Goal: Task Accomplishment & Management: Manage account settings

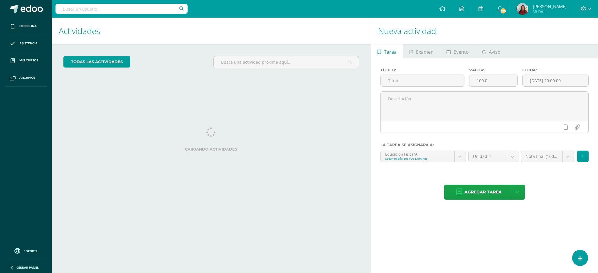
click at [538, 6] on span "[PERSON_NAME]" at bounding box center [550, 7] width 34 height 6
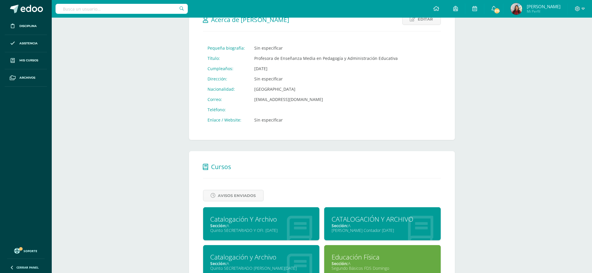
scroll to position [93, 0]
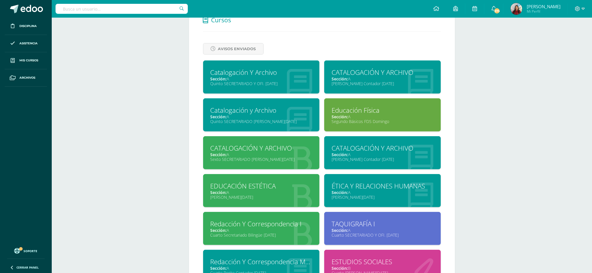
scroll to position [234, 0]
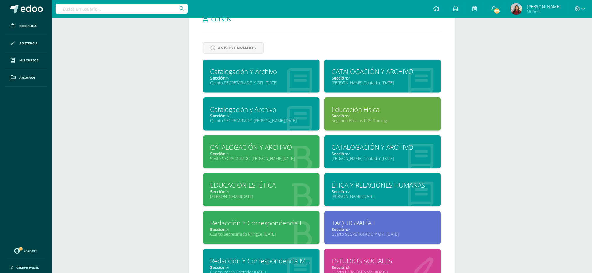
click at [234, 74] on div "Catalogación Y Archivo" at bounding box center [261, 71] width 102 height 9
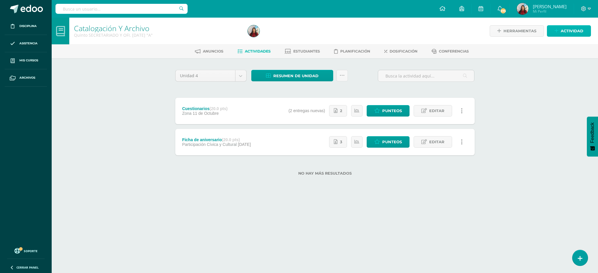
click at [568, 30] on span "Actividad" at bounding box center [572, 31] width 23 height 11
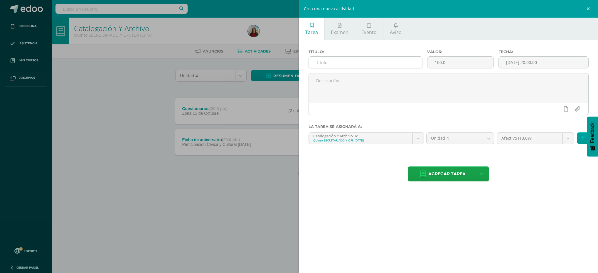
click at [342, 62] on input "text" at bounding box center [365, 62] width 113 height 11
type input "Archivo"
click at [440, 62] on input "100.0" at bounding box center [461, 62] width 66 height 11
type input "20.0"
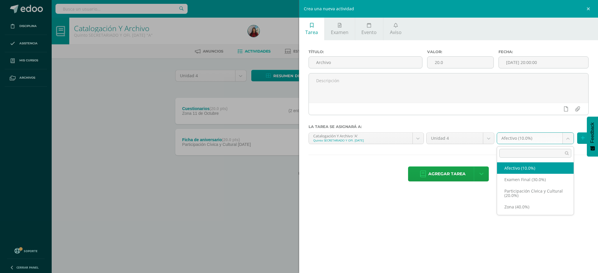
click at [569, 138] on body "Disciplina Asistencia Mis cursos Archivos Soporte Ayuda Reportar un problema Ce…" at bounding box center [299, 97] width 598 height 194
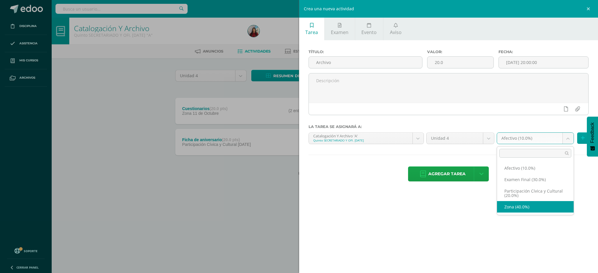
select select "73610"
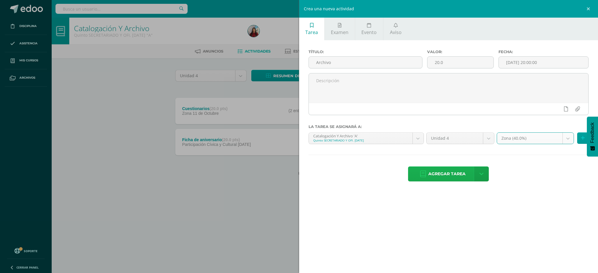
click at [438, 176] on span "Agregar tarea" at bounding box center [447, 174] width 37 height 14
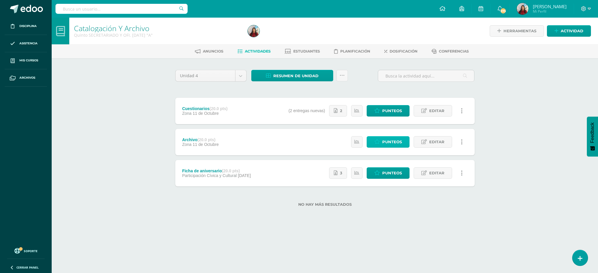
click at [390, 140] on span "Punteos" at bounding box center [393, 142] width 20 height 11
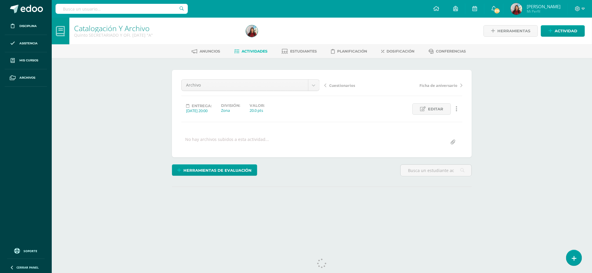
click at [586, 155] on div "Catalogación Y Archivo Quinto SECRETARIADO Y OFI. SÁBADO "A" Herramientas Detal…" at bounding box center [322, 125] width 540 height 215
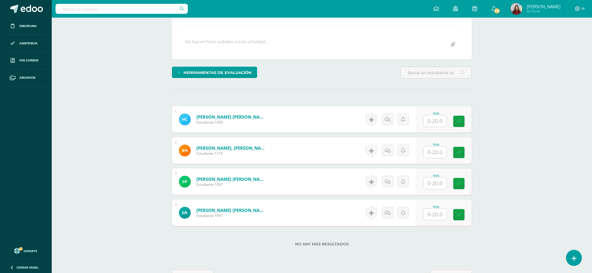
scroll to position [100, 0]
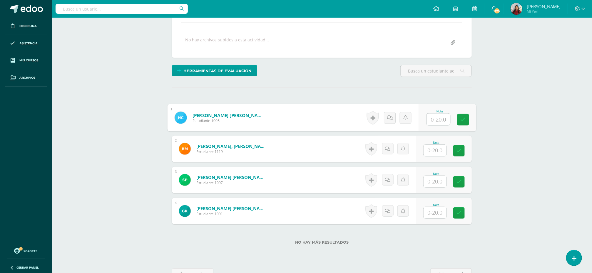
click at [431, 119] on input "text" at bounding box center [439, 120] width 24 height 12
type input "0"
click at [462, 122] on icon at bounding box center [462, 119] width 5 height 5
click at [437, 152] on input "text" at bounding box center [434, 150] width 23 height 11
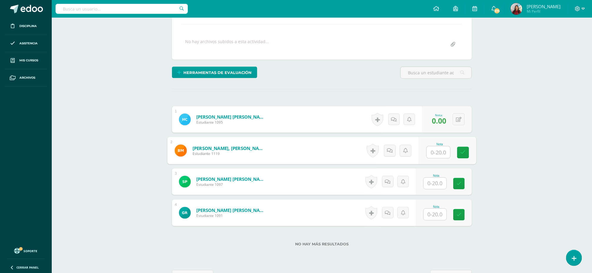
scroll to position [121, 0]
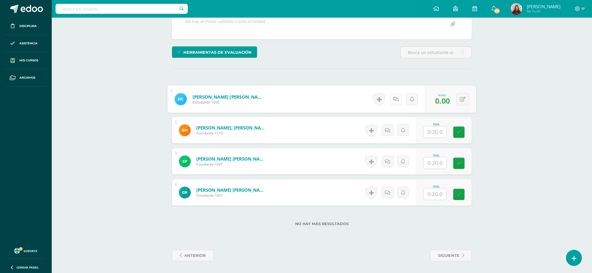
click at [394, 98] on icon at bounding box center [396, 99] width 6 height 5
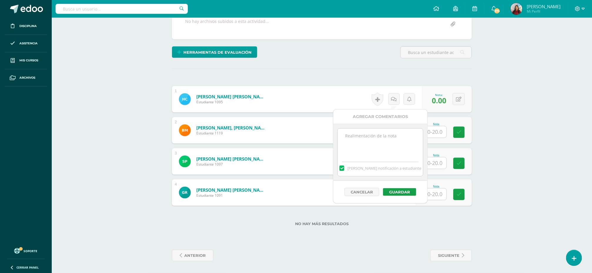
click at [383, 137] on textarea at bounding box center [380, 143] width 85 height 29
type textarea "No entrego."
click at [401, 192] on button "Guardar" at bounding box center [399, 192] width 33 height 8
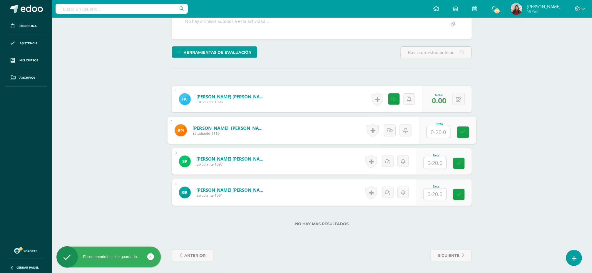
click at [434, 130] on input "text" at bounding box center [439, 132] width 24 height 12
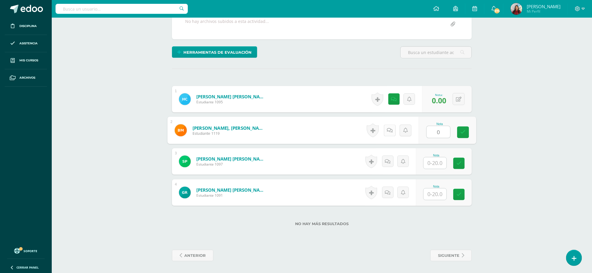
type input "0"
click at [390, 132] on link at bounding box center [390, 131] width 12 height 12
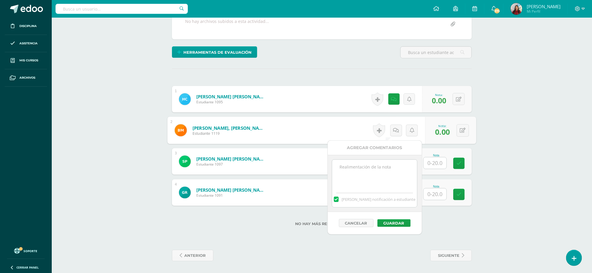
click at [371, 169] on textarea at bounding box center [374, 174] width 85 height 29
type textarea "No entrego."
click at [390, 224] on button "Guardar" at bounding box center [393, 223] width 33 height 8
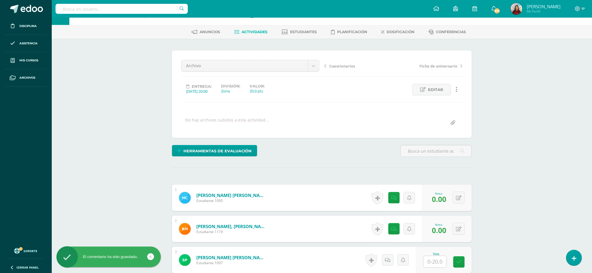
scroll to position [0, 0]
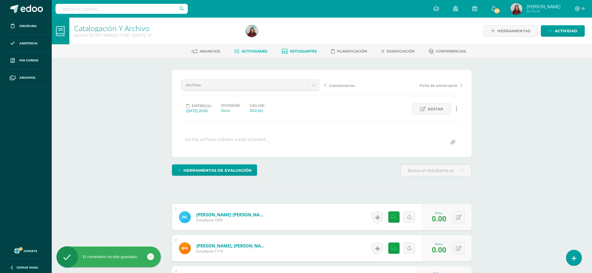
click at [301, 50] on span "Estudiantes" at bounding box center [303, 51] width 27 height 4
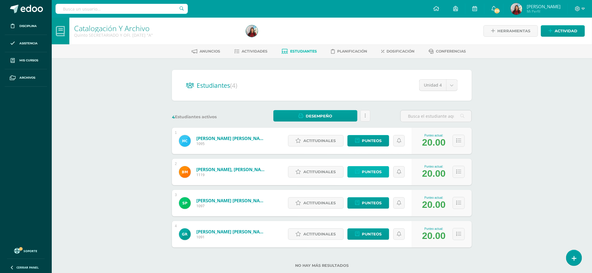
click at [368, 172] on span "Punteos" at bounding box center [372, 172] width 20 height 11
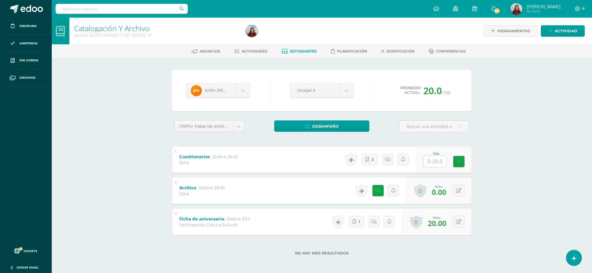
click at [434, 162] on input "text" at bounding box center [434, 161] width 23 height 11
type input "20"
click at [464, 162] on icon at bounding box center [462, 161] width 5 height 5
click at [300, 52] on span "Estudiantes" at bounding box center [303, 51] width 27 height 4
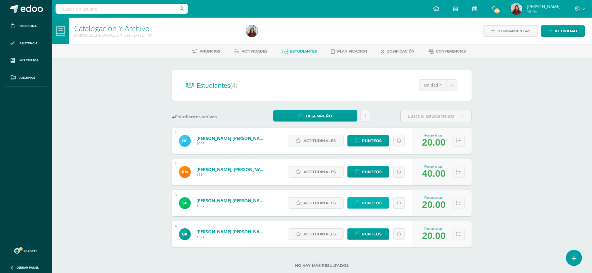
click at [368, 204] on span "Punteos" at bounding box center [372, 203] width 20 height 11
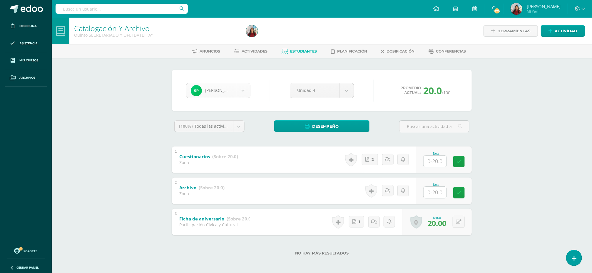
click at [245, 92] on body "Disciplina Asistencia Mis cursos Archivos Soporte Ayuda Reportar un problema Ce…" at bounding box center [296, 137] width 592 height 274
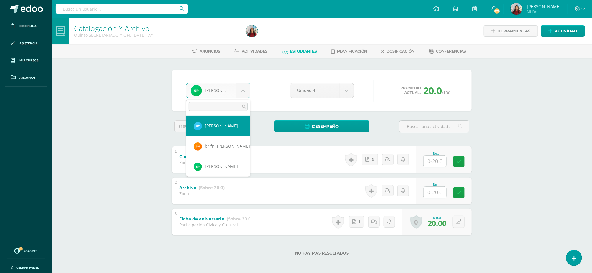
select select "8440"
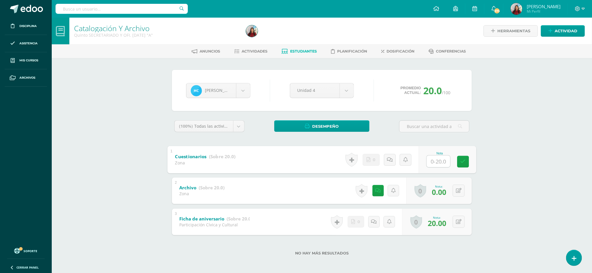
click at [435, 165] on input "text" at bounding box center [439, 161] width 24 height 12
type input "20"
click at [465, 162] on icon at bounding box center [462, 161] width 5 height 5
click at [243, 92] on body "Disciplina Asistencia Mis cursos Archivos Soporte Ayuda Reportar un problema Ce…" at bounding box center [296, 137] width 592 height 274
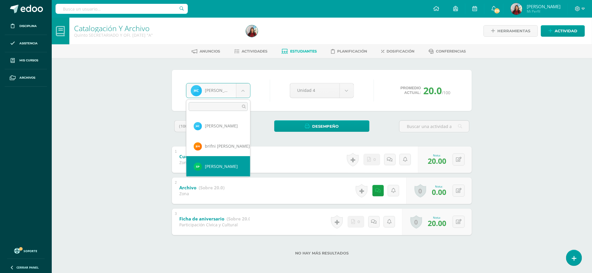
select select "8442"
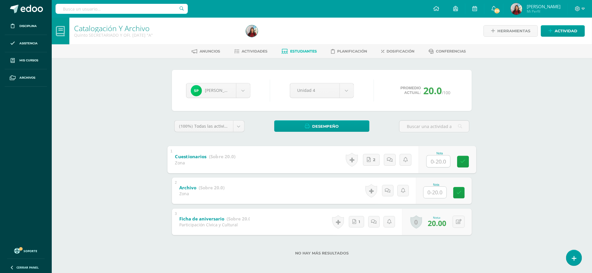
click at [437, 161] on input "text" at bounding box center [439, 161] width 24 height 12
type input "20"
click at [467, 159] on link at bounding box center [463, 162] width 12 height 12
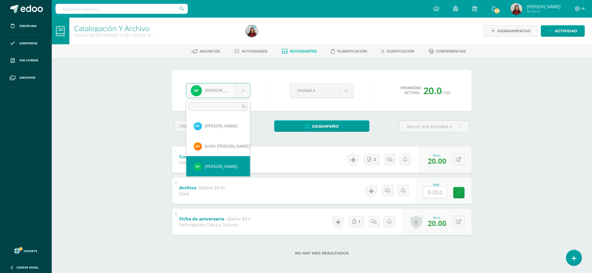
click at [244, 93] on body "Disciplina Asistencia Mis cursos Archivos Soporte Ayuda Reportar un problema Ce…" at bounding box center [296, 137] width 592 height 274
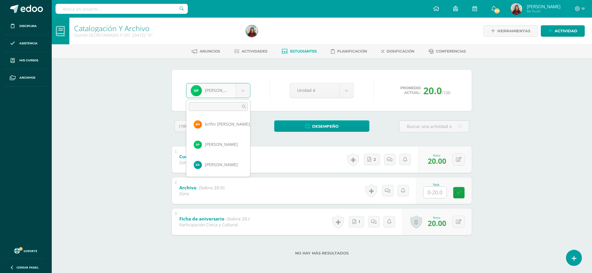
scroll to position [22, 0]
select select "8436"
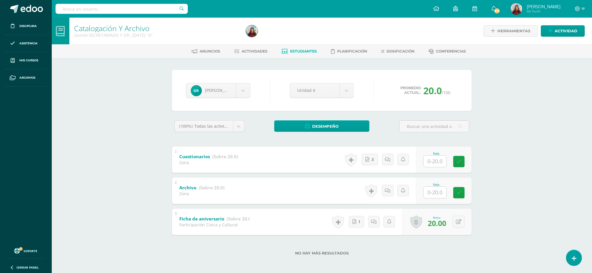
click at [434, 163] on input "text" at bounding box center [434, 161] width 23 height 11
type input "20"
click at [463, 160] on icon at bounding box center [462, 161] width 5 height 5
click at [429, 192] on input "text" at bounding box center [439, 193] width 24 height 12
type input "0"
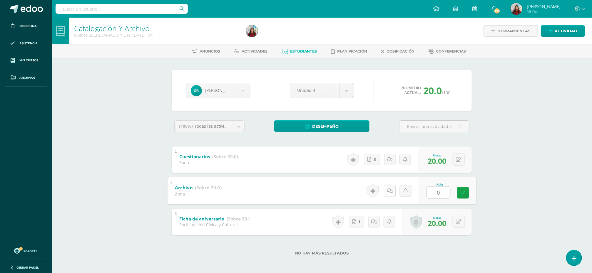
click at [385, 192] on link at bounding box center [390, 191] width 12 height 12
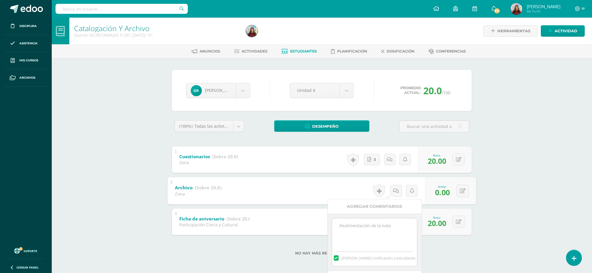
click at [380, 229] on textarea at bounding box center [374, 233] width 85 height 29
type textarea "No entrego."
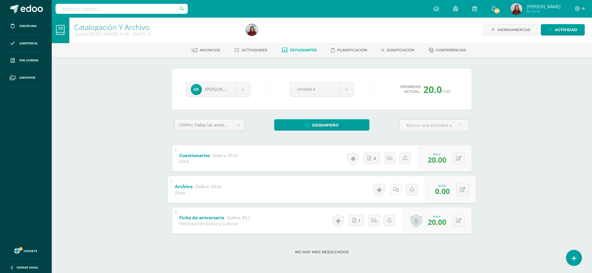
click at [394, 190] on icon at bounding box center [396, 189] width 6 height 5
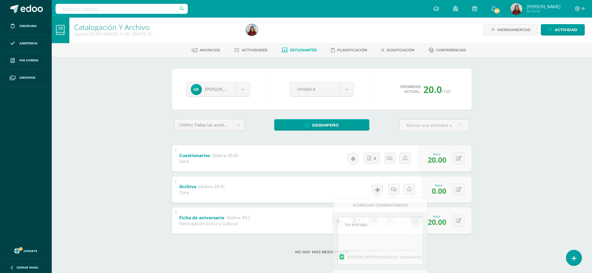
click at [434, 265] on div "Geyli Revolorio Heydy Cermeño brifni mayen Samaris Padilla Geyli Revolorio Unid…" at bounding box center [321, 165] width 323 height 216
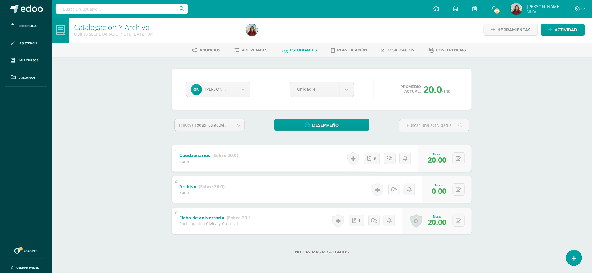
click at [395, 189] on icon at bounding box center [394, 189] width 6 height 5
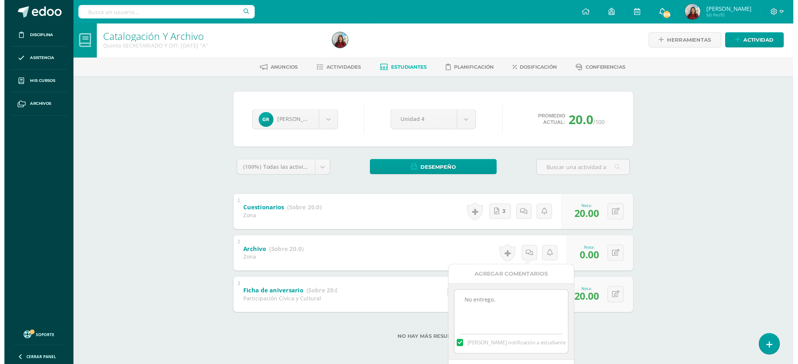
scroll to position [0, 0]
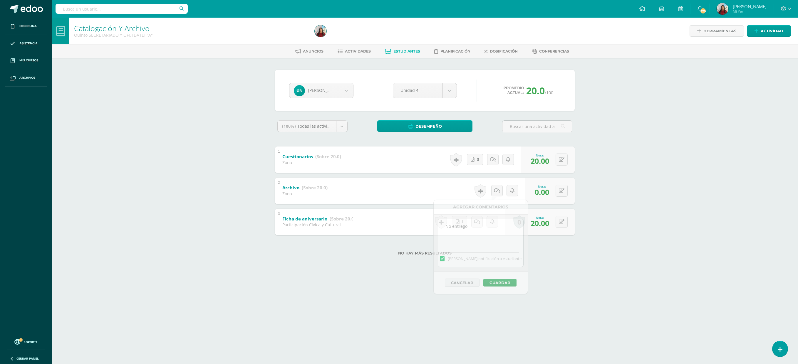
click at [598, 229] on div "Catalogación Y Archivo Quinto SECRETARIADO Y OFI. SÁBADO "A" Herramientas Detal…" at bounding box center [425, 146] width 746 height 257
click at [499, 190] on link at bounding box center [496, 190] width 11 height 11
click at [488, 233] on textarea "No entrego." at bounding box center [482, 233] width 85 height 29
click at [499, 273] on button "Guardar" at bounding box center [501, 283] width 33 height 8
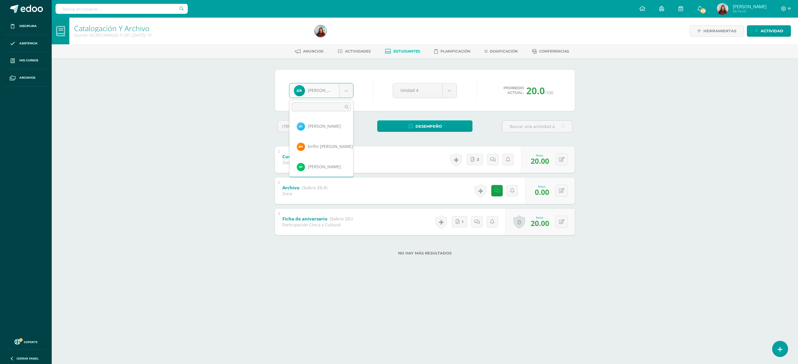
click at [347, 92] on body "El comentario ha sido guardado. Disciplina Asistencia Mis cursos Archivos Sopor…" at bounding box center [399, 137] width 798 height 274
click at [406, 49] on span "Estudiantes" at bounding box center [406, 51] width 27 height 4
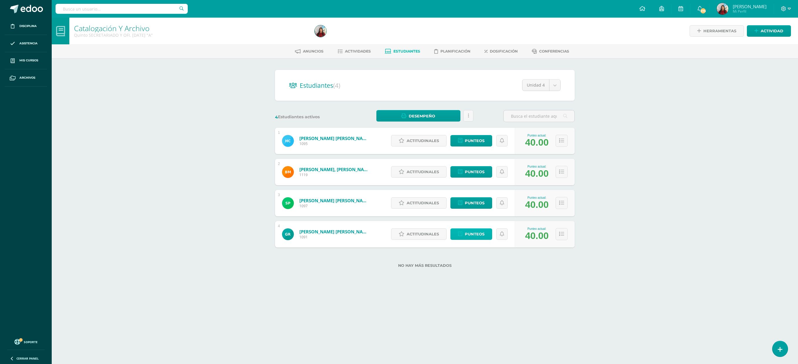
click at [473, 234] on span "Punteos" at bounding box center [475, 234] width 20 height 11
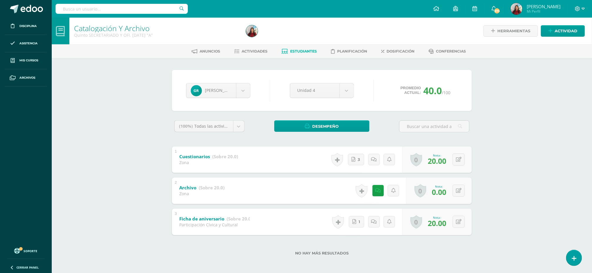
click at [537, 6] on span "[PERSON_NAME]" at bounding box center [544, 7] width 34 height 6
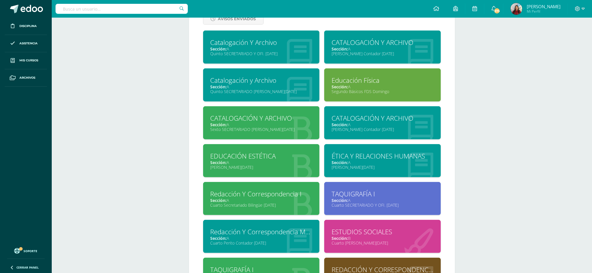
scroll to position [270, 0]
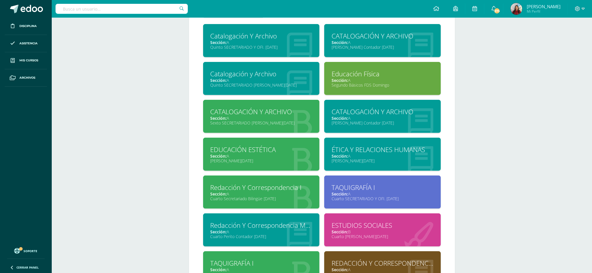
click at [242, 78] on div "Catalogación y Archivo" at bounding box center [261, 73] width 102 height 9
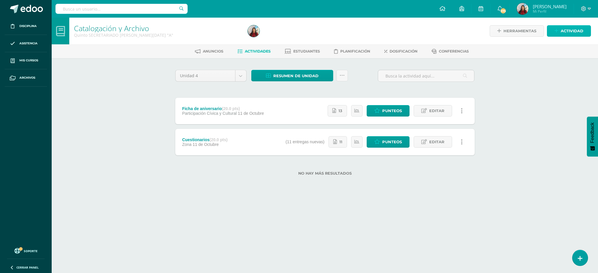
click at [571, 30] on span "Actividad" at bounding box center [572, 31] width 23 height 11
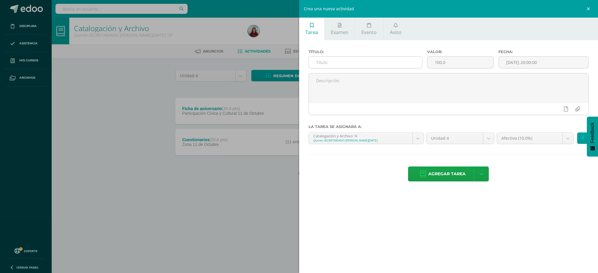
click at [400, 60] on input "text" at bounding box center [365, 62] width 113 height 11
type input "S"
type input "Archivo"
click at [441, 61] on input "100.0" at bounding box center [461, 62] width 66 height 11
type input "20.0"
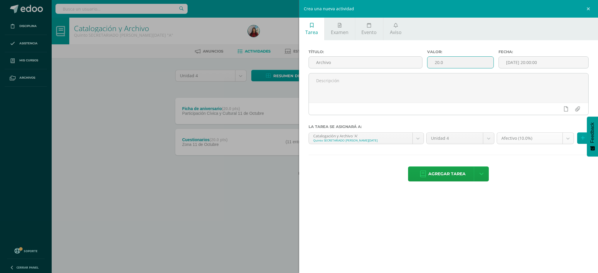
click at [569, 139] on body "Disciplina Asistencia Mis cursos Archivos Soporte Ayuda Reportar un problema Ce…" at bounding box center [299, 97] width 598 height 194
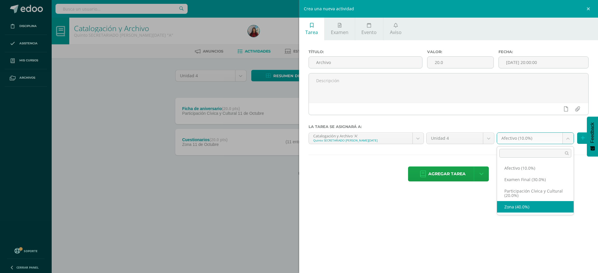
select select "73731"
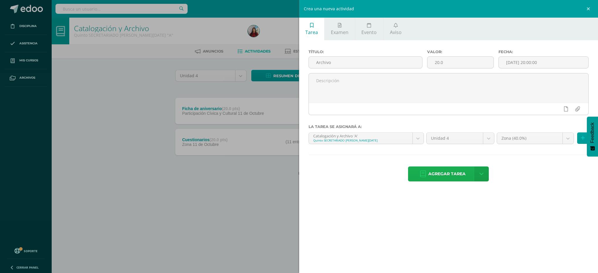
click at [446, 176] on span "Agregar tarea" at bounding box center [447, 174] width 37 height 14
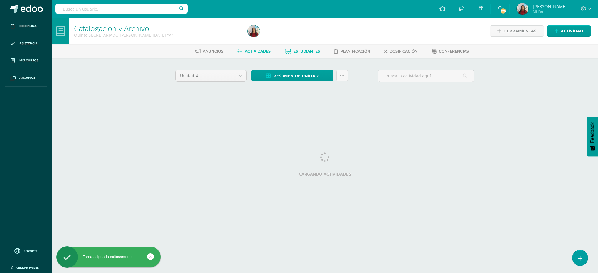
click at [302, 51] on span "Estudiantes" at bounding box center [307, 51] width 27 height 4
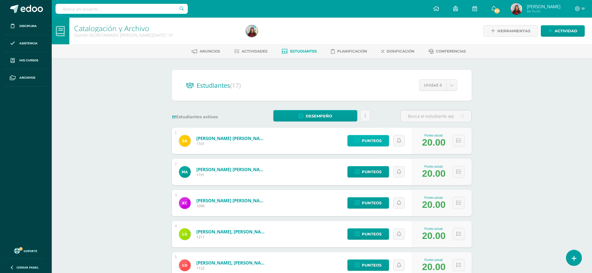
click at [366, 141] on span "Punteos" at bounding box center [372, 140] width 20 height 11
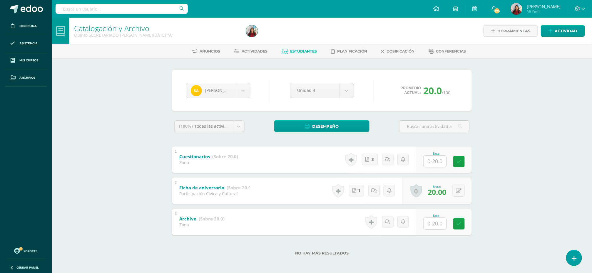
click at [435, 163] on input "text" at bounding box center [434, 161] width 23 height 11
type input "20"
click at [462, 165] on link at bounding box center [463, 162] width 12 height 12
click at [436, 223] on input "text" at bounding box center [439, 224] width 24 height 12
type input "0"
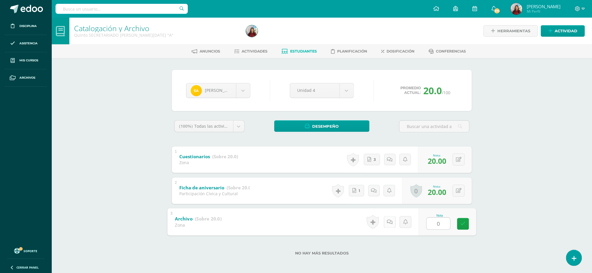
click at [389, 223] on icon at bounding box center [390, 221] width 6 height 5
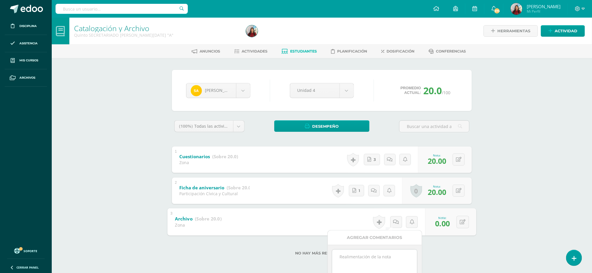
click at [485, 236] on div "Catalogación y Archivo Quinto SECRETARIADO B. SÁBADO "A" Herramientas Detalle d…" at bounding box center [322, 146] width 540 height 257
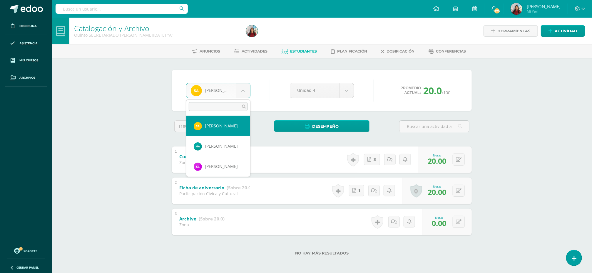
click at [244, 88] on body "Disciplina Asistencia Mis cursos Archivos Soporte Ayuda Reportar un problema Ce…" at bounding box center [296, 137] width 592 height 274
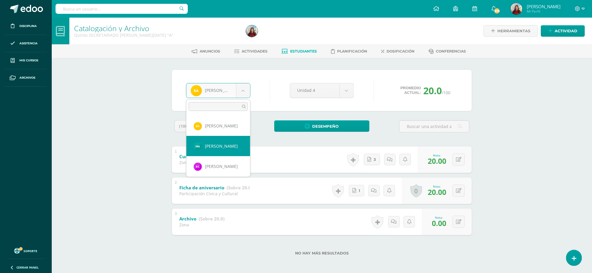
select select "8537"
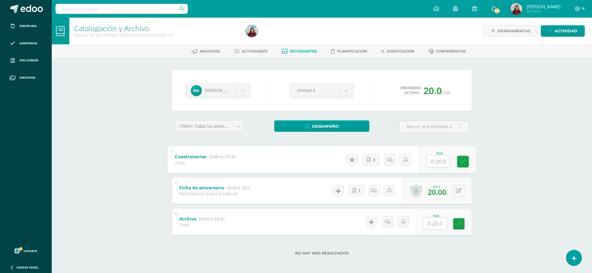
click at [433, 161] on input "text" at bounding box center [439, 161] width 24 height 12
type input "20"
click at [465, 163] on link at bounding box center [463, 162] width 12 height 12
click at [435, 226] on input "text" at bounding box center [439, 224] width 24 height 12
type input "20"
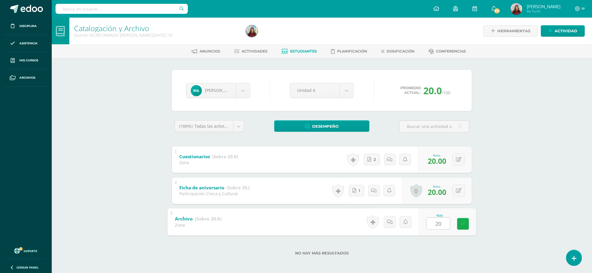
click at [465, 223] on icon at bounding box center [462, 224] width 5 height 5
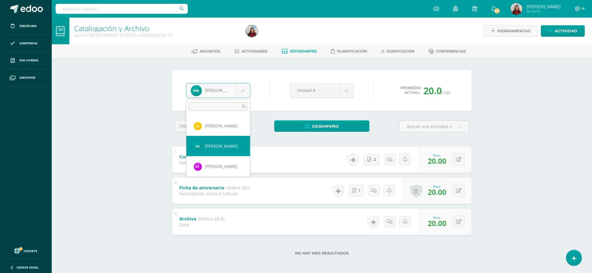
click at [244, 89] on body "Disciplina Asistencia Mis cursos Archivos Soporte Ayuda Reportar un problema Ce…" at bounding box center [296, 137] width 592 height 274
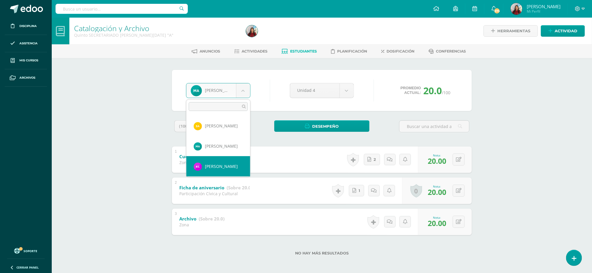
select select "8435"
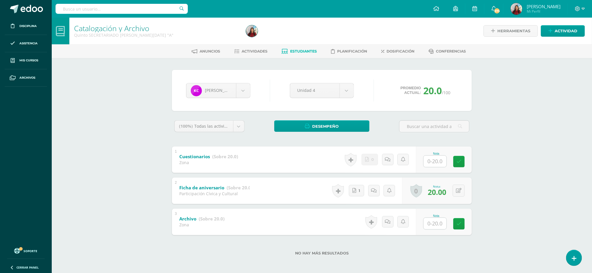
click at [436, 160] on input "text" at bounding box center [434, 161] width 23 height 11
type input "0"
click at [436, 223] on input "text" at bounding box center [439, 224] width 24 height 12
type input "0"
click at [464, 223] on icon at bounding box center [462, 224] width 5 height 5
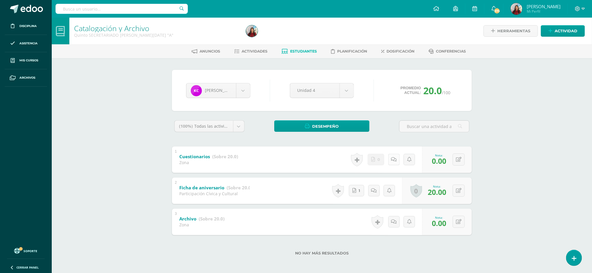
click at [393, 157] on icon at bounding box center [394, 159] width 6 height 5
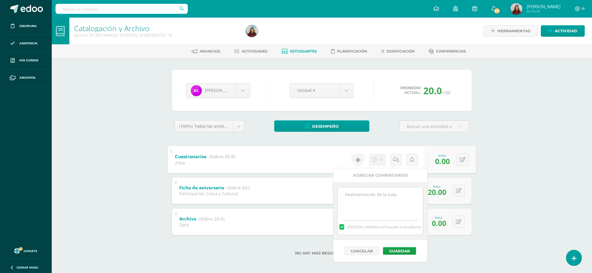
click at [379, 200] on textarea at bounding box center [380, 201] width 85 height 29
type textarea "No entrego."
click at [402, 252] on button "Guardar" at bounding box center [399, 251] width 33 height 8
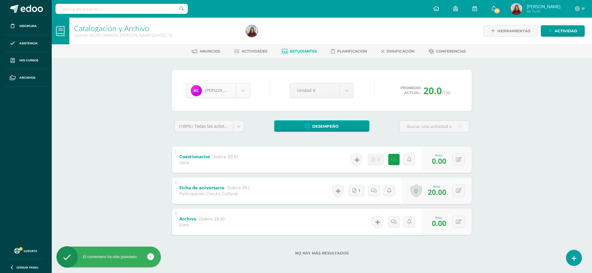
click at [241, 91] on body "El comentario ha sido guardado. Disciplina Asistencia Mis cursos Archivos Sopor…" at bounding box center [296, 137] width 592 height 274
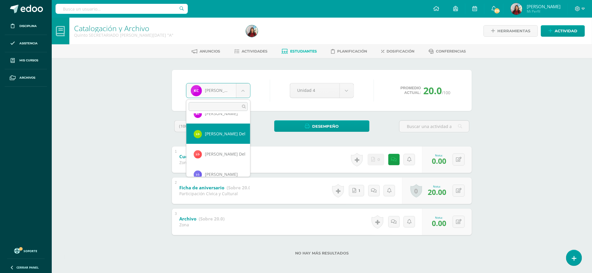
scroll to position [43, 0]
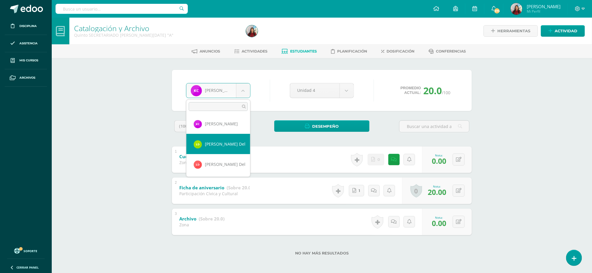
select select "8557"
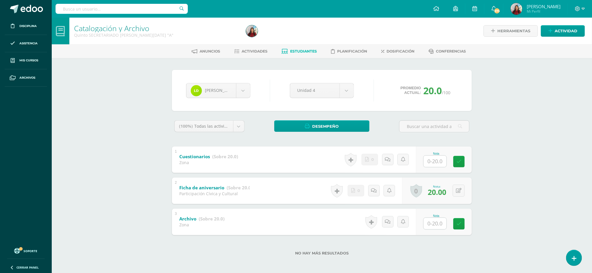
click at [437, 164] on input "text" at bounding box center [434, 161] width 23 height 11
type input "20"
click at [465, 161] on icon at bounding box center [462, 161] width 5 height 5
click at [434, 224] on input "text" at bounding box center [434, 223] width 23 height 11
type input "0"
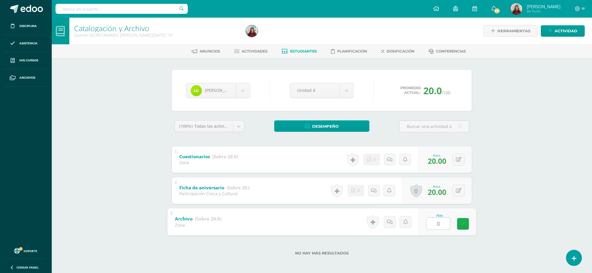
click at [464, 222] on icon at bounding box center [462, 224] width 5 height 5
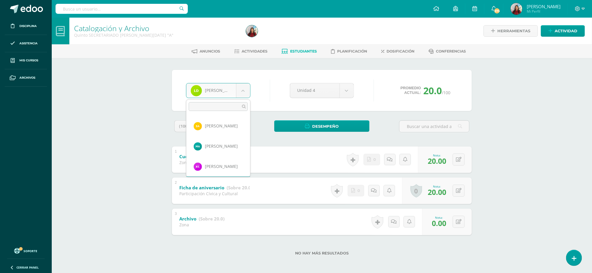
click at [243, 90] on body "Disciplina Asistencia Mis cursos Archivos Soporte Ayuda Reportar un problema Ce…" at bounding box center [296, 137] width 592 height 274
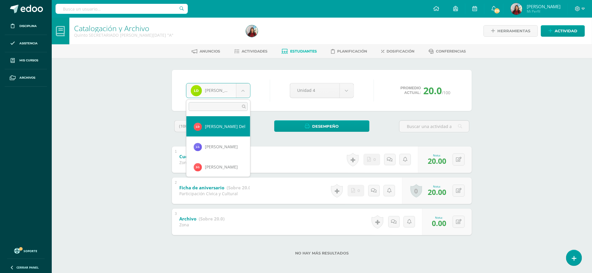
click at [303, 48] on body "Disciplina Asistencia Mis cursos Archivos Soporte Ayuda Reportar un problema Ce…" at bounding box center [296, 137] width 592 height 274
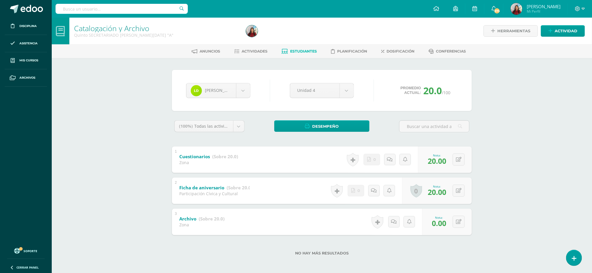
click at [303, 49] on span "Estudiantes" at bounding box center [303, 51] width 27 height 4
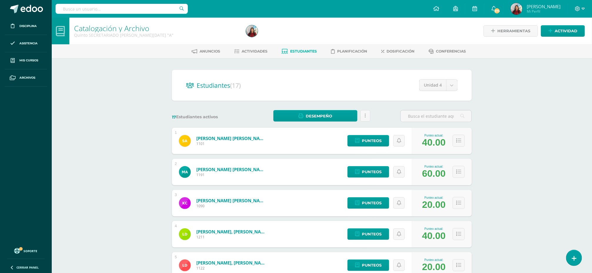
click at [551, 139] on div "Catalogación y Archivo Quinto SECRETARIADO B. SÁBADO "A" Herramientas Detalle d…" at bounding box center [322, 245] width 540 height 454
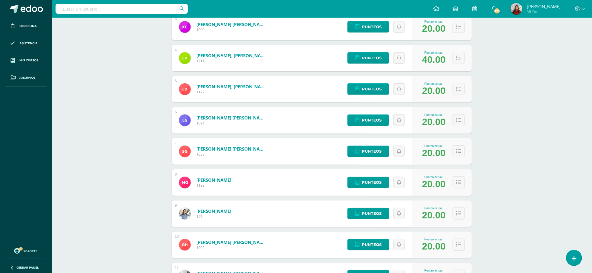
scroll to position [194, 0]
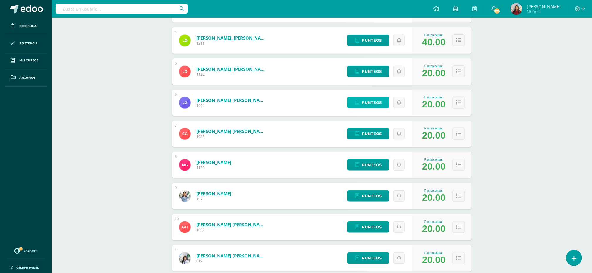
click at [373, 103] on span "Punteos" at bounding box center [372, 102] width 20 height 11
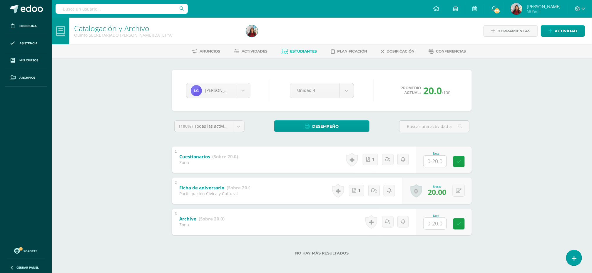
drag, startPoint x: 359, startPoint y: 76, endPoint x: 347, endPoint y: 69, distance: 13.6
click at [347, 69] on div "[PERSON_NAME] [PERSON_NAME] [PERSON_NAME] [PERSON_NAME] [PERSON_NAME] Del [PERS…" at bounding box center [321, 166] width 323 height 216
click at [430, 162] on input "text" at bounding box center [439, 161] width 24 height 12
click at [435, 226] on input "text" at bounding box center [439, 224] width 24 height 12
type input "20"
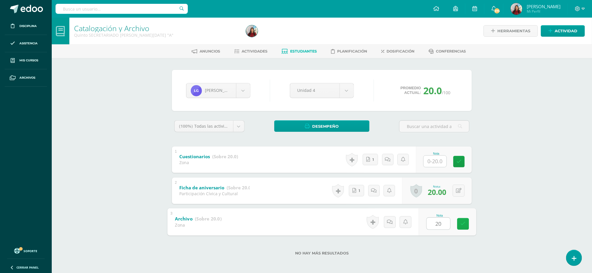
click at [463, 226] on icon at bounding box center [462, 224] width 5 height 5
click at [434, 162] on input "text" at bounding box center [434, 161] width 23 height 11
type input "20"
click at [465, 161] on icon at bounding box center [462, 161] width 5 height 5
click at [298, 53] on span "Estudiantes" at bounding box center [303, 51] width 27 height 4
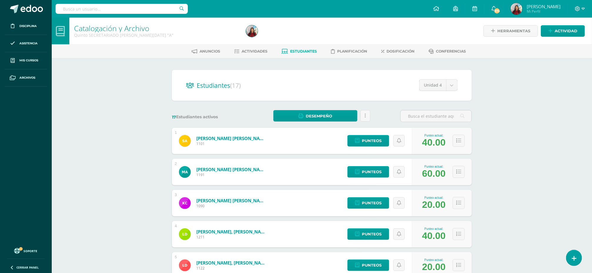
click at [298, 53] on span "Estudiantes" at bounding box center [303, 51] width 27 height 4
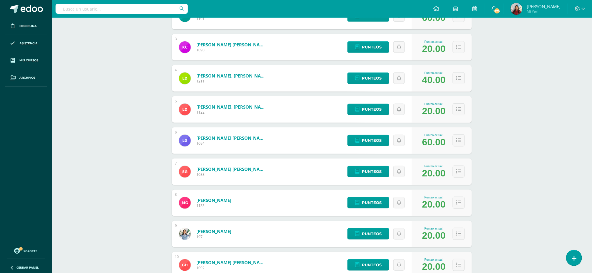
scroll to position [157, 0]
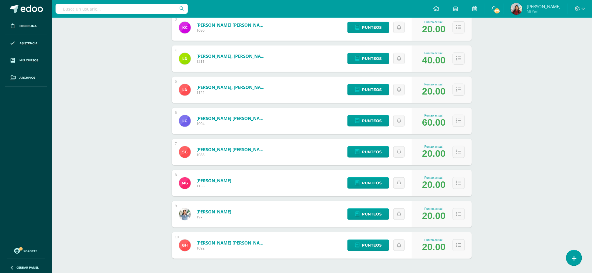
scroll to position [177, 0]
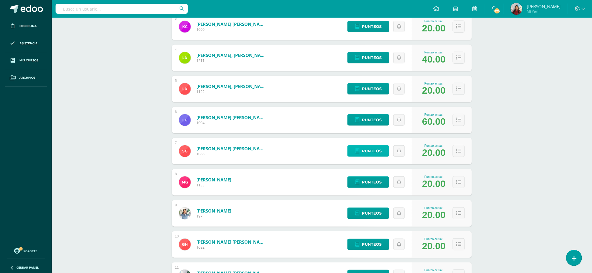
click at [373, 151] on span "Punteos" at bounding box center [372, 151] width 20 height 11
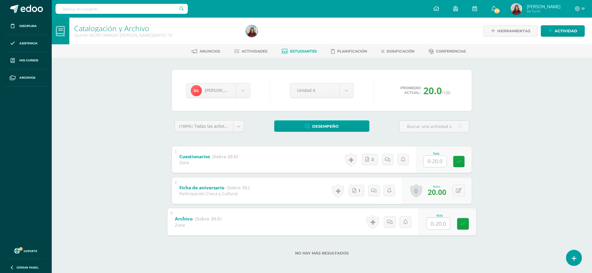
click at [431, 223] on input "text" at bounding box center [439, 224] width 24 height 12
type input "20"
click at [465, 224] on icon at bounding box center [462, 224] width 5 height 5
click at [433, 165] on input "text" at bounding box center [434, 161] width 23 height 11
type input "20"
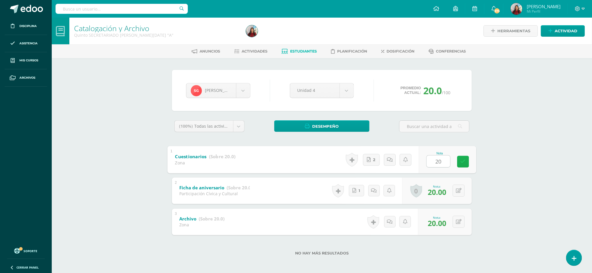
click at [461, 165] on link at bounding box center [463, 162] width 12 height 12
click at [304, 49] on span "Estudiantes" at bounding box center [303, 51] width 27 height 4
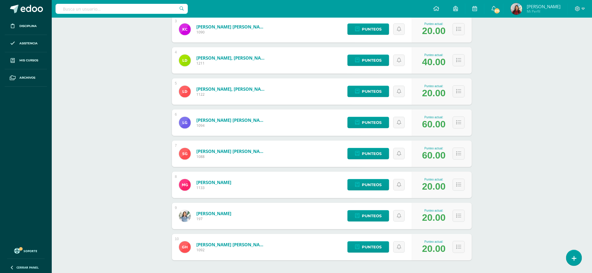
scroll to position [177, 0]
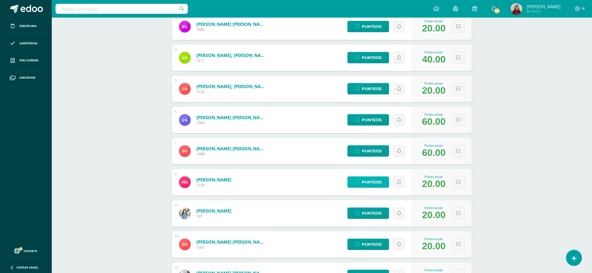
click at [363, 179] on span "Punteos" at bounding box center [372, 182] width 20 height 11
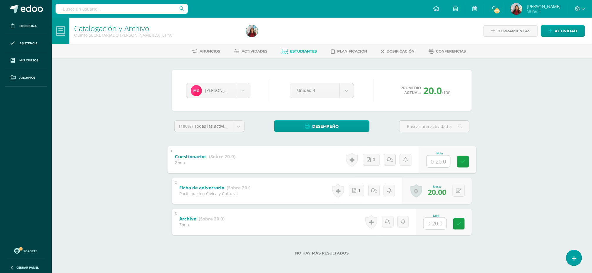
click at [437, 162] on input "text" at bounding box center [439, 161] width 24 height 12
type input "20"
click at [462, 160] on icon at bounding box center [462, 161] width 5 height 5
click at [431, 227] on input "text" at bounding box center [439, 224] width 24 height 12
type input "0"
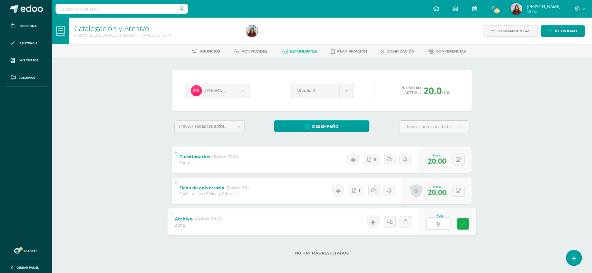
click at [462, 227] on link at bounding box center [463, 224] width 12 height 12
click at [289, 47] on link "Estudiantes" at bounding box center [299, 51] width 35 height 9
click at [301, 55] on link "Estudiantes" at bounding box center [299, 51] width 35 height 9
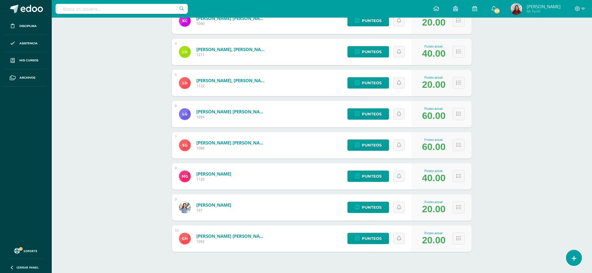
scroll to position [199, 0]
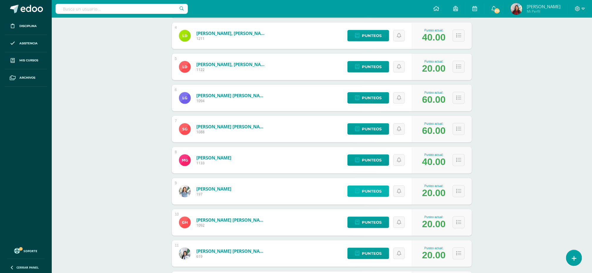
click at [370, 190] on span "Punteos" at bounding box center [372, 191] width 20 height 11
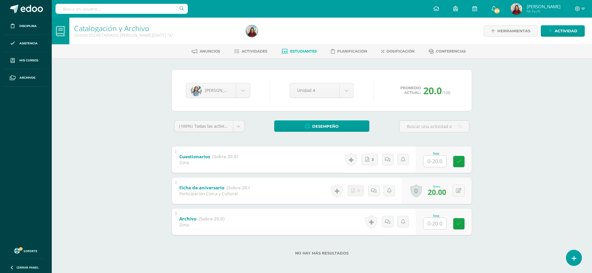
click at [433, 163] on input "text" at bounding box center [434, 161] width 23 height 11
type input "20"
click at [464, 160] on icon at bounding box center [462, 161] width 5 height 5
click at [430, 224] on input "text" at bounding box center [434, 223] width 23 height 11
type input "20"
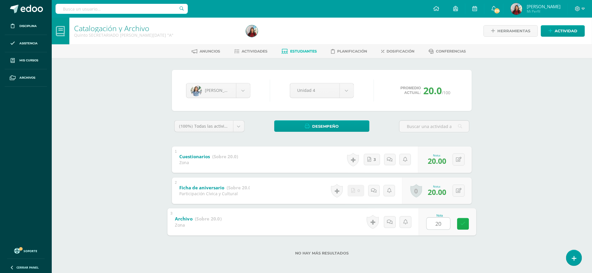
click at [464, 226] on icon at bounding box center [462, 224] width 5 height 5
click at [304, 51] on span "Estudiantes" at bounding box center [303, 51] width 27 height 4
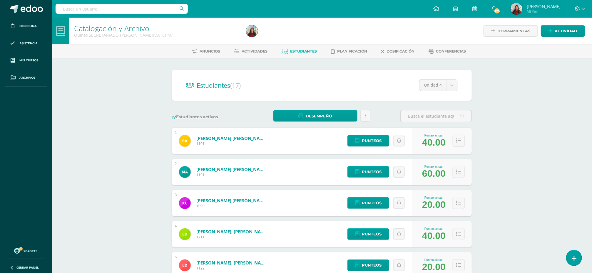
click at [537, 158] on div "Catalogación y Archivo Quinto SECRETARIADO [PERSON_NAME][DATE] "A" Herramientas…" at bounding box center [322, 245] width 540 height 454
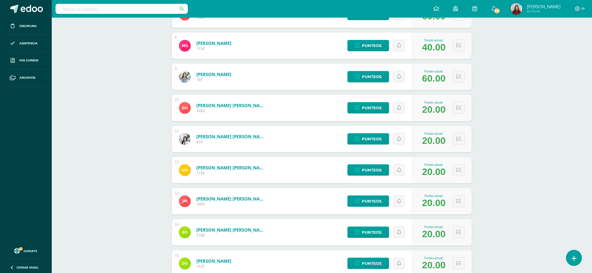
scroll to position [315, 0]
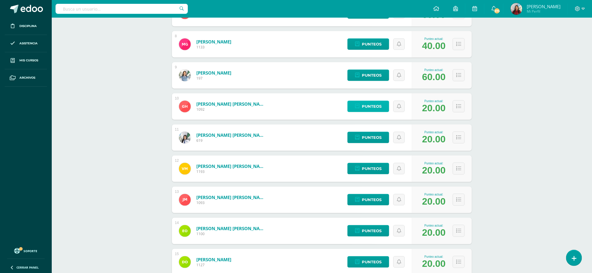
click at [365, 105] on span "Punteos" at bounding box center [372, 106] width 20 height 11
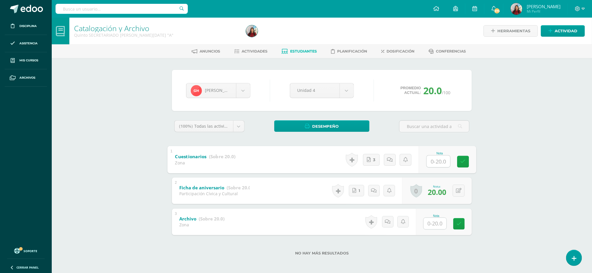
click at [430, 162] on input "text" at bounding box center [439, 161] width 24 height 12
type input "20"
click at [439, 227] on input "text" at bounding box center [439, 224] width 24 height 12
type input "20"
click at [463, 222] on icon at bounding box center [462, 224] width 5 height 5
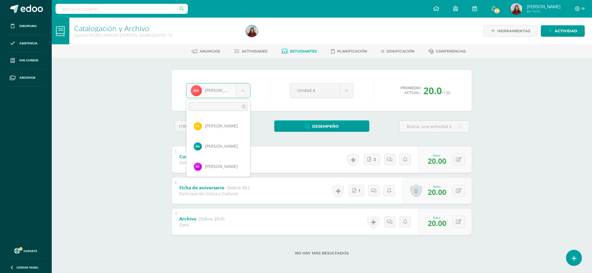
click at [243, 93] on body "Disciplina Asistencia Mis cursos Archivos Soporte Ayuda Reportar un problema Ce…" at bounding box center [296, 137] width 592 height 274
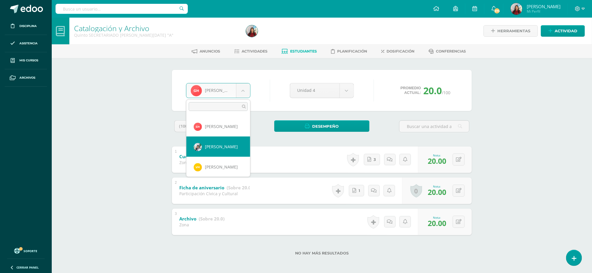
select select "7909"
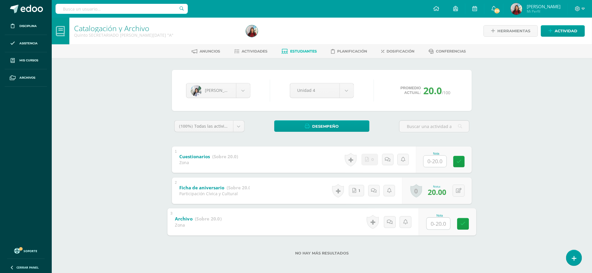
click at [437, 222] on input "text" at bounding box center [439, 224] width 24 height 12
click at [434, 163] on input "text" at bounding box center [439, 161] width 24 height 12
type input "20"
click at [433, 220] on input "text" at bounding box center [434, 223] width 23 height 11
type input "20"
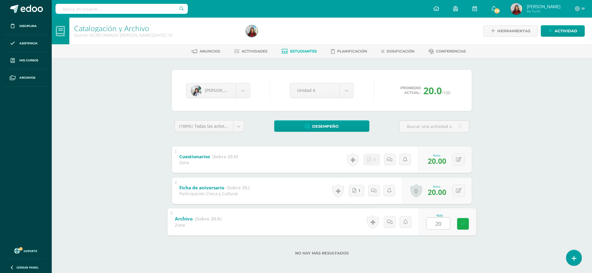
click at [463, 223] on icon at bounding box center [462, 224] width 5 height 5
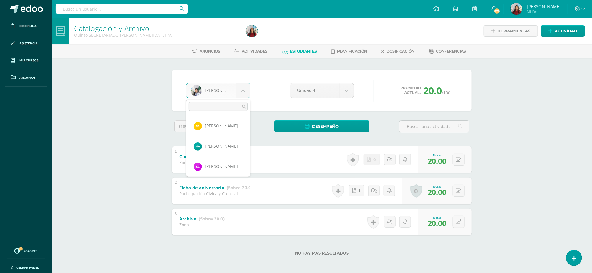
click at [242, 93] on body "Disciplina Asistencia Mis cursos Archivos Soporte Ayuda Reportar un problema Ce…" at bounding box center [296, 137] width 592 height 274
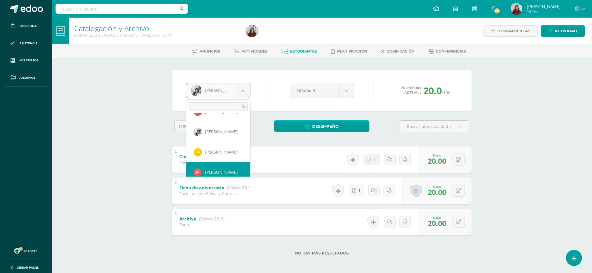
scroll to position [202, 0]
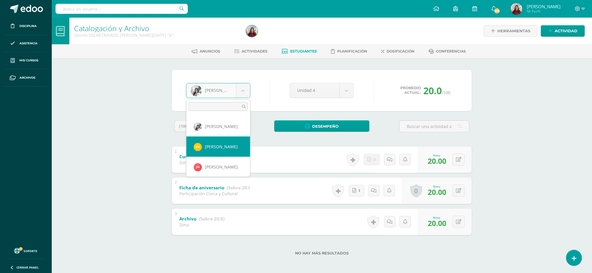
select select "8539"
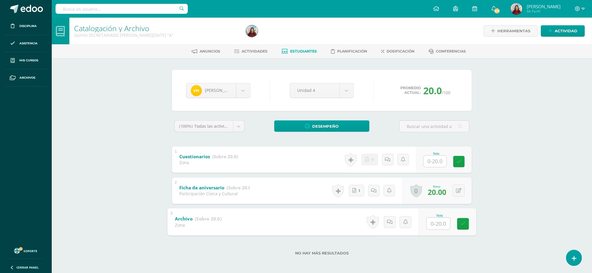
click at [435, 226] on input "text" at bounding box center [439, 224] width 24 height 12
type input "20"
click at [463, 225] on icon at bounding box center [462, 224] width 5 height 5
click at [437, 162] on input "text" at bounding box center [434, 161] width 23 height 11
type input "20"
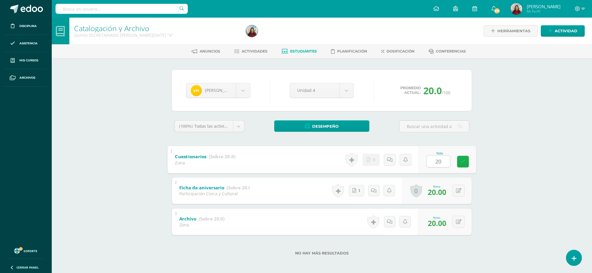
click at [465, 163] on icon at bounding box center [462, 161] width 5 height 5
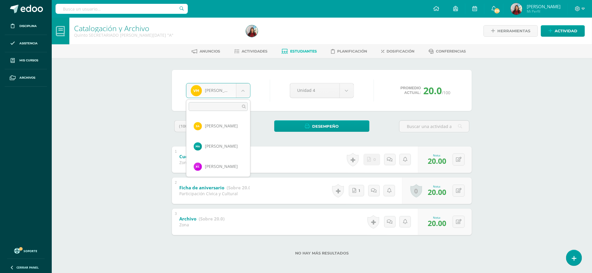
click at [242, 93] on body "Disciplina Asistencia Mis cursos Archivos Soporte Ayuda Reportar un problema Ce…" at bounding box center [296, 137] width 592 height 274
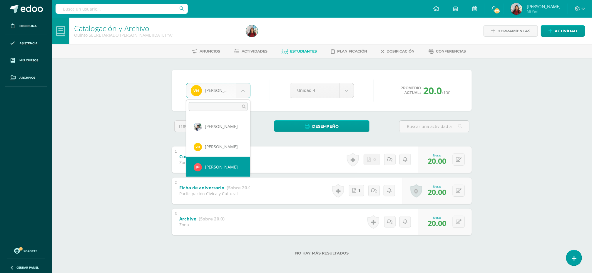
select select "8438"
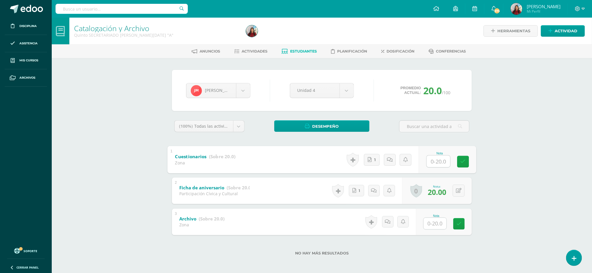
click at [436, 162] on input "text" at bounding box center [439, 161] width 24 height 12
type input "20"
click at [437, 226] on input "text" at bounding box center [439, 224] width 24 height 12
type input "0"
click at [464, 222] on icon at bounding box center [462, 224] width 5 height 5
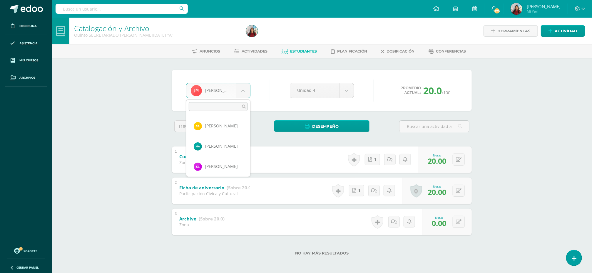
click at [243, 91] on body "Disciplina Asistencia Mis cursos Archivos Soporte Ayuda Reportar un problema Ce…" at bounding box center [296, 137] width 592 height 274
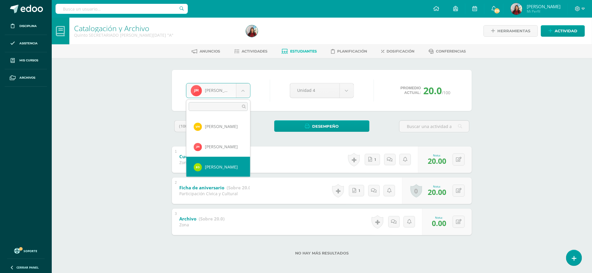
select select "8445"
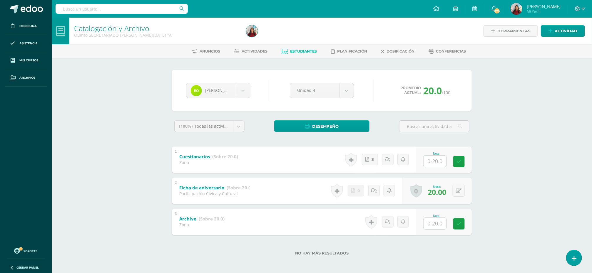
click at [436, 159] on input "text" at bounding box center [434, 161] width 23 height 11
type input "20"
click at [439, 227] on input "text" at bounding box center [439, 224] width 24 height 12
type input "0"
click at [463, 224] on icon at bounding box center [462, 224] width 5 height 5
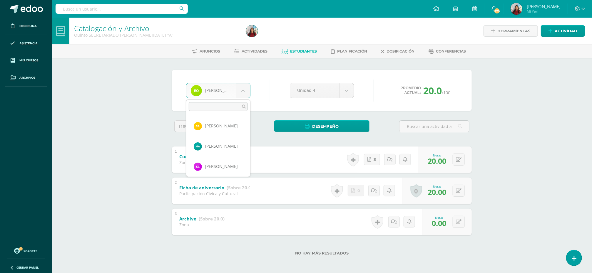
click at [245, 95] on body "Disciplina Asistencia Mis cursos Archivos Soporte Ayuda Reportar un problema Ce…" at bounding box center [296, 137] width 592 height 274
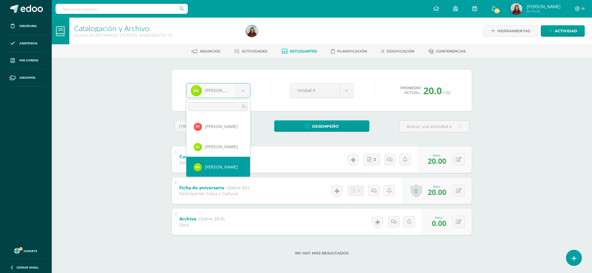
select select "8473"
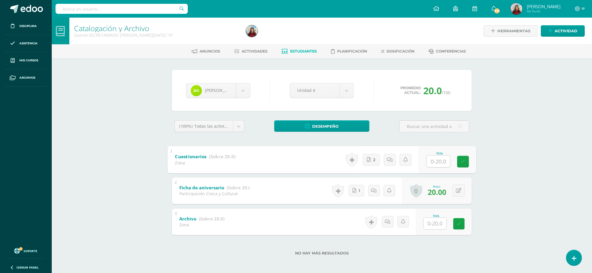
click at [433, 162] on input "text" at bounding box center [439, 161] width 24 height 12
type input "20"
click at [434, 223] on input "text" at bounding box center [434, 223] width 23 height 11
type input "0"
click at [466, 223] on link at bounding box center [463, 224] width 12 height 12
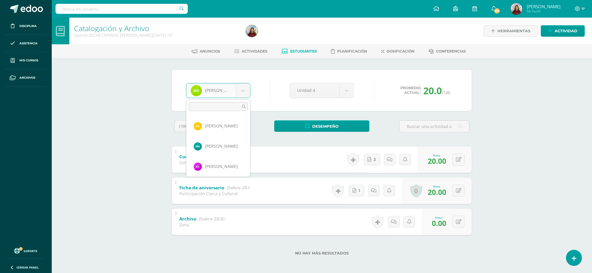
click at [244, 88] on body "Disciplina Asistencia Mis cursos Archivos Soporte Ayuda Reportar un problema Ce…" at bounding box center [296, 137] width 592 height 274
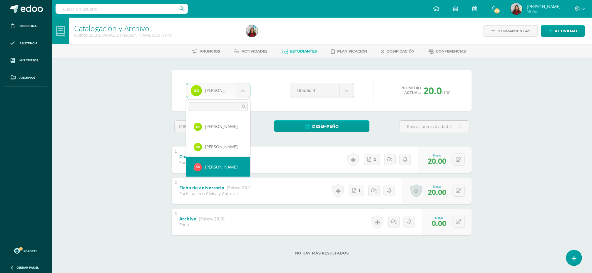
select select "8434"
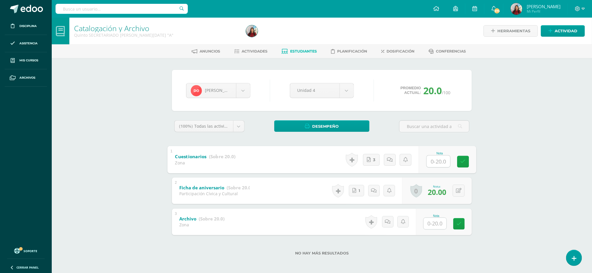
click at [431, 161] on input "text" at bounding box center [439, 161] width 24 height 12
type input "20"
click at [436, 227] on input "text" at bounding box center [434, 223] width 23 height 11
type input "0"
click at [467, 222] on link at bounding box center [463, 224] width 12 height 12
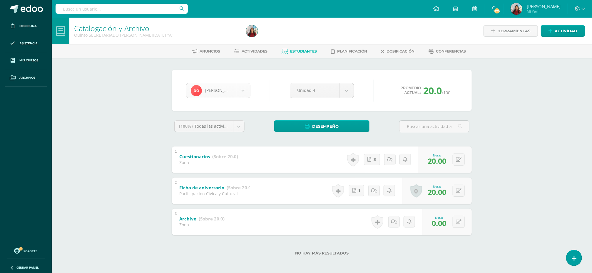
scroll to position [263, 0]
click at [242, 89] on body "Disciplina Asistencia Mis cursos Archivos Soporte Ayuda Reportar un problema Ce…" at bounding box center [296, 137] width 592 height 274
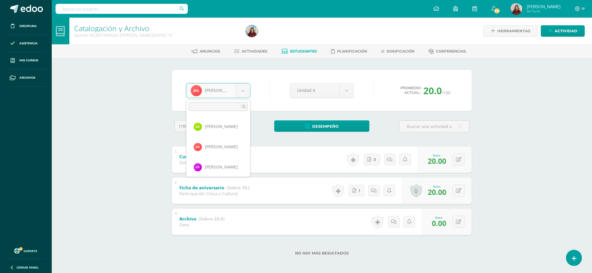
scroll to position [286, 0]
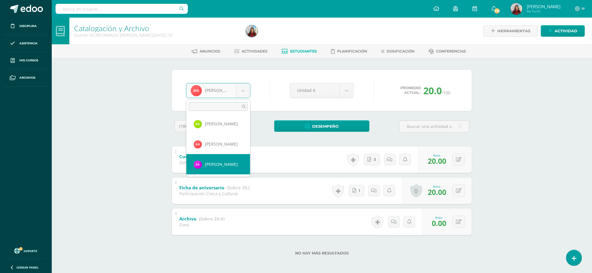
select select "8444"
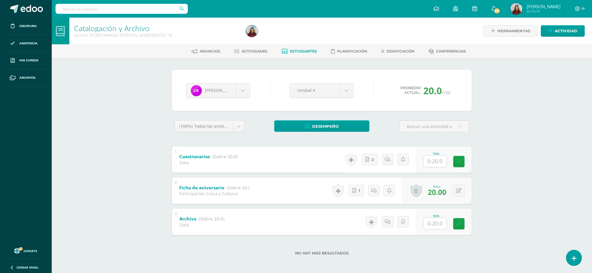
click at [433, 222] on input "text" at bounding box center [434, 223] width 23 height 11
type input "20"
click at [430, 158] on input "text" at bounding box center [439, 161] width 24 height 12
type input "20"
click at [465, 161] on link at bounding box center [463, 162] width 12 height 12
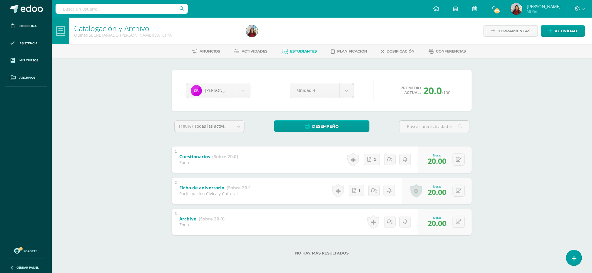
click at [531, 8] on span "[PERSON_NAME]" at bounding box center [544, 7] width 34 height 6
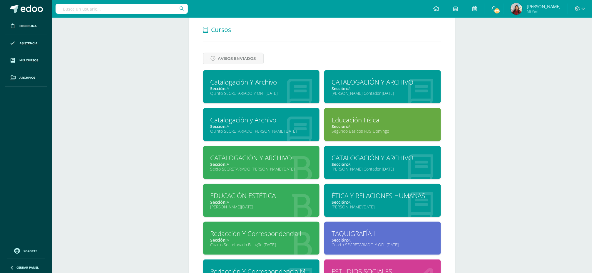
scroll to position [253, 0]
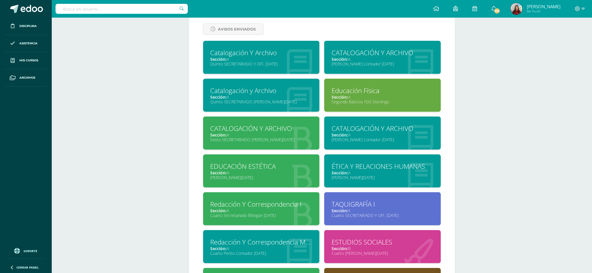
click at [239, 133] on div "CATALOGACIÓN Y ARCHIVO" at bounding box center [261, 128] width 102 height 9
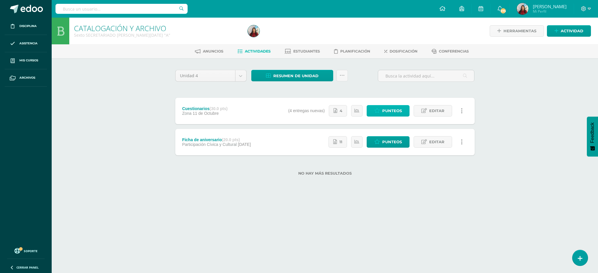
click at [383, 111] on span "Punteos" at bounding box center [393, 110] width 20 height 11
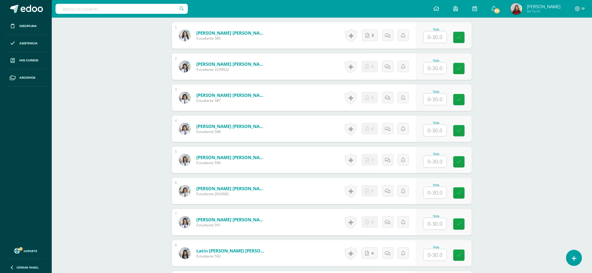
scroll to position [182, 0]
click at [435, 39] on input "text" at bounding box center [439, 37] width 24 height 12
type input "20"
click at [463, 38] on icon at bounding box center [462, 36] width 5 height 5
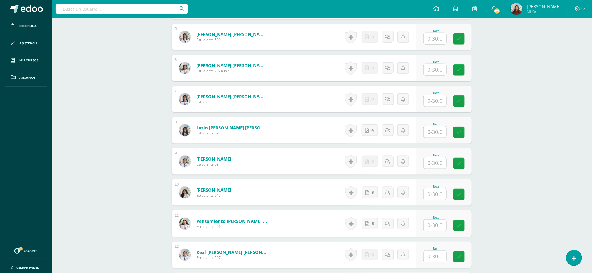
scroll to position [311, 0]
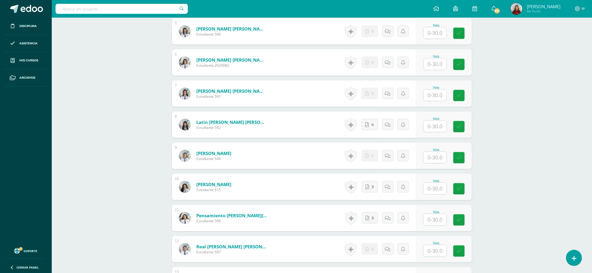
click at [429, 123] on input "text" at bounding box center [434, 126] width 23 height 11
type input "20"
click at [437, 190] on input "text" at bounding box center [439, 189] width 24 height 12
type input "20"
click at [466, 191] on link at bounding box center [463, 189] width 12 height 12
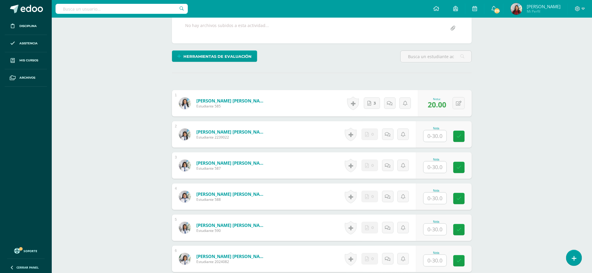
scroll to position [113, 0]
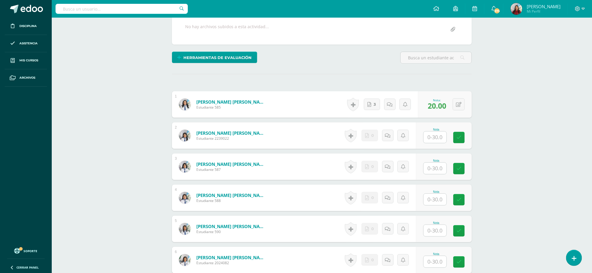
click at [432, 140] on input "text" at bounding box center [434, 137] width 23 height 11
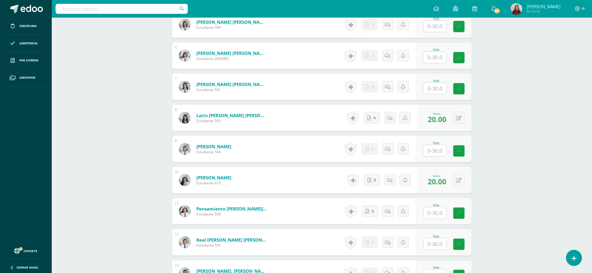
scroll to position [313, 0]
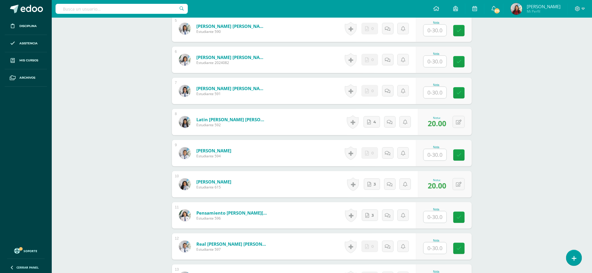
click at [434, 64] on input "text" at bounding box center [434, 61] width 23 height 11
type input "30"
click at [460, 61] on icon at bounding box center [462, 61] width 5 height 5
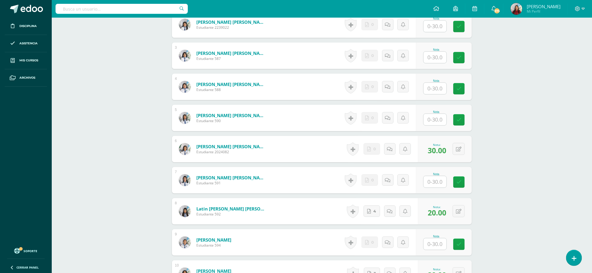
scroll to position [207, 0]
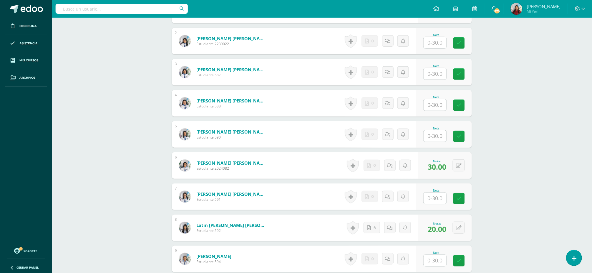
click at [432, 105] on input "text" at bounding box center [434, 104] width 23 height 11
type input "30"
click at [462, 110] on link at bounding box center [463, 106] width 12 height 12
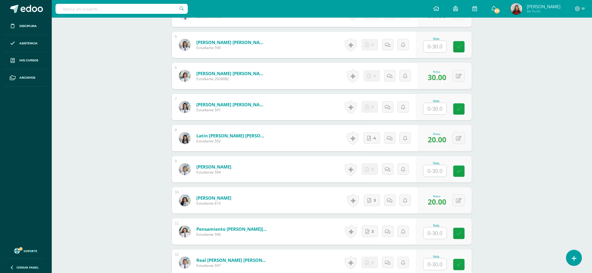
scroll to position [296, 0]
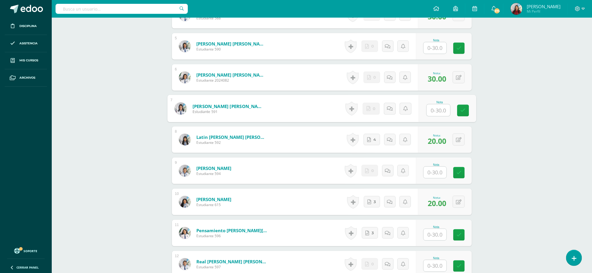
click at [436, 112] on input "text" at bounding box center [439, 111] width 24 height 12
type input "1"
type input "30"
click at [462, 110] on icon at bounding box center [462, 110] width 5 height 5
click at [432, 178] on input "text" at bounding box center [439, 173] width 24 height 12
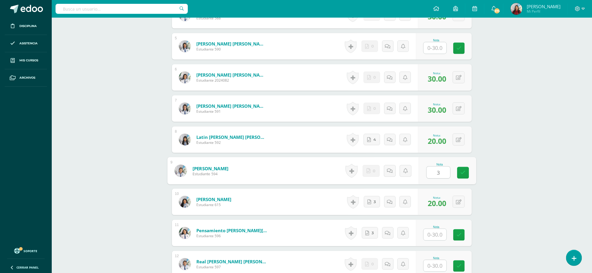
type input "30"
click at [462, 172] on icon at bounding box center [462, 172] width 5 height 5
click at [432, 237] on input "text" at bounding box center [439, 235] width 24 height 12
type input "2"
type input "30"
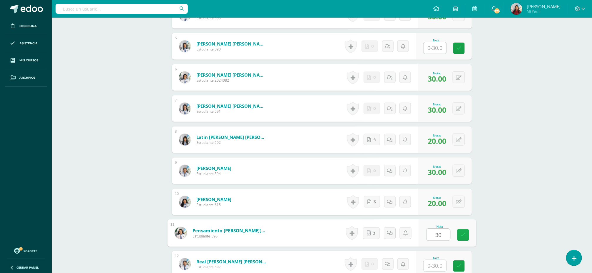
click at [462, 233] on link at bounding box center [463, 235] width 12 height 12
click at [458, 205] on button at bounding box center [462, 202] width 12 height 12
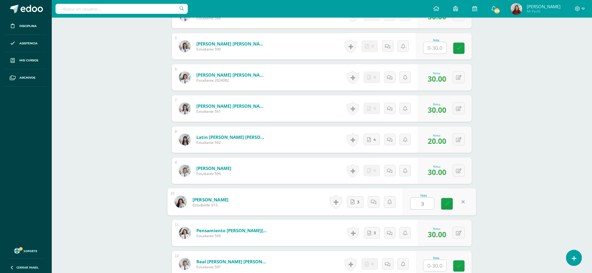
type input "30"
click at [448, 204] on icon at bounding box center [446, 204] width 5 height 5
click at [458, 139] on button at bounding box center [462, 140] width 12 height 12
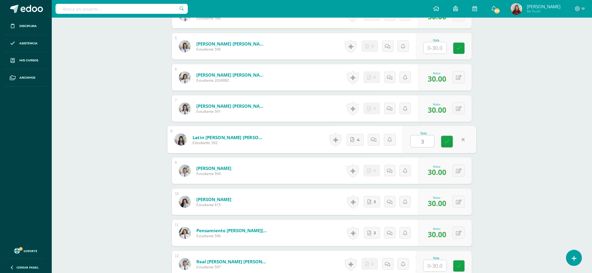
type input "30"
click at [445, 144] on icon at bounding box center [446, 141] width 5 height 5
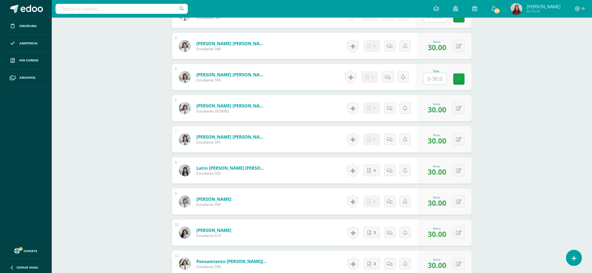
scroll to position [261, 0]
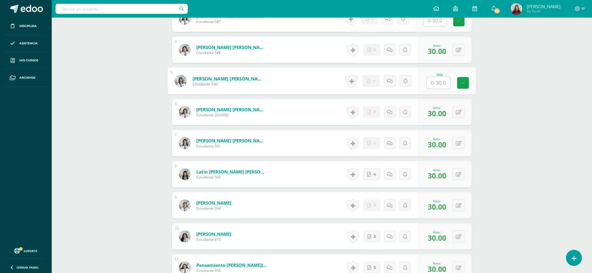
click at [436, 82] on input "text" at bounding box center [439, 83] width 24 height 12
type input "30"
click at [467, 88] on link at bounding box center [463, 83] width 12 height 12
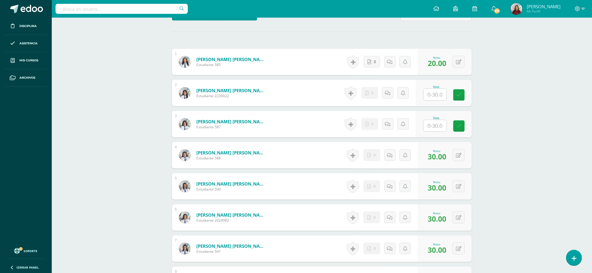
scroll to position [152, 0]
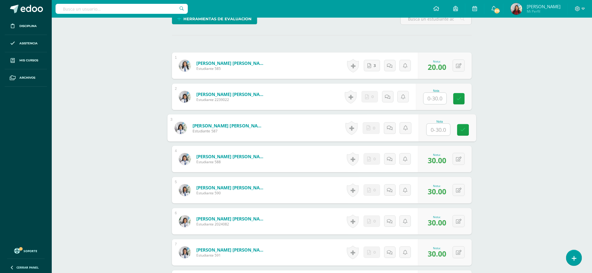
click at [435, 135] on input "text" at bounding box center [439, 130] width 24 height 12
type input "30"
click at [461, 131] on icon at bounding box center [462, 130] width 5 height 5
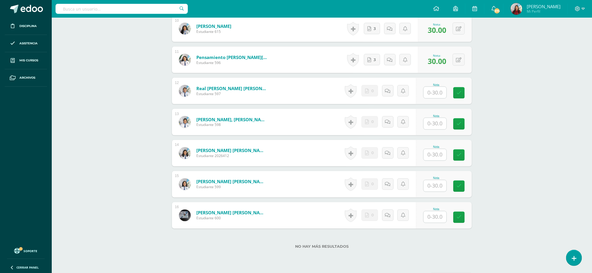
scroll to position [451, 0]
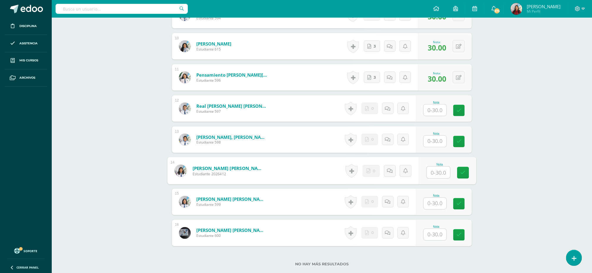
click at [432, 175] on input "text" at bounding box center [439, 173] width 24 height 12
type input "30"
click at [462, 174] on icon at bounding box center [462, 172] width 5 height 5
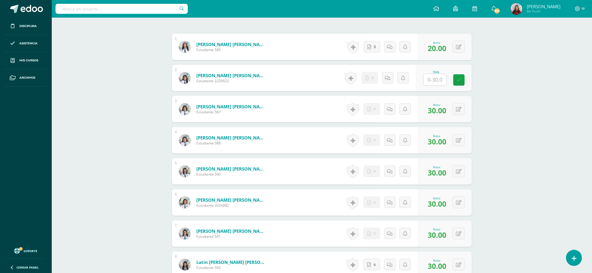
scroll to position [169, 0]
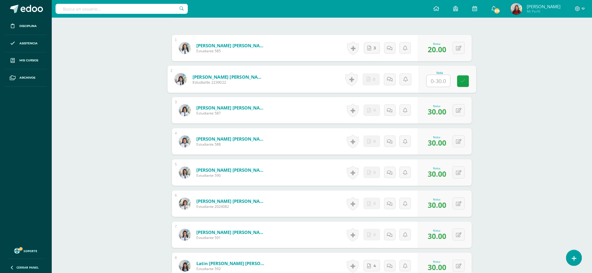
click at [441, 85] on input "text" at bounding box center [439, 81] width 24 height 12
type input "30"
click at [468, 83] on link at bounding box center [463, 82] width 12 height 12
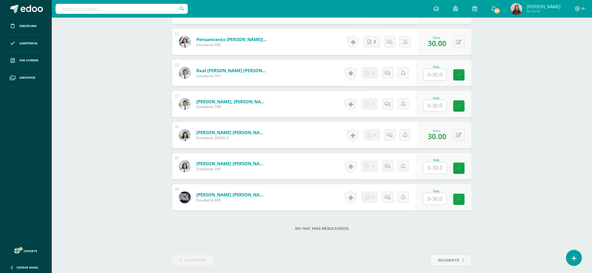
scroll to position [494, 0]
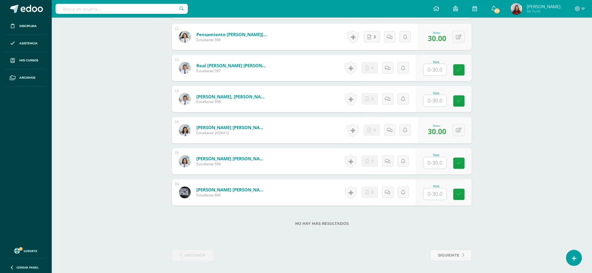
click at [435, 97] on input "text" at bounding box center [434, 100] width 23 height 11
type input "30"
click at [462, 103] on icon at bounding box center [462, 101] width 5 height 5
click at [438, 70] on input "text" at bounding box center [439, 70] width 24 height 12
click at [434, 192] on input "text" at bounding box center [439, 195] width 24 height 12
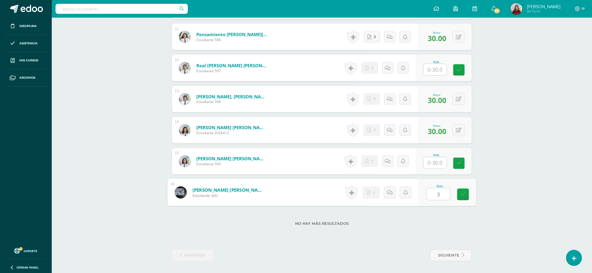
type input "30"
click at [462, 194] on icon at bounding box center [462, 194] width 5 height 5
click at [429, 70] on input "text" at bounding box center [439, 70] width 24 height 12
type input "q"
type input "20"
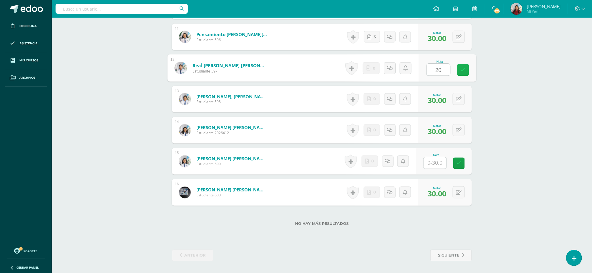
click at [468, 66] on link at bounding box center [463, 70] width 12 height 12
click at [435, 162] on input "text" at bounding box center [434, 162] width 23 height 11
type input "30"
click at [460, 161] on icon at bounding box center [462, 163] width 5 height 5
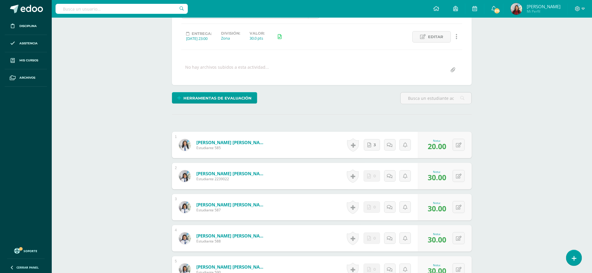
scroll to position [0, 0]
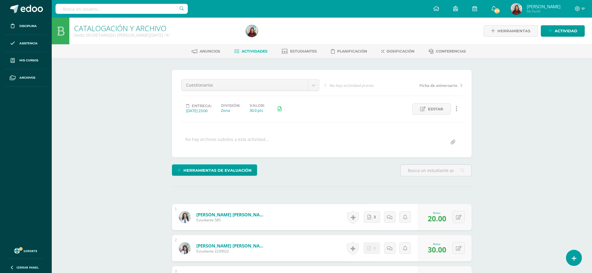
click at [360, 147] on div "No hay archivos subidos a esta actividad..." at bounding box center [322, 142] width 286 height 11
click at [536, 4] on span "[PERSON_NAME]" at bounding box center [544, 7] width 34 height 6
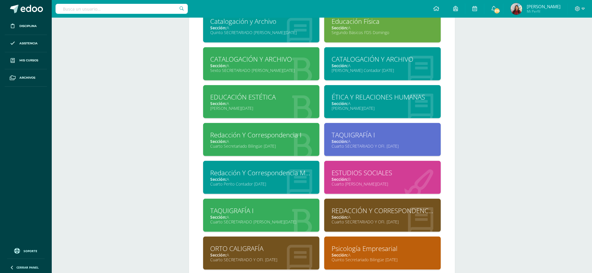
scroll to position [325, 0]
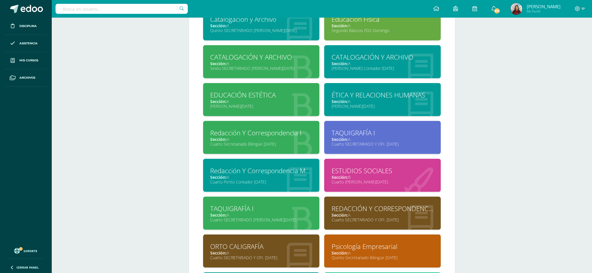
click at [354, 133] on div "TAQUIGRAFÍA I" at bounding box center [382, 132] width 102 height 9
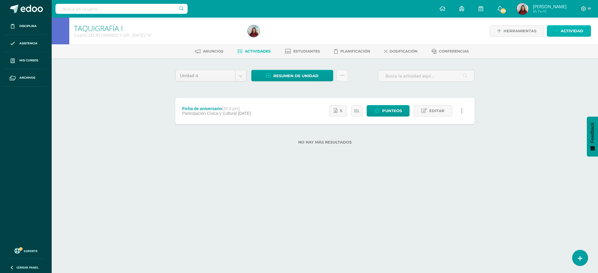
click at [571, 28] on span "Actividad" at bounding box center [572, 31] width 23 height 11
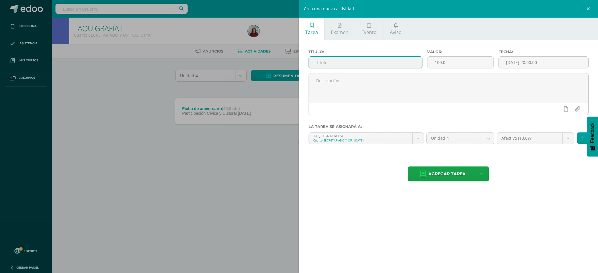
click at [379, 62] on input "text" at bounding box center [365, 62] width 113 height 11
type input "Actas"
click at [441, 63] on input "100.0" at bounding box center [461, 62] width 66 height 11
type input "20.0"
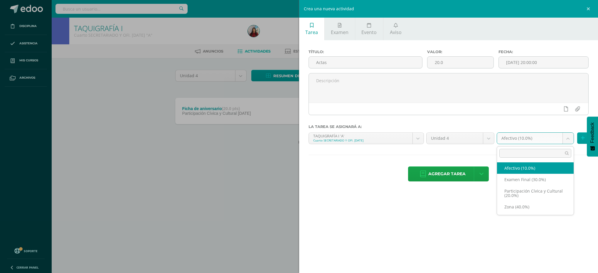
click at [568, 137] on body "Disciplina Asistencia Mis cursos Archivos Soporte Ayuda Reportar un problema Ce…" at bounding box center [299, 81] width 598 height 163
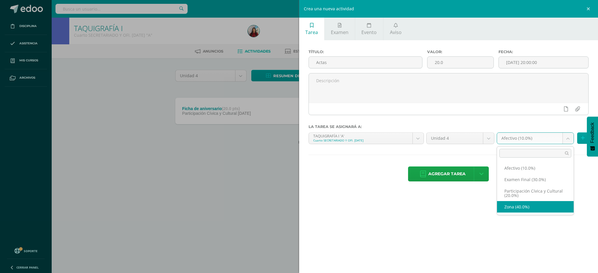
select select "72648"
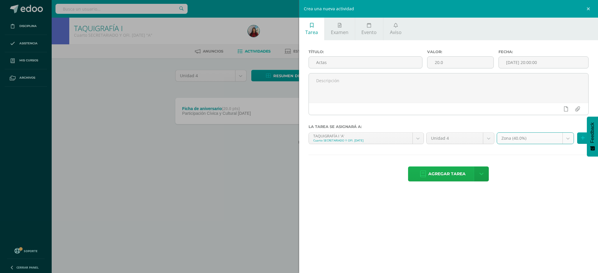
click at [447, 174] on span "Agregar tarea" at bounding box center [447, 174] width 37 height 14
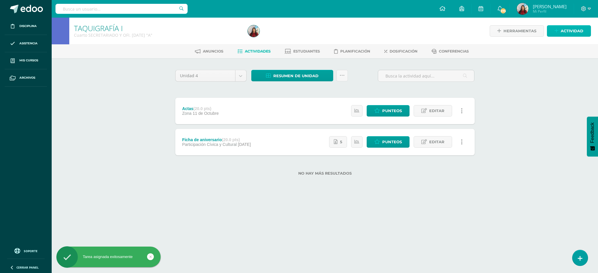
click at [569, 32] on span "Actividad" at bounding box center [572, 31] width 23 height 11
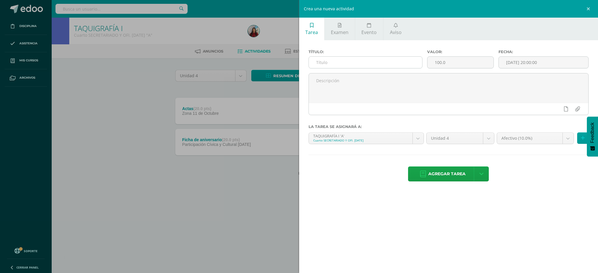
click at [391, 63] on input "text" at bounding box center [365, 62] width 113 height 11
type input "C"
type input "Cuaderno"
click at [439, 61] on input "100.0" at bounding box center [461, 62] width 66 height 11
type input "20.0"
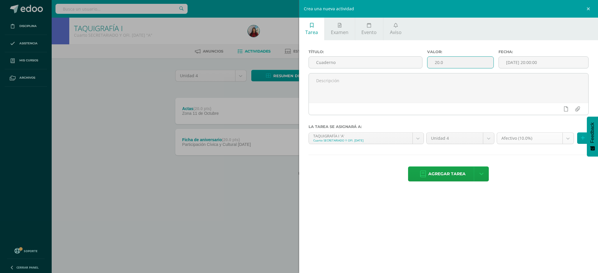
click at [568, 139] on body "Tarea asignada exitosamente Disciplina Asistencia Mis cursos Archivos Soporte A…" at bounding box center [299, 97] width 598 height 194
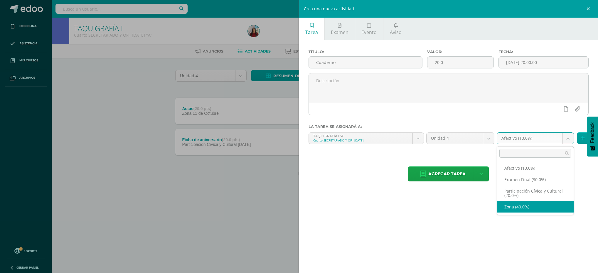
select select "72648"
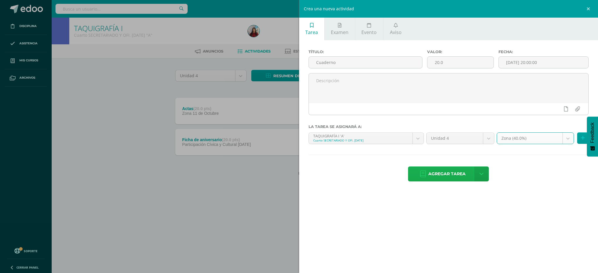
click at [442, 172] on span "Agregar tarea" at bounding box center [447, 174] width 37 height 14
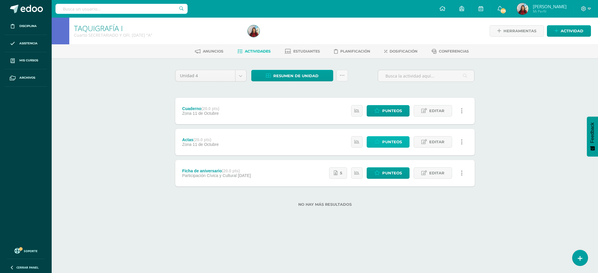
click at [387, 139] on span "Punteos" at bounding box center [393, 142] width 20 height 11
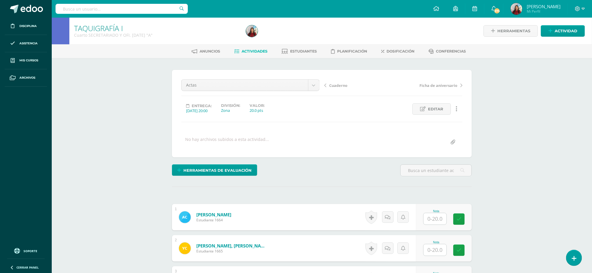
scroll to position [0, 0]
click at [431, 222] on input "text" at bounding box center [434, 218] width 23 height 11
type input "20"
click at [462, 221] on icon at bounding box center [462, 219] width 5 height 5
click at [316, 83] on body "Disciplina Asistencia Mis cursos Archivos Soporte Ayuda Reportar un problema Ce…" at bounding box center [296, 211] width 592 height 422
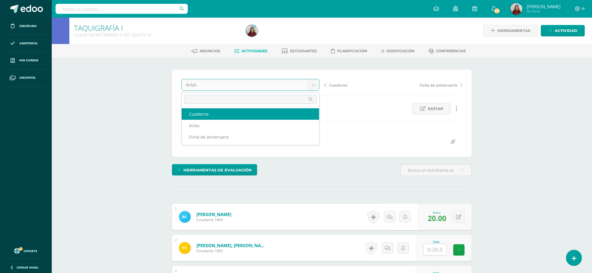
select select "/dashboard/teacher/grade-activity/85464/"
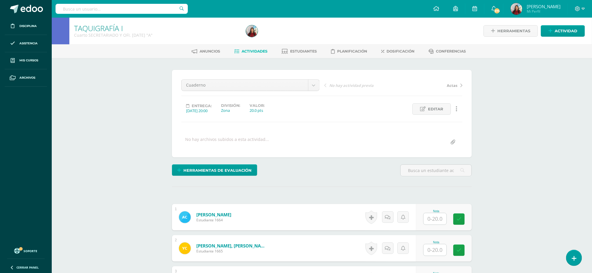
scroll to position [0, 0]
click at [430, 221] on input "text" at bounding box center [439, 219] width 24 height 12
type input "20"
click at [461, 224] on link at bounding box center [463, 219] width 12 height 12
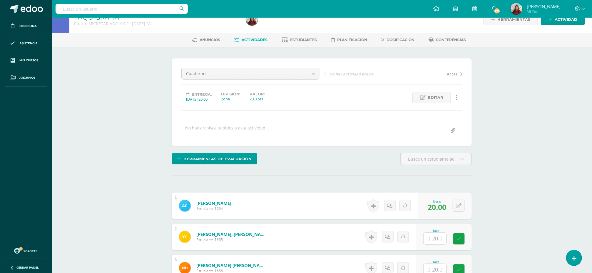
scroll to position [152, 0]
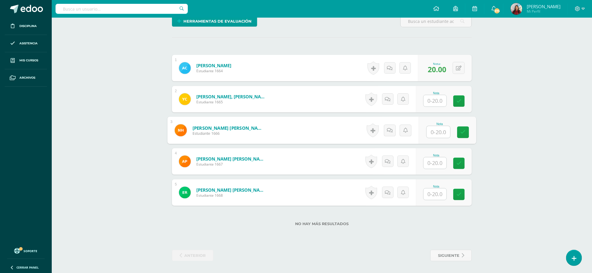
click at [433, 132] on input "text" at bounding box center [439, 132] width 24 height 12
type input "15"
click at [462, 135] on link at bounding box center [463, 133] width 12 height 12
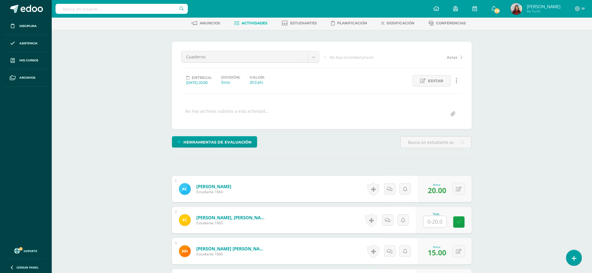
scroll to position [26, 0]
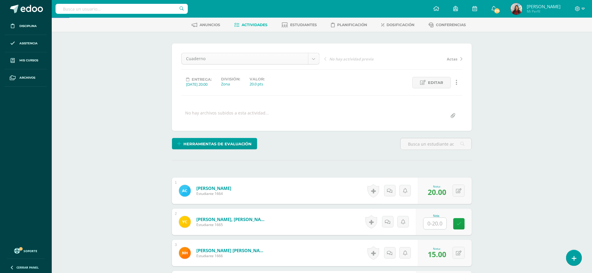
click at [315, 61] on body "Disciplina Asistencia Mis cursos Archivos Soporte Ayuda Reportar un problema Ce…" at bounding box center [296, 185] width 592 height 422
select select "/dashboard/teacher/grade-activity/85463/"
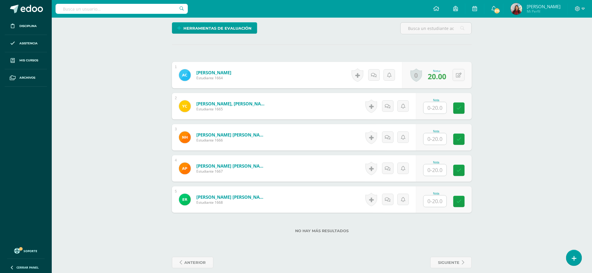
scroll to position [144, 0]
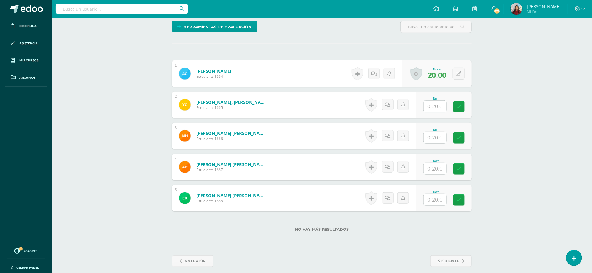
click at [437, 138] on input "text" at bounding box center [434, 137] width 23 height 11
type input "20"
click at [465, 140] on icon at bounding box center [462, 137] width 5 height 5
click at [433, 108] on input "text" at bounding box center [434, 106] width 23 height 11
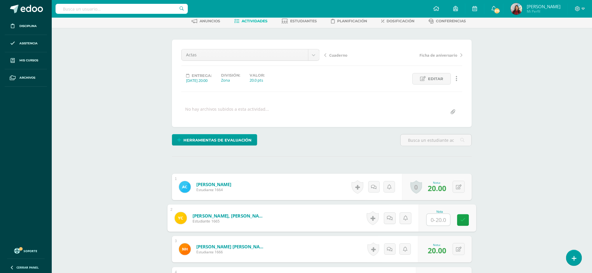
scroll to position [0, 0]
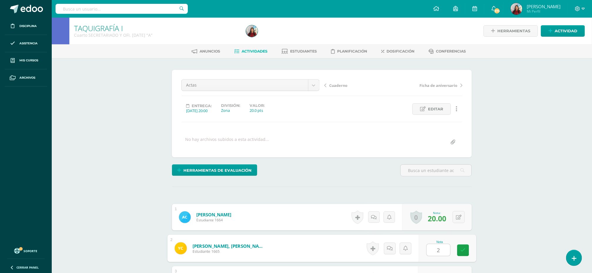
type input "20"
click at [462, 251] on icon at bounding box center [462, 250] width 5 height 5
click at [314, 86] on body "Disciplina Asistencia Mis cursos Archivos Soporte Ayuda Reportar un problema Ce…" at bounding box center [296, 211] width 592 height 422
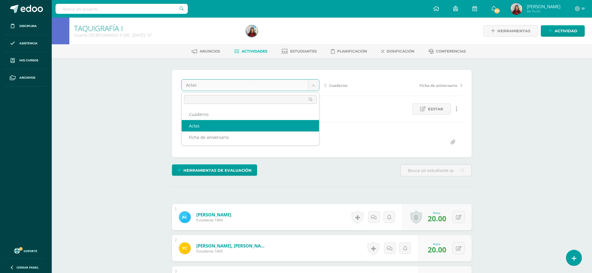
click at [314, 86] on body "Disciplina Asistencia Mis cursos Archivos Soporte Ayuda Reportar un problema Ce…" at bounding box center [296, 211] width 592 height 422
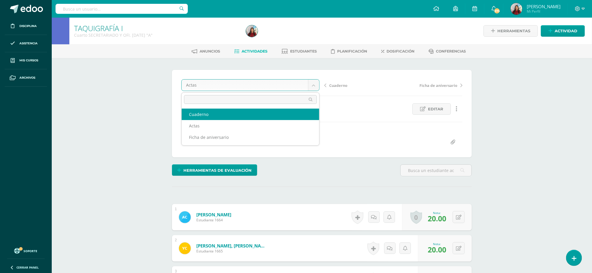
select select "/dashboard/teacher/grade-activity/85464/"
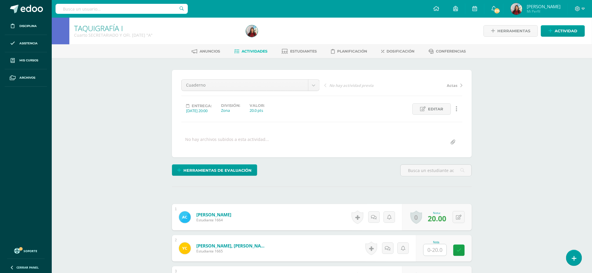
scroll to position [0, 0]
click at [428, 250] on input "text" at bounding box center [439, 250] width 24 height 12
type input "20"
click at [463, 251] on icon at bounding box center [462, 250] width 5 height 5
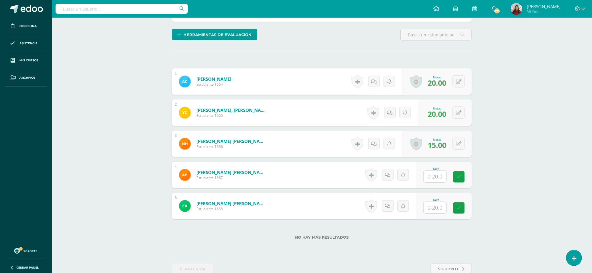
scroll to position [152, 0]
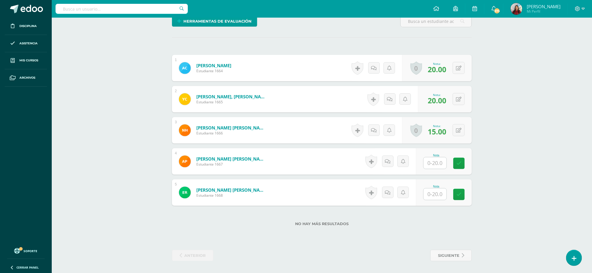
click at [435, 192] on input "text" at bounding box center [434, 194] width 23 height 11
type input "d"
type input "15"
click at [464, 195] on icon at bounding box center [462, 194] width 5 height 5
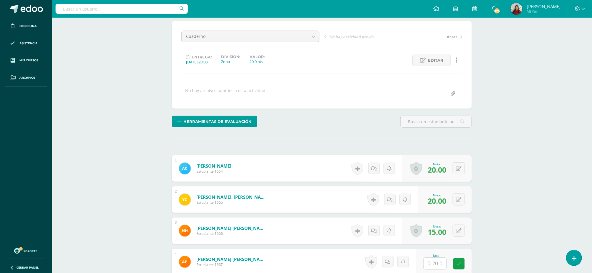
scroll to position [41, 0]
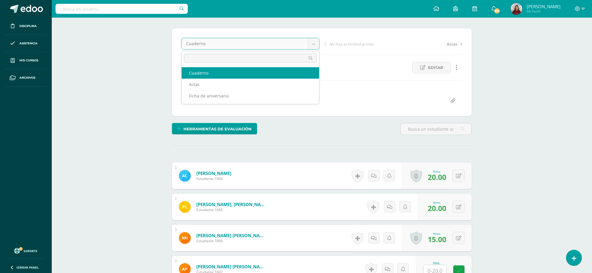
click at [312, 45] on body "Disciplina Asistencia Mis cursos Archivos Soporte Ayuda Reportar un problema Ce…" at bounding box center [296, 170] width 592 height 422
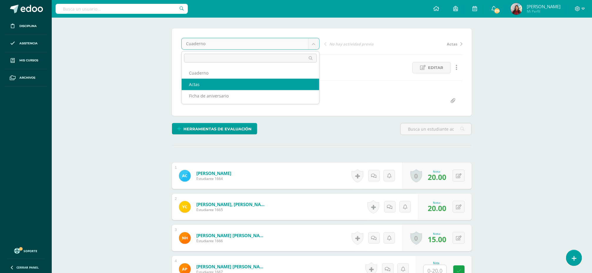
select select "/dashboard/teacher/grade-activity/85463/"
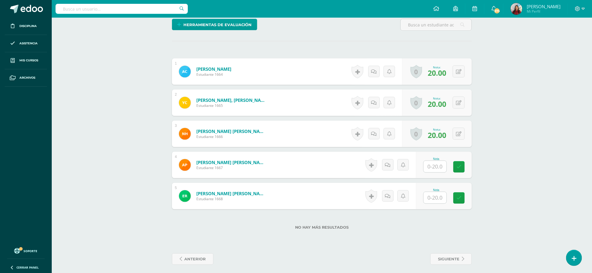
scroll to position [152, 0]
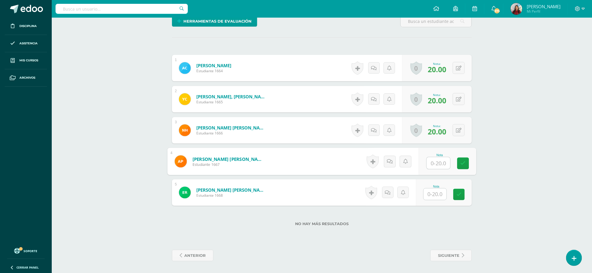
click at [437, 161] on input "text" at bounding box center [439, 163] width 24 height 12
click at [435, 193] on input "text" at bounding box center [434, 194] width 23 height 11
type input "10"
click at [464, 194] on icon at bounding box center [462, 194] width 5 height 5
click at [439, 164] on input "text" at bounding box center [439, 163] width 24 height 12
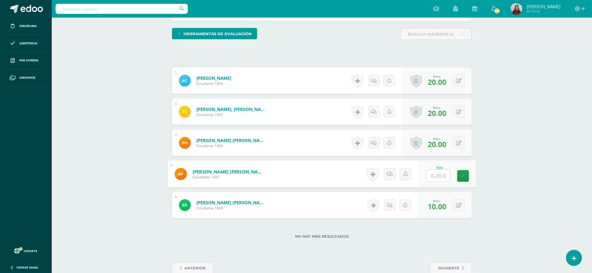
scroll to position [140, 0]
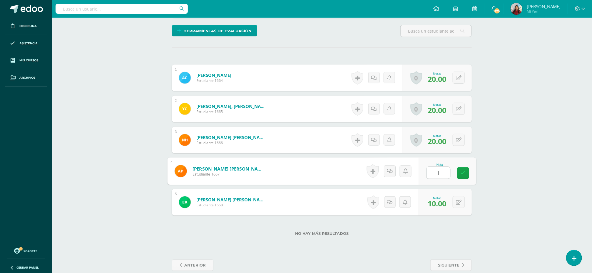
type input "15"
click at [463, 176] on icon at bounding box center [462, 173] width 5 height 5
click at [541, 43] on div "TAQUIGRAFÍA I Cuarto SECRETARIADO Y OFI. SÁBADO "A" Herramientas Detalle de asi…" at bounding box center [322, 80] width 540 height 405
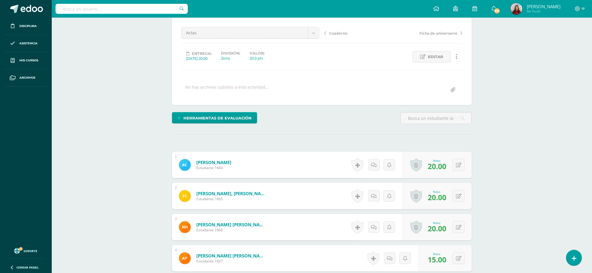
scroll to position [51, 0]
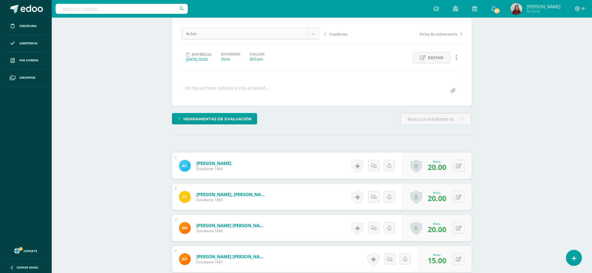
click at [311, 32] on body "Disciplina Asistencia Mis cursos Archivos Soporte Ayuda Reportar un problema Ce…" at bounding box center [296, 160] width 592 height 422
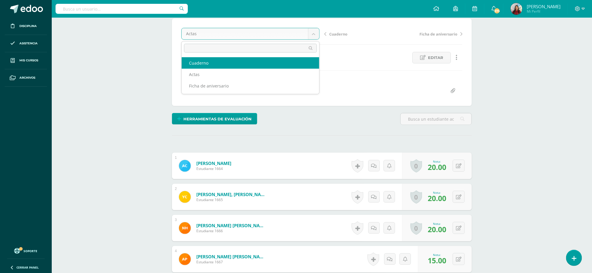
select select "/dashboard/teacher/grade-activity/85464/"
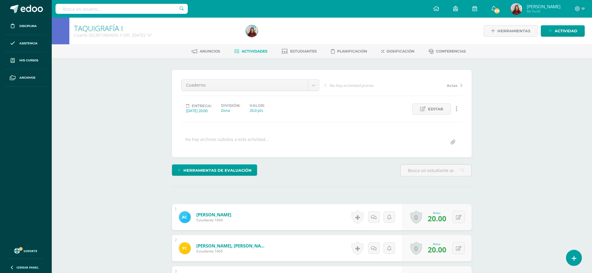
scroll to position [0, 0]
click at [439, 171] on input "text" at bounding box center [435, 170] width 71 height 11
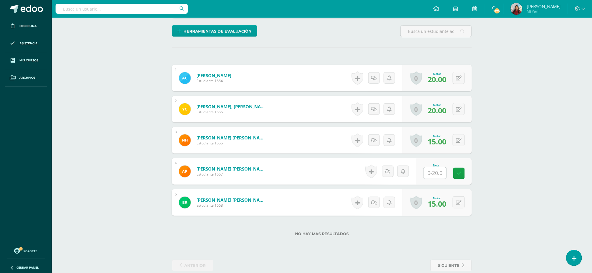
scroll to position [146, 0]
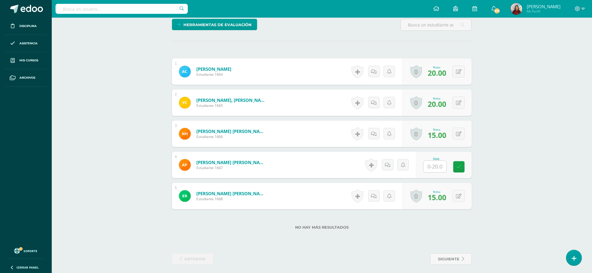
click at [430, 170] on input "text" at bounding box center [434, 166] width 23 height 11
type input "15"
click at [464, 170] on icon at bounding box center [462, 167] width 5 height 5
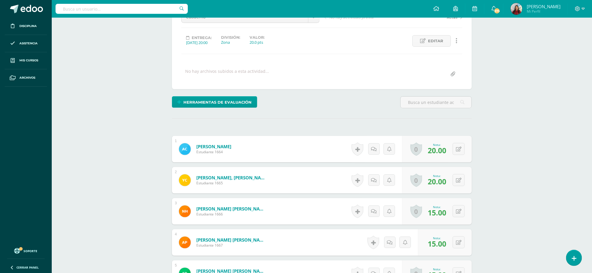
scroll to position [0, 0]
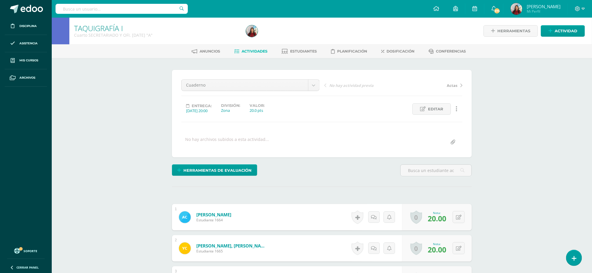
click at [533, 6] on span "[PERSON_NAME]" at bounding box center [544, 7] width 34 height 6
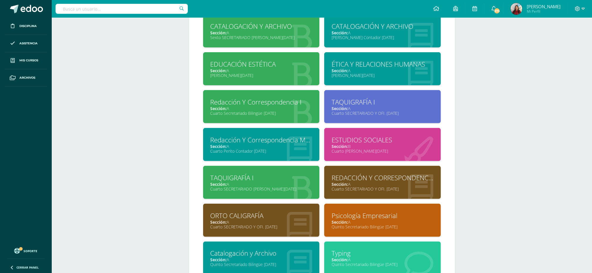
scroll to position [362, 0]
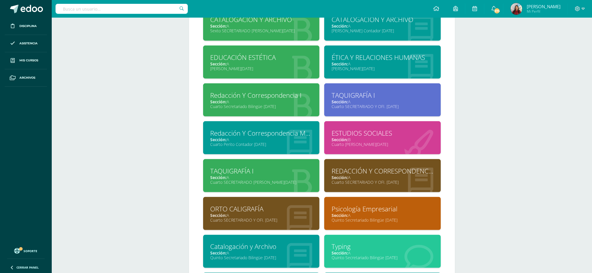
click at [236, 180] on div "Sección: A" at bounding box center [261, 178] width 102 height 6
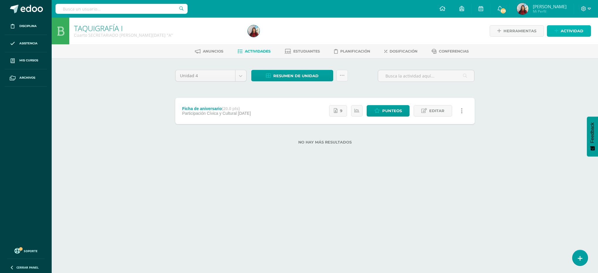
click at [576, 31] on span "Actividad" at bounding box center [572, 31] width 23 height 11
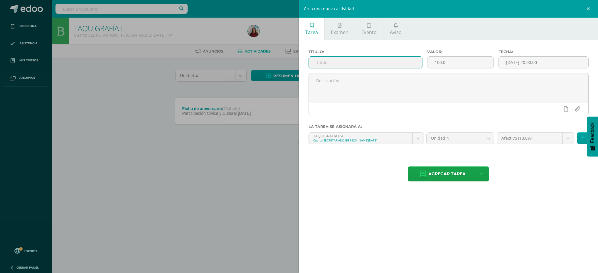
click at [335, 62] on input "text" at bounding box center [365, 62] width 113 height 11
type input "Actas"
click at [440, 63] on input "100.0" at bounding box center [461, 62] width 66 height 11
type input "20.0"
click at [570, 140] on body "Disciplina Asistencia Mis cursos Archivos Soporte Ayuda Reportar un problema Ce…" at bounding box center [299, 81] width 598 height 163
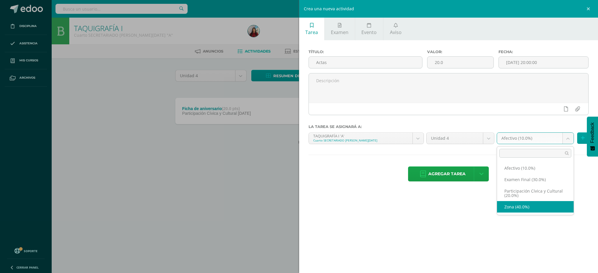
select select "72793"
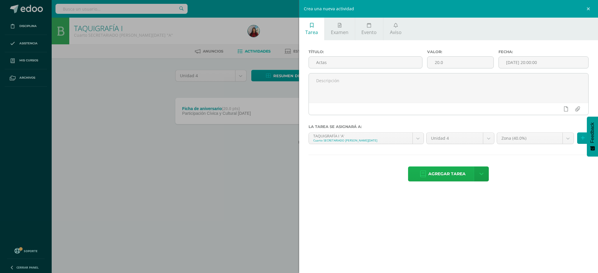
click at [447, 172] on span "Agregar tarea" at bounding box center [447, 174] width 37 height 14
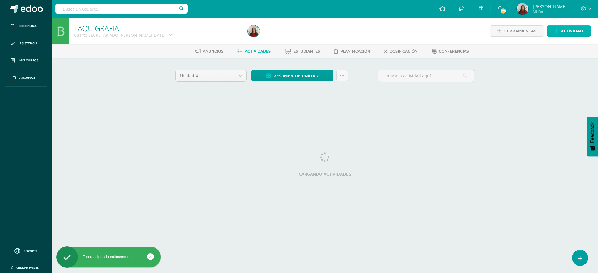
click at [566, 27] on span "Actividad" at bounding box center [572, 31] width 23 height 11
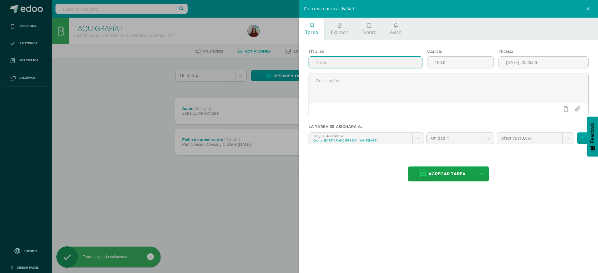
click at [372, 64] on input "text" at bounding box center [365, 62] width 113 height 11
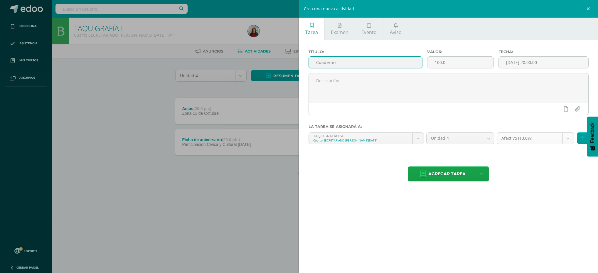
type input "Cuaderno"
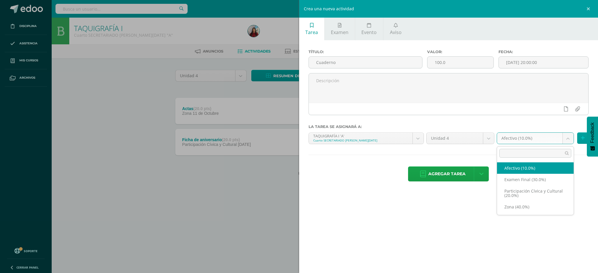
click at [569, 138] on body "Tarea asignada exitosamente Disciplina Asistencia Mis cursos Archivos Soporte A…" at bounding box center [299, 97] width 598 height 194
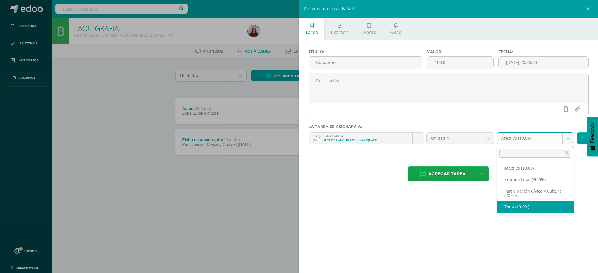
select select "72793"
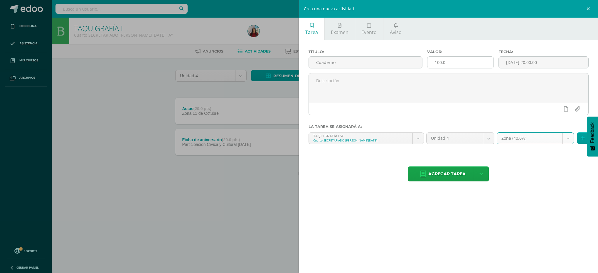
click at [440, 63] on input "100.0" at bounding box center [461, 62] width 66 height 11
type input "20.0"
click at [440, 172] on span "Agregar tarea" at bounding box center [447, 174] width 37 height 14
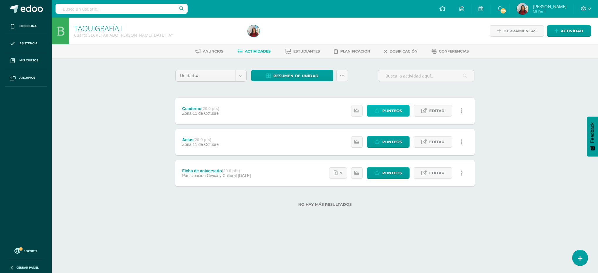
click at [385, 111] on span "Punteos" at bounding box center [393, 110] width 20 height 11
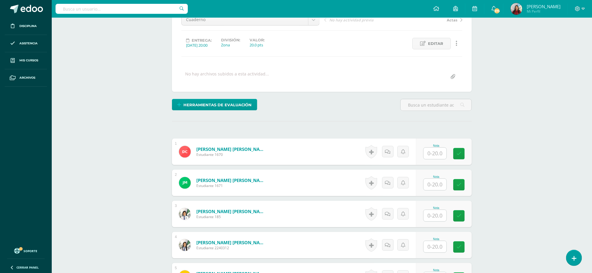
scroll to position [72, 0]
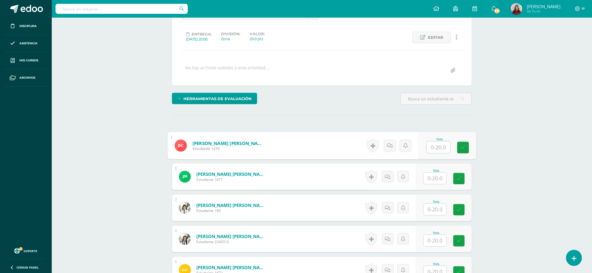
click at [435, 151] on input "text" at bounding box center [439, 148] width 24 height 12
type input "20"
click at [465, 150] on icon at bounding box center [462, 147] width 5 height 5
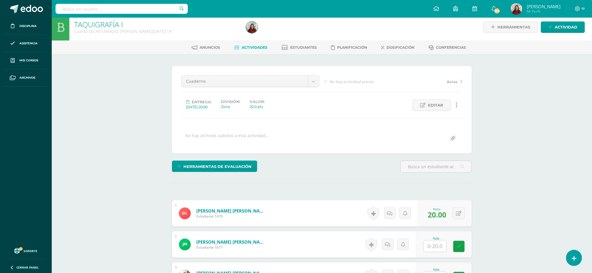
scroll to position [0, 0]
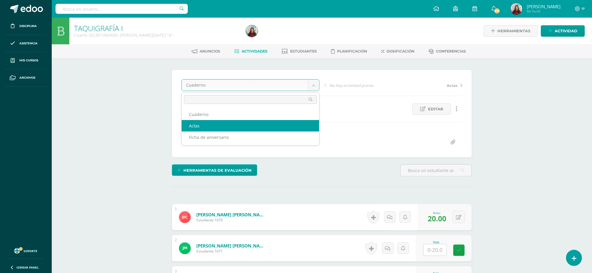
select select "/dashboard/teacher/grade-activity/85475/"
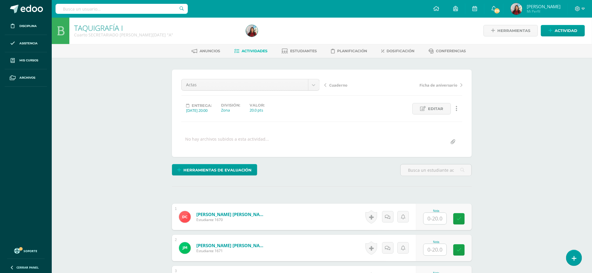
scroll to position [1, 0]
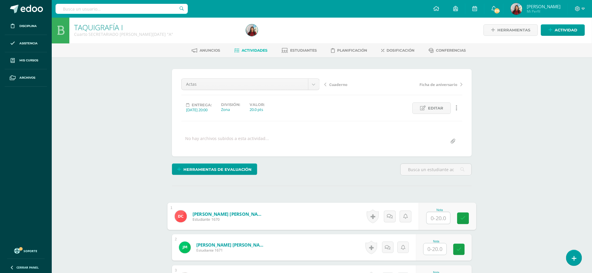
click at [429, 218] on input "text" at bounding box center [439, 218] width 24 height 12
type input "15"
click at [466, 220] on link at bounding box center [463, 219] width 12 height 12
click at [430, 249] on input "text" at bounding box center [434, 249] width 23 height 11
type input "2"
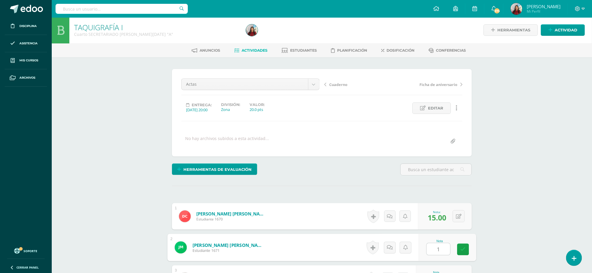
type input "15"
click at [461, 252] on icon at bounding box center [462, 249] width 5 height 5
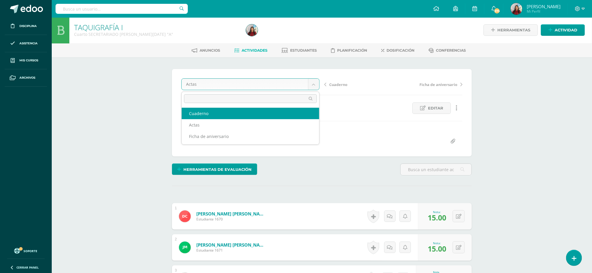
select select "/dashboard/teacher/grade-activity/85476/"
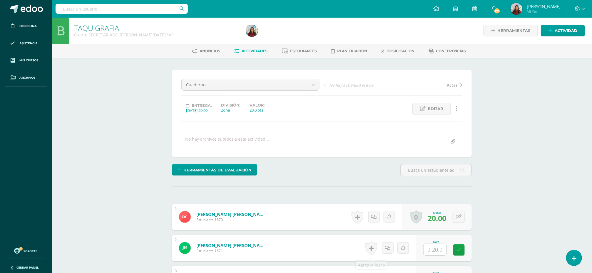
scroll to position [1, 0]
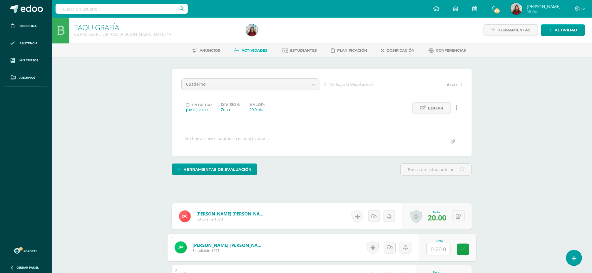
click at [436, 249] on input "text" at bounding box center [439, 250] width 24 height 12
type input "20"
click at [461, 251] on icon at bounding box center [462, 249] width 5 height 5
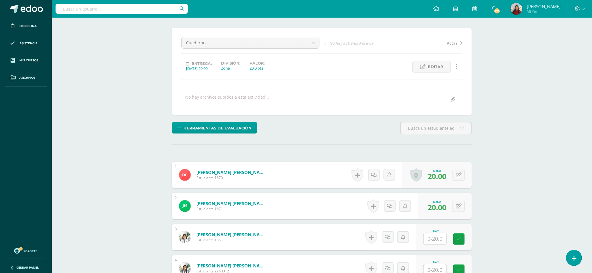
scroll to position [20, 0]
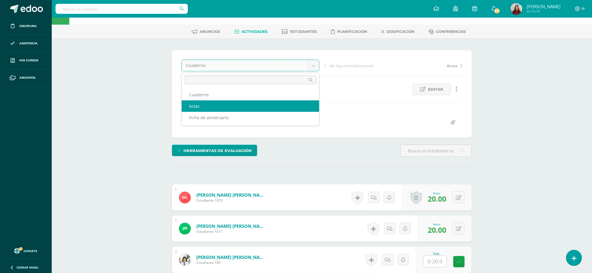
select select "/dashboard/teacher/grade-activity/85475/"
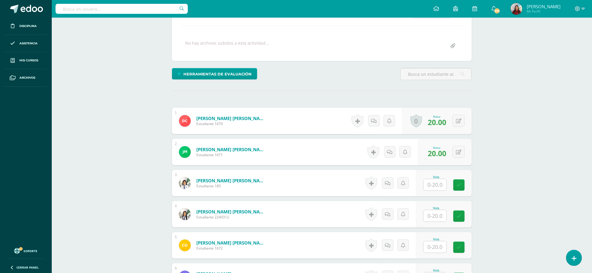
scroll to position [108, 0]
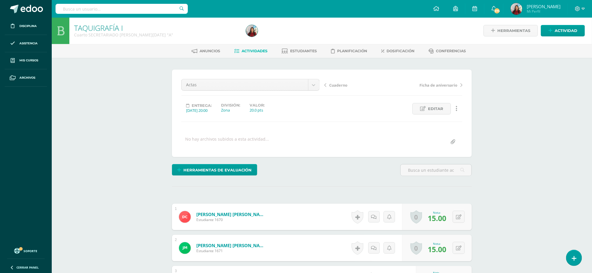
scroll to position [1, 0]
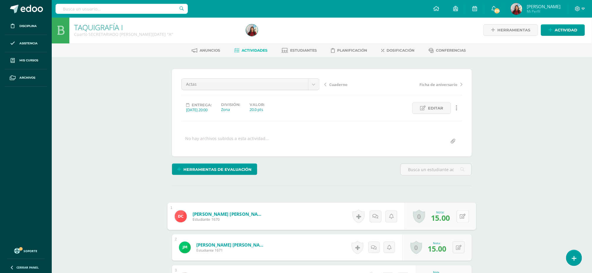
click at [460, 215] on icon at bounding box center [463, 216] width 6 height 5
type input "20"
click at [450, 219] on link at bounding box center [447, 219] width 12 height 12
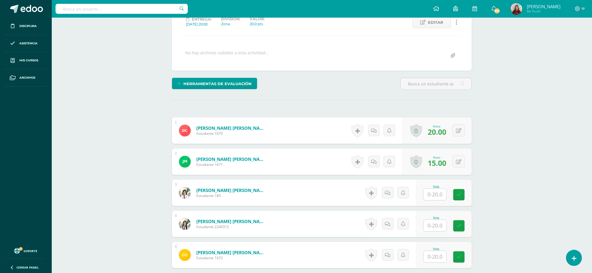
scroll to position [89, 0]
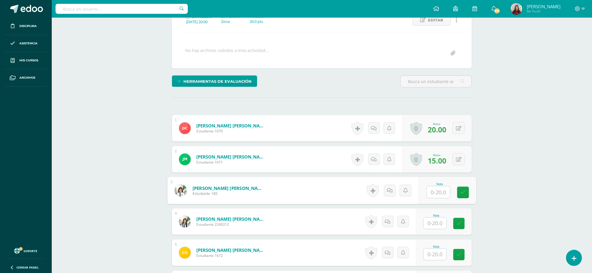
click at [434, 194] on input "text" at bounding box center [439, 193] width 24 height 12
type input "20"
click at [462, 195] on icon at bounding box center [462, 192] width 5 height 5
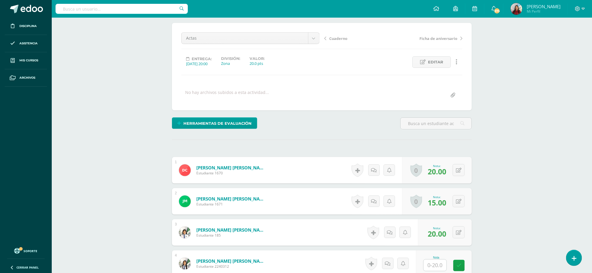
scroll to position [0, 0]
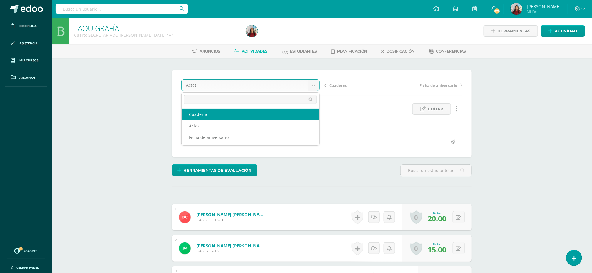
select select "/dashboard/teacher/grade-activity/85476/"
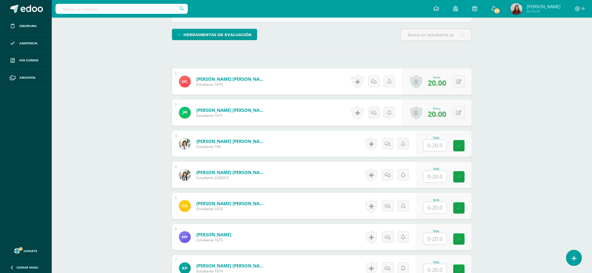
scroll to position [152, 0]
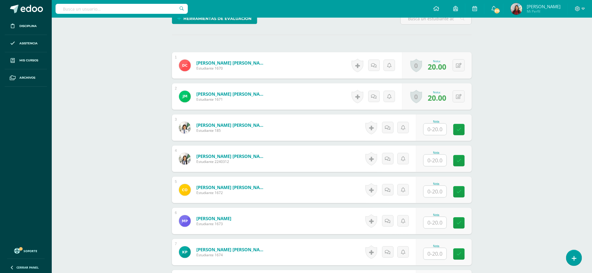
click at [438, 129] on input "text" at bounding box center [434, 129] width 23 height 11
type input "20"
click at [462, 135] on link at bounding box center [463, 130] width 12 height 12
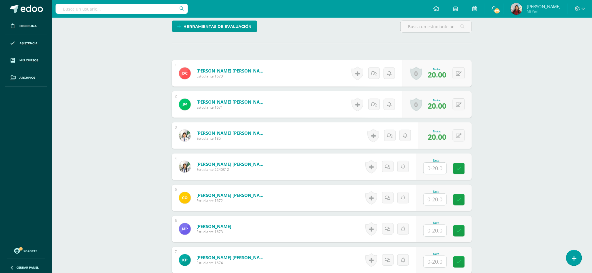
scroll to position [144, 0]
click at [436, 173] on input "text" at bounding box center [439, 169] width 24 height 12
type input "20"
click at [463, 171] on icon at bounding box center [462, 169] width 5 height 5
click at [432, 204] on input "text" at bounding box center [434, 199] width 23 height 11
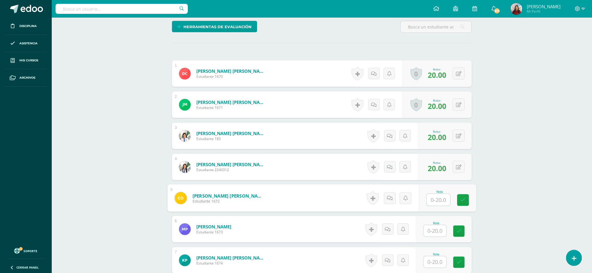
scroll to position [0, 0]
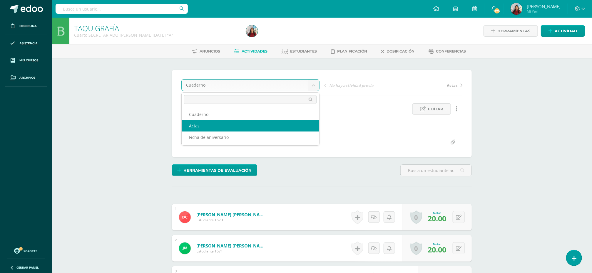
select select "/dashboard/teacher/grade-activity/85475/"
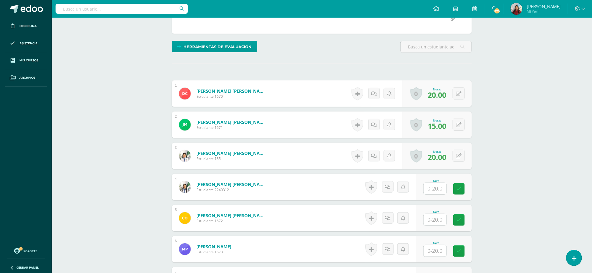
scroll to position [124, 0]
click at [439, 190] on input "text" at bounding box center [434, 187] width 23 height 11
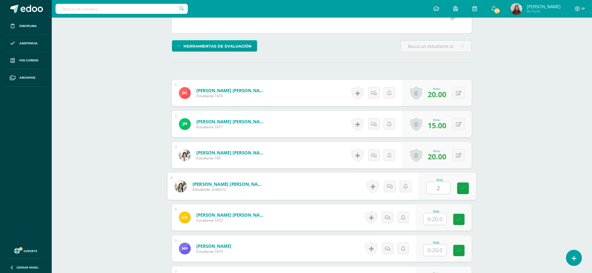
type input "20"
click at [465, 190] on icon at bounding box center [462, 188] width 5 height 5
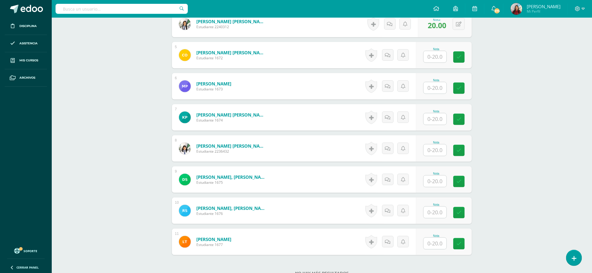
scroll to position [285, 0]
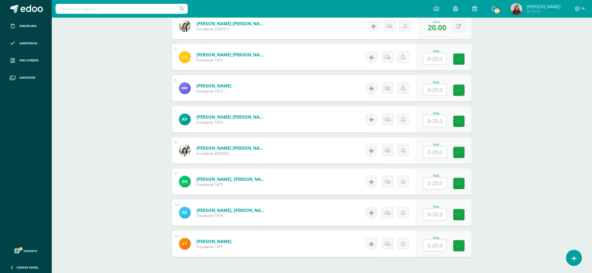
click at [431, 58] on input "text" at bounding box center [434, 58] width 23 height 11
type input "20"
click at [460, 61] on icon at bounding box center [462, 59] width 5 height 5
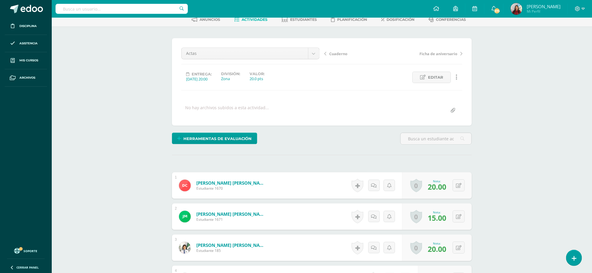
scroll to position [0, 0]
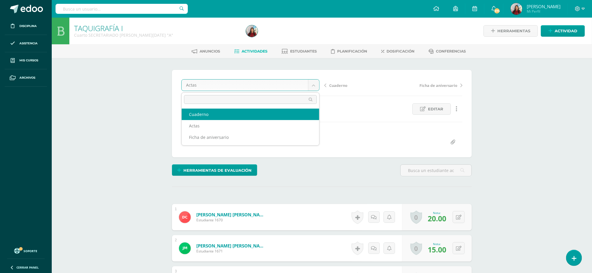
select select "/dashboard/teacher/grade-activity/85476/"
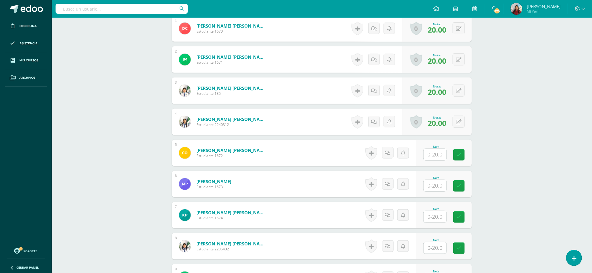
scroll to position [203, 0]
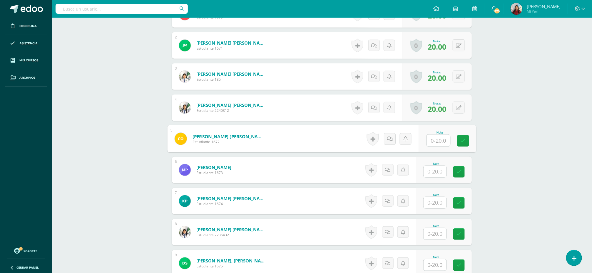
click at [434, 142] on input "text" at bounding box center [439, 141] width 24 height 12
type input "20"
click at [463, 143] on icon at bounding box center [462, 140] width 5 height 5
click at [436, 174] on input "text" at bounding box center [434, 171] width 23 height 11
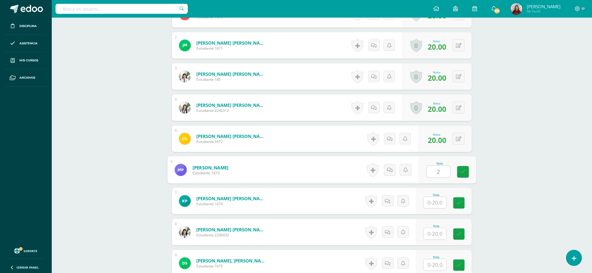
type input "20"
click at [465, 174] on icon at bounding box center [462, 172] width 5 height 5
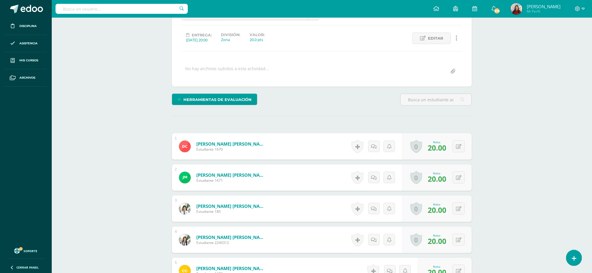
scroll to position [10, 0]
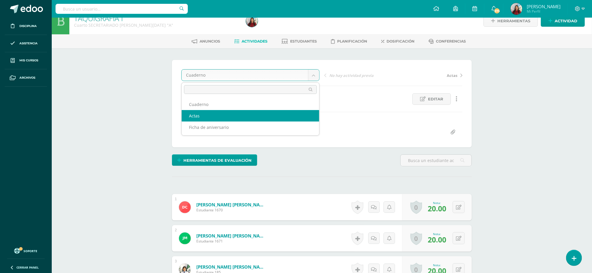
select select "/dashboard/teacher/grade-activity/85475/"
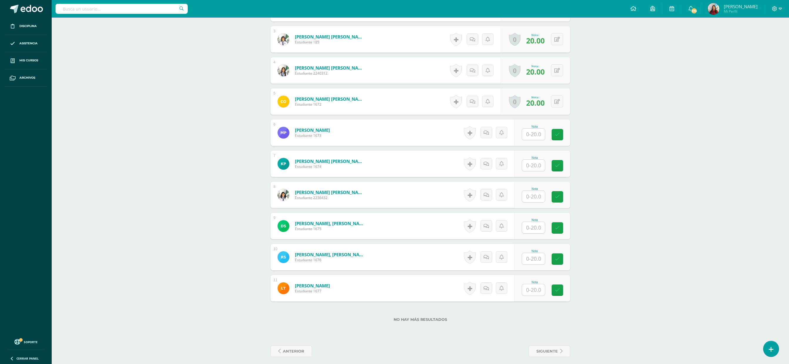
scroll to position [246, 0]
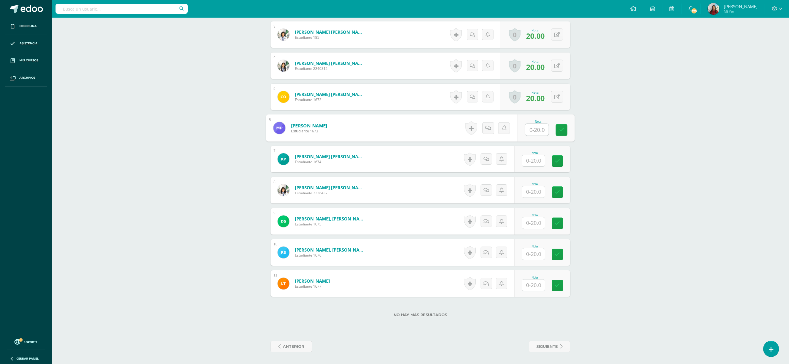
click at [532, 131] on input "text" at bounding box center [537, 130] width 24 height 12
type input "20"
click at [562, 129] on icon at bounding box center [561, 130] width 5 height 5
click at [533, 165] on input "text" at bounding box center [537, 161] width 24 height 12
type input "0"
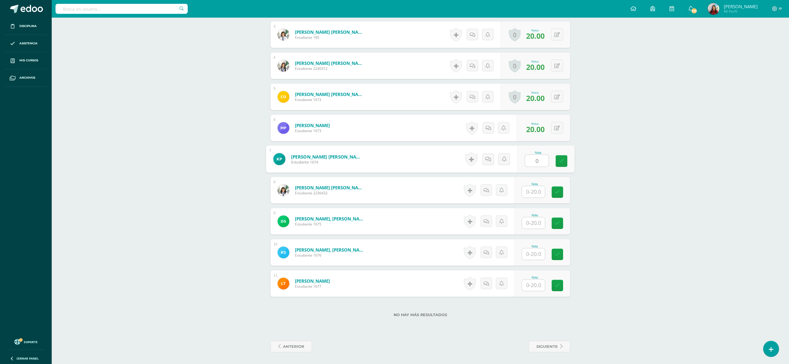
click at [534, 190] on input "text" at bounding box center [533, 191] width 23 height 11
type input "0"
click at [536, 225] on input "text" at bounding box center [533, 222] width 23 height 11
click at [532, 257] on input "text" at bounding box center [533, 254] width 23 height 11
type input "0"
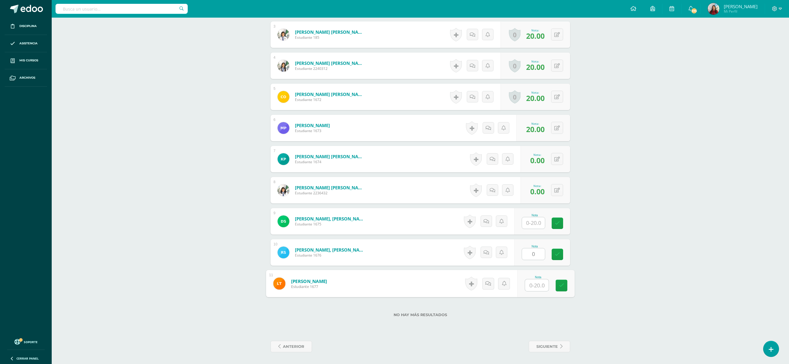
click at [535, 285] on input "text" at bounding box center [537, 286] width 24 height 12
type input "0"
click at [537, 222] on input "text" at bounding box center [537, 223] width 24 height 12
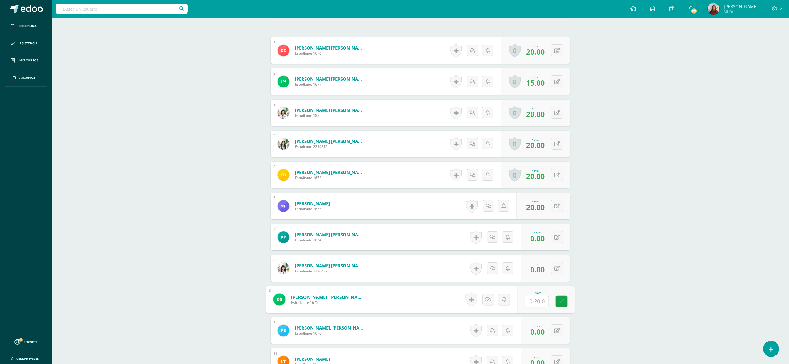
scroll to position [168, 0]
type input "10"
click at [561, 299] on link at bounding box center [562, 301] width 12 height 12
click at [556, 299] on button at bounding box center [561, 298] width 12 height 12
type input "15"
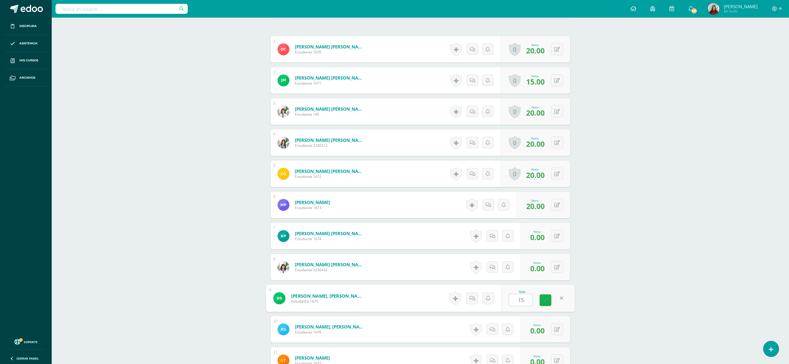
click at [546, 301] on icon at bounding box center [545, 300] width 5 height 5
click at [556, 302] on button at bounding box center [557, 298] width 12 height 12
click at [545, 301] on icon at bounding box center [545, 300] width 5 height 5
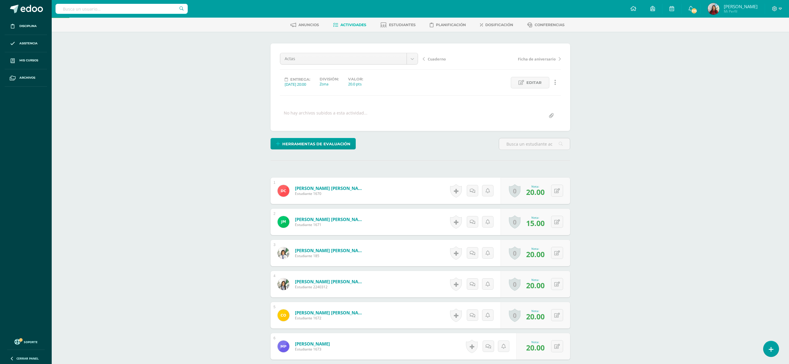
scroll to position [3, 0]
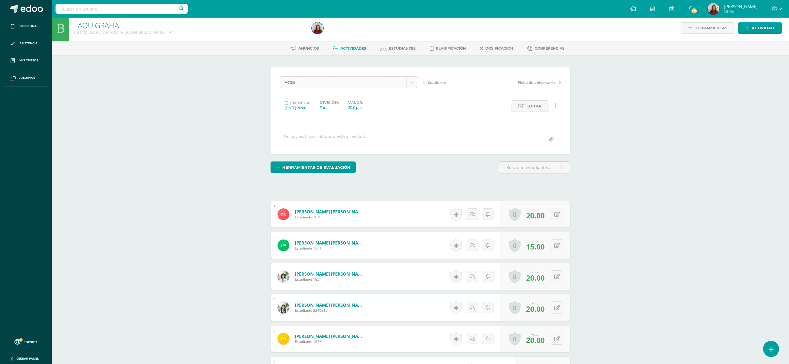
click at [412, 82] on body "Disciplina Asistencia Mis cursos Archivos Soporte Ayuda Reportar un problema Ce…" at bounding box center [394, 301] width 789 height 609
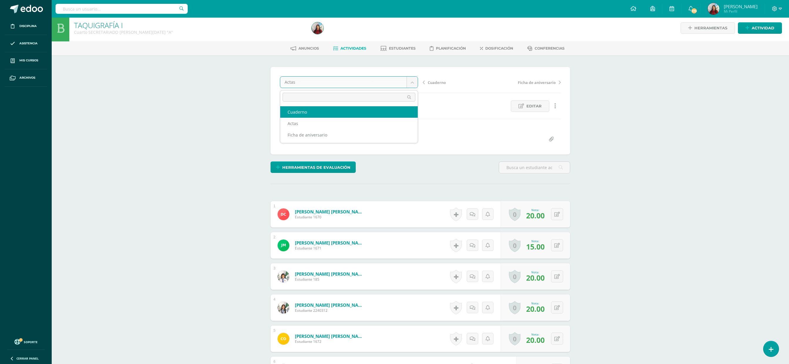
select select "/dashboard/teacher/grade-activity/85476/"
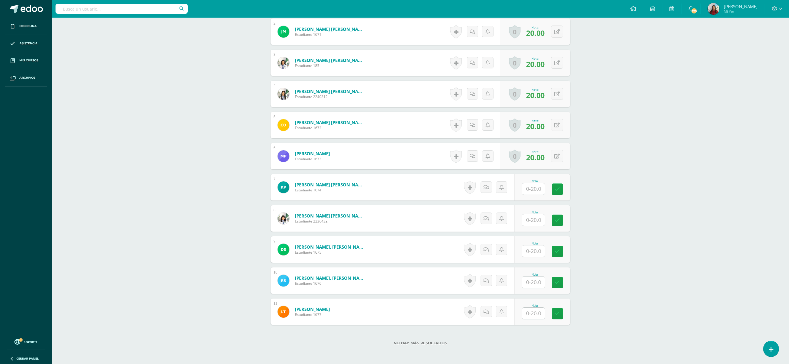
scroll to position [246, 0]
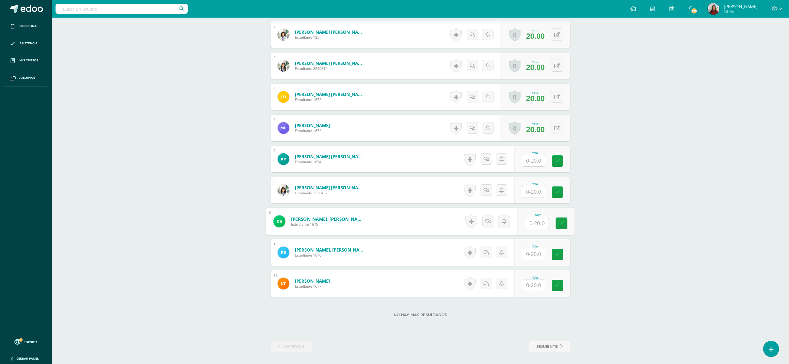
click at [535, 223] on input "text" at bounding box center [537, 223] width 24 height 12
type input "20"
click at [563, 226] on icon at bounding box center [561, 223] width 5 height 5
click at [530, 160] on input "text" at bounding box center [537, 161] width 24 height 12
type input "0"
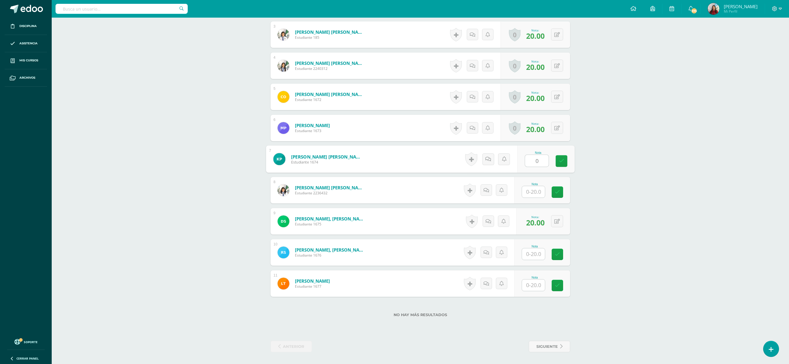
click at [529, 194] on input "text" at bounding box center [533, 191] width 23 height 11
type input "0"
click at [536, 256] on input "text" at bounding box center [533, 254] width 23 height 11
type input "0"
click at [530, 287] on input "text" at bounding box center [533, 285] width 23 height 11
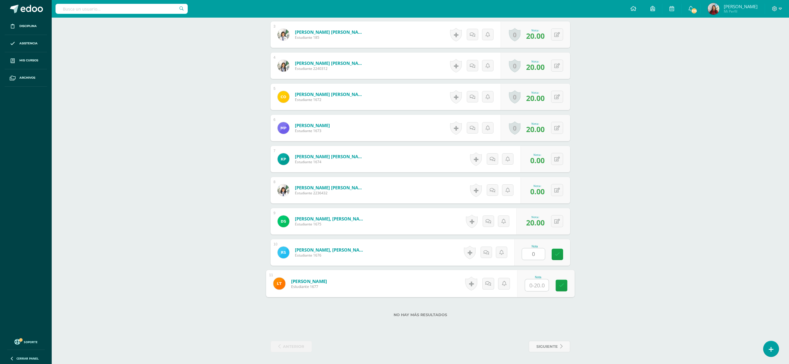
type input "0"
click at [564, 291] on link at bounding box center [562, 286] width 12 height 12
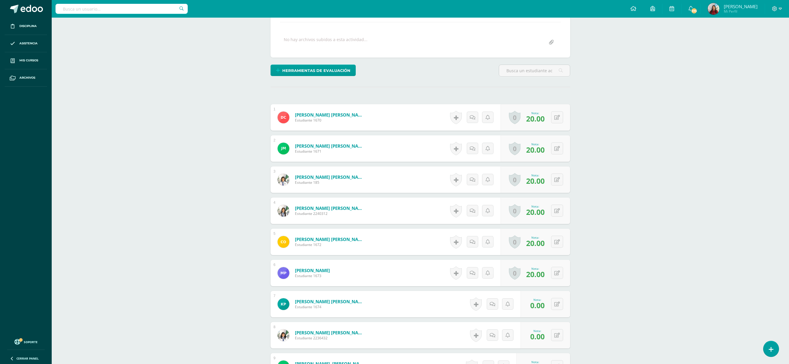
scroll to position [0, 0]
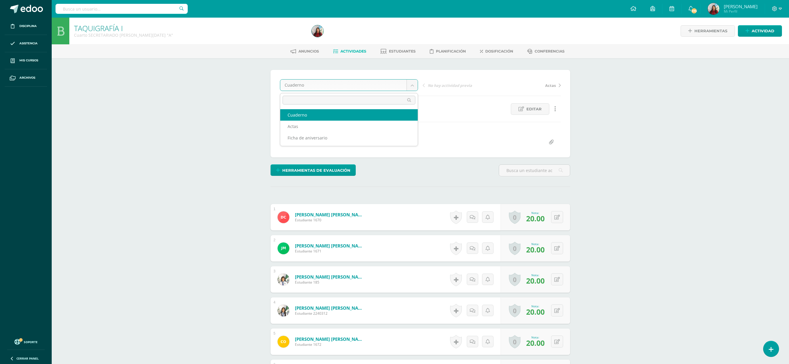
click at [411, 79] on body "Disciplina Asistencia Mis cursos Archivos Soporte Ayuda Reportar un problema Ce…" at bounding box center [394, 304] width 789 height 609
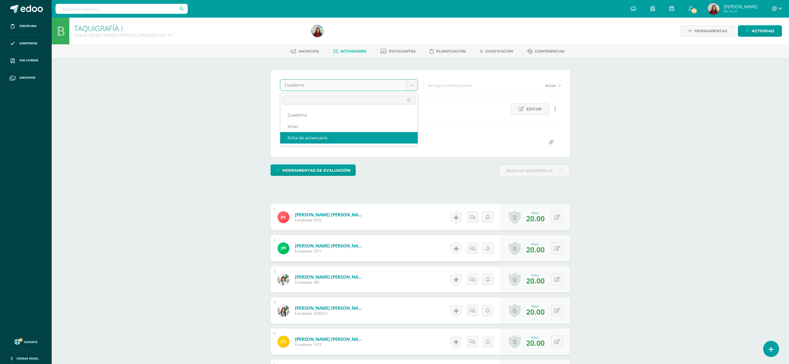
select select "/dashboard/teacher/grade-activity/84619/"
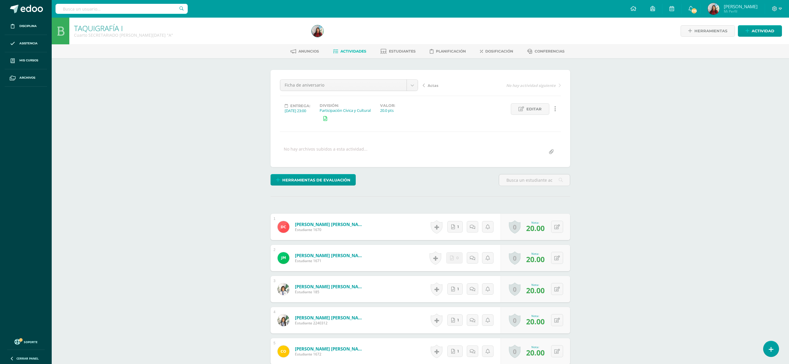
click at [733, 5] on span "[PERSON_NAME]" at bounding box center [741, 7] width 34 height 6
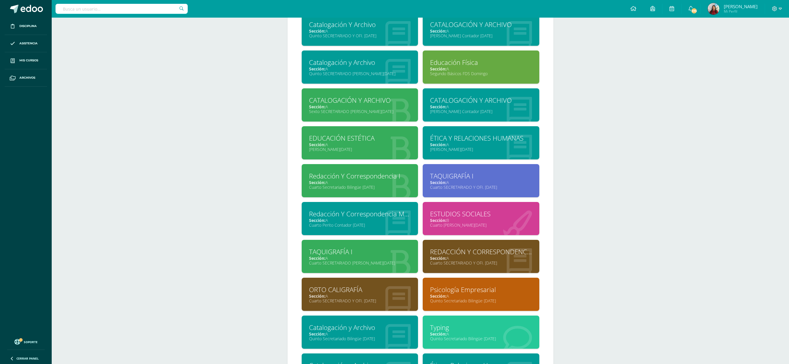
scroll to position [288, 0]
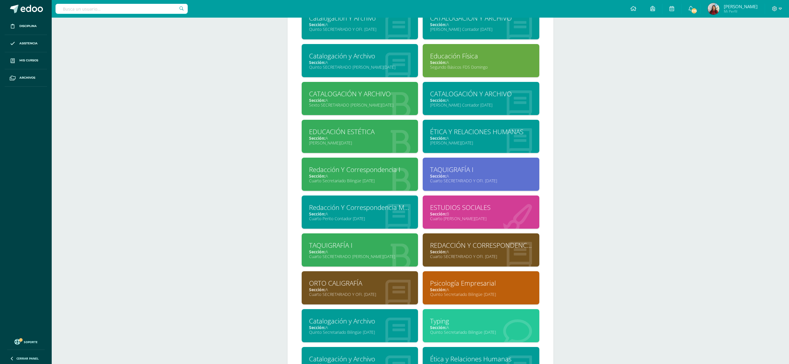
click at [464, 165] on div "TAQUIGRAFÍA I" at bounding box center [481, 169] width 102 height 9
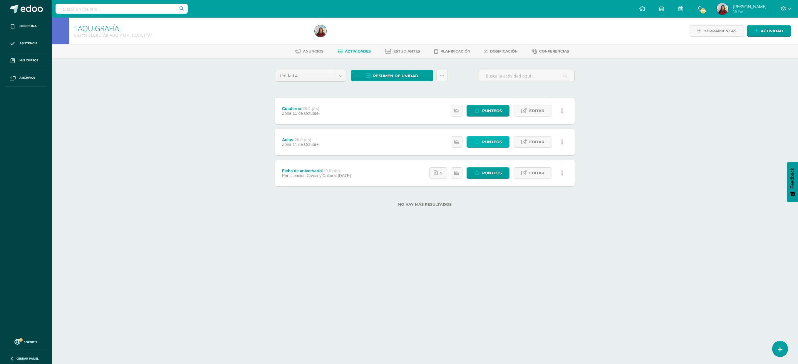
click at [485, 142] on span "Punteos" at bounding box center [492, 142] width 20 height 11
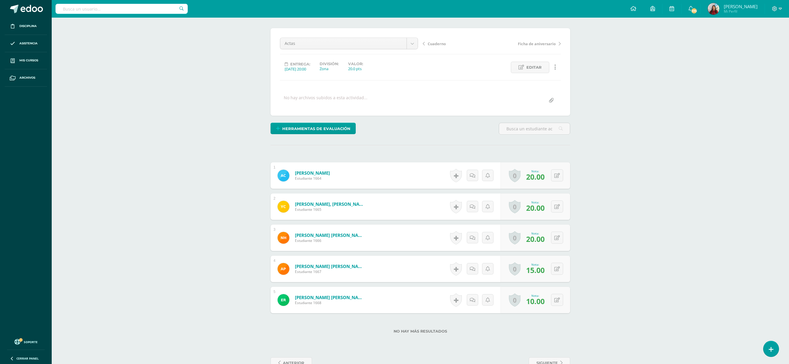
scroll to position [59, 0]
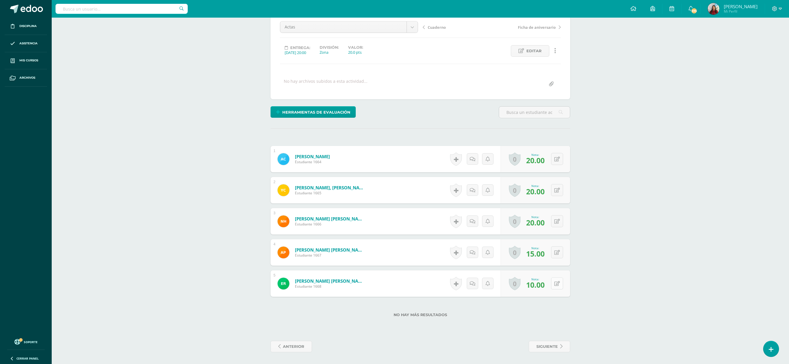
click at [557, 286] on button at bounding box center [557, 284] width 12 height 12
type input "15"
click at [544, 291] on link at bounding box center [546, 286] width 12 height 12
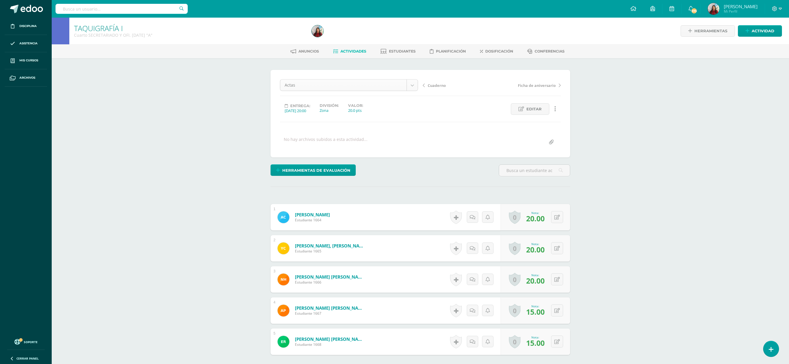
click at [409, 86] on body "Disciplina Asistencia Mis cursos Archivos Soporte Ayuda Reportar un problema Ce…" at bounding box center [394, 211] width 789 height 422
select select "/dashboard/teacher/grade-activity/84617/"
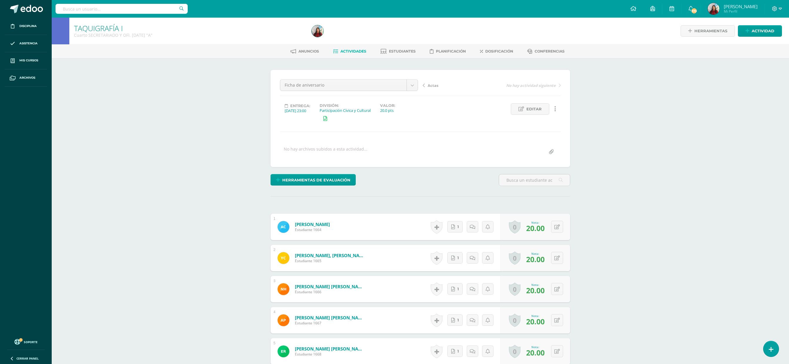
click at [737, 5] on span "[PERSON_NAME]" at bounding box center [741, 7] width 34 height 6
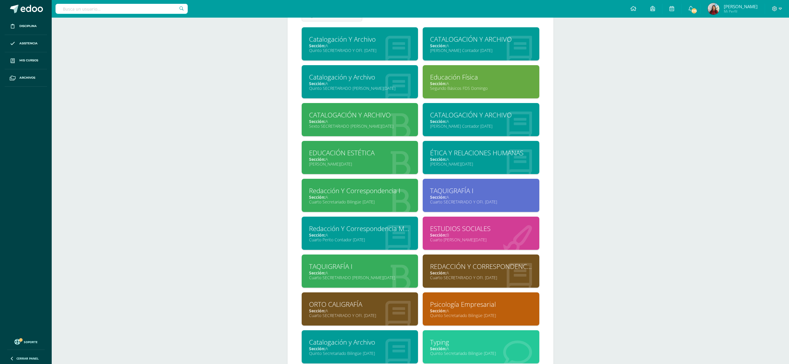
scroll to position [280, 0]
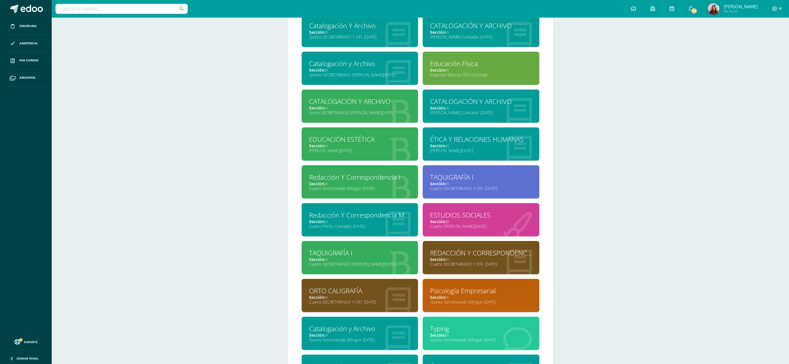
click at [338, 249] on div "TAQUIGRAFÍA I" at bounding box center [360, 253] width 102 height 9
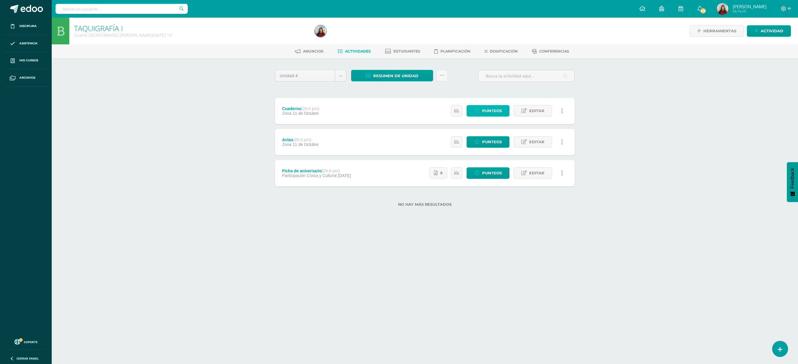
click at [482, 109] on span "Punteos" at bounding box center [492, 110] width 20 height 11
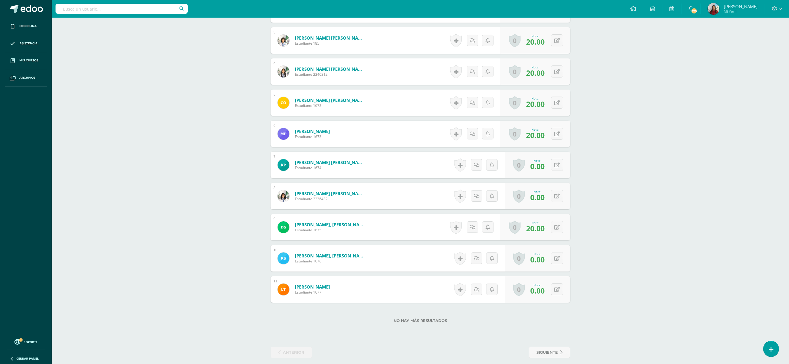
scroll to position [246, 0]
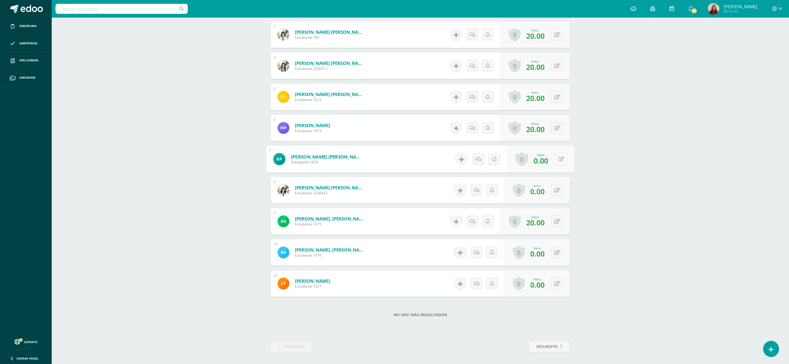
click at [556, 159] on button at bounding box center [561, 159] width 12 height 12
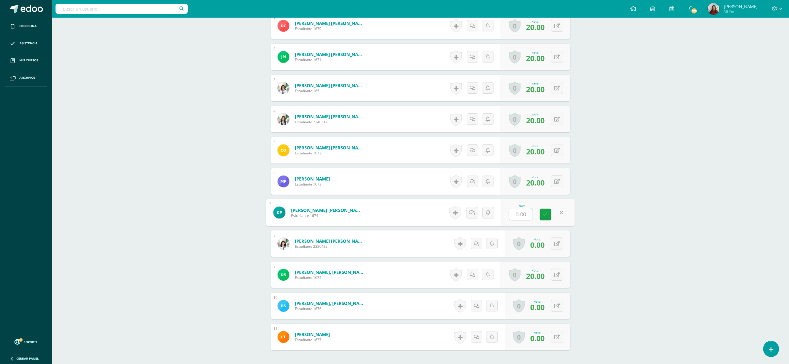
scroll to position [197, 0]
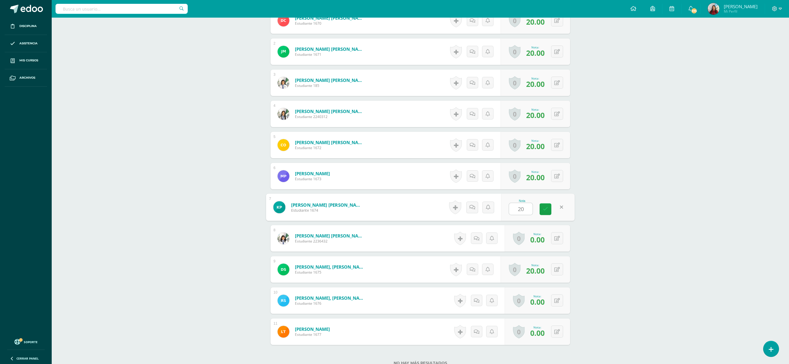
type input "20"
click at [539, 212] on div "Nota 20" at bounding box center [534, 207] width 71 height 26
click at [539, 212] on span "20.00" at bounding box center [535, 209] width 19 height 10
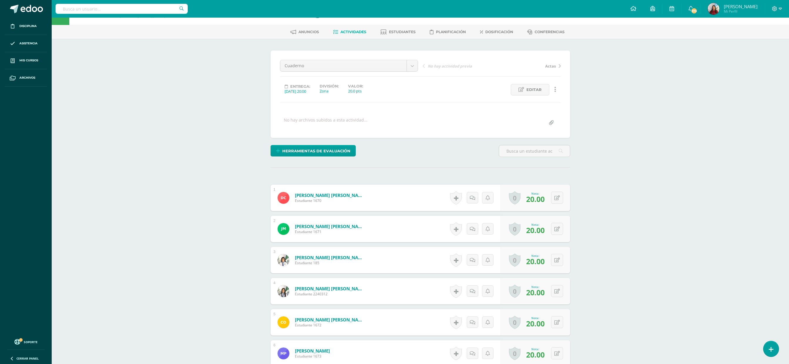
scroll to position [0, 0]
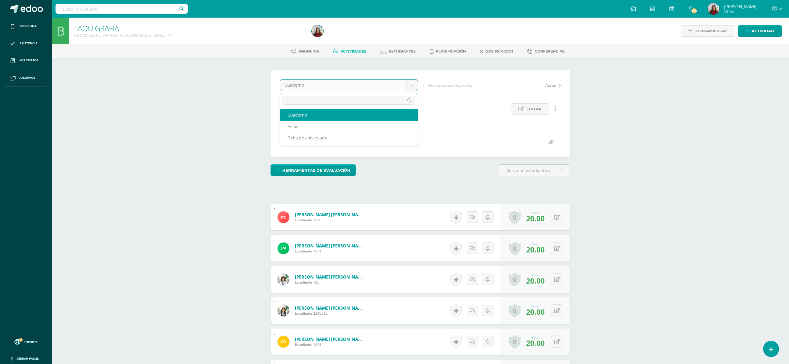
click at [410, 89] on body "Disciplina Asistencia Mis cursos Archivos Soporte Ayuda Reportar un problema Ce…" at bounding box center [394, 304] width 789 height 609
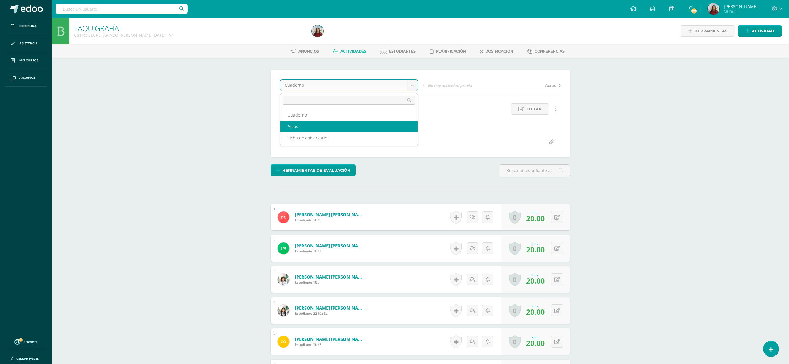
select select "/dashboard/teacher/grade-activity/85475/"
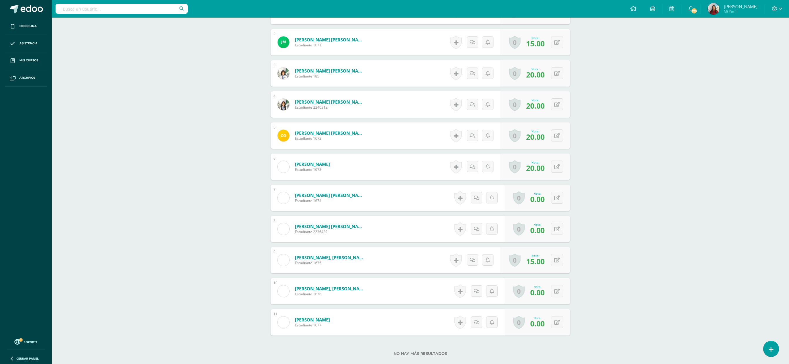
scroll to position [230, 0]
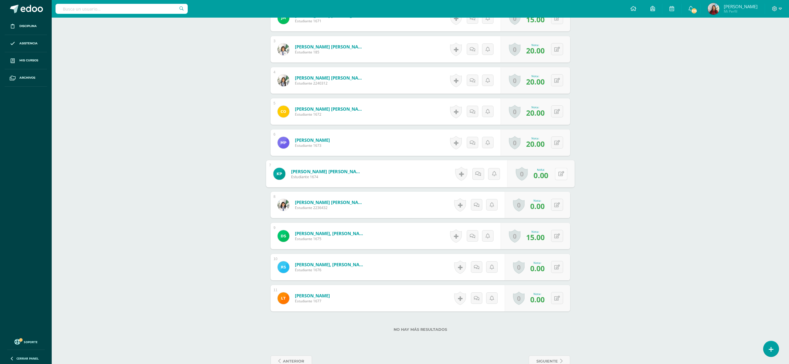
click at [559, 176] on icon at bounding box center [562, 173] width 6 height 5
type input "1"
type input "20"
click at [549, 177] on link at bounding box center [546, 176] width 12 height 12
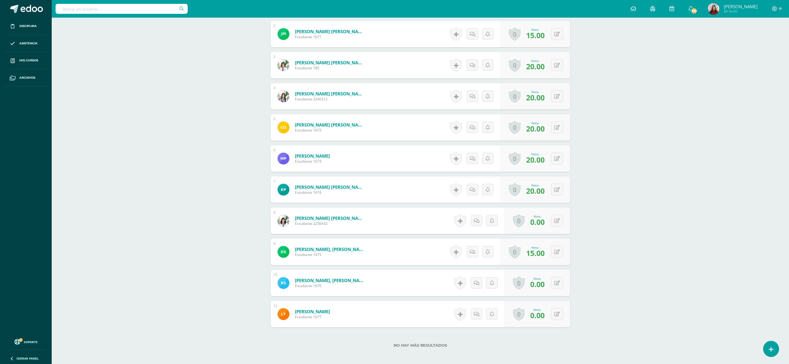
scroll to position [246, 0]
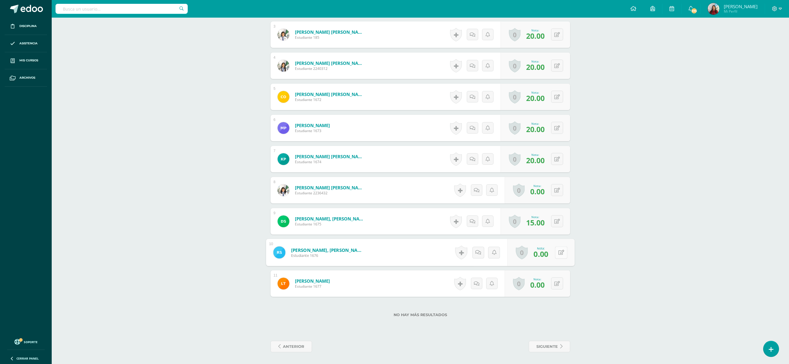
click at [557, 251] on button at bounding box center [561, 253] width 12 height 12
type input "15"
click at [545, 255] on icon at bounding box center [545, 254] width 5 height 5
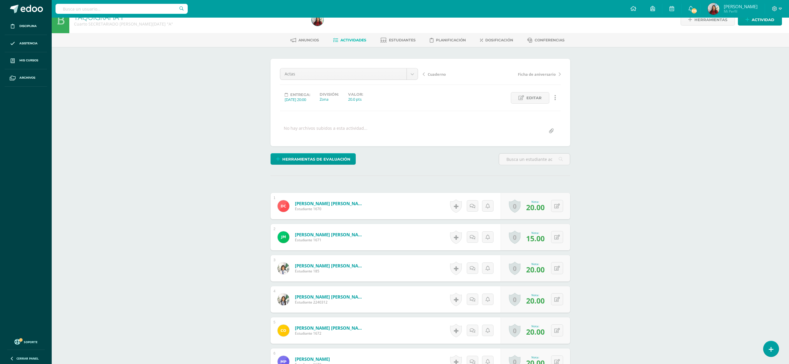
scroll to position [0, 0]
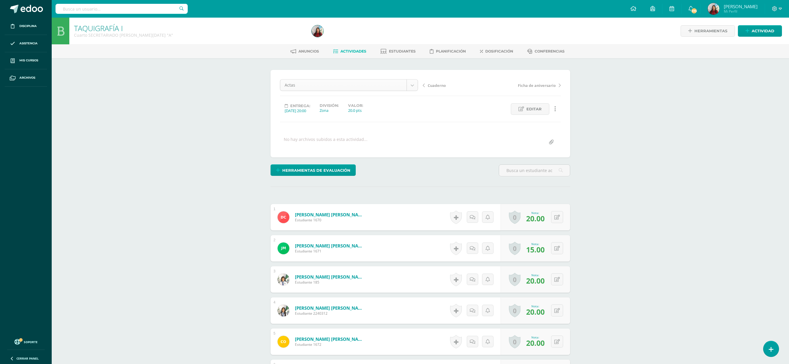
click at [410, 85] on body "Disciplina Asistencia Mis cursos Archivos Soporte Ayuda Reportar un problema Ce…" at bounding box center [394, 304] width 789 height 609
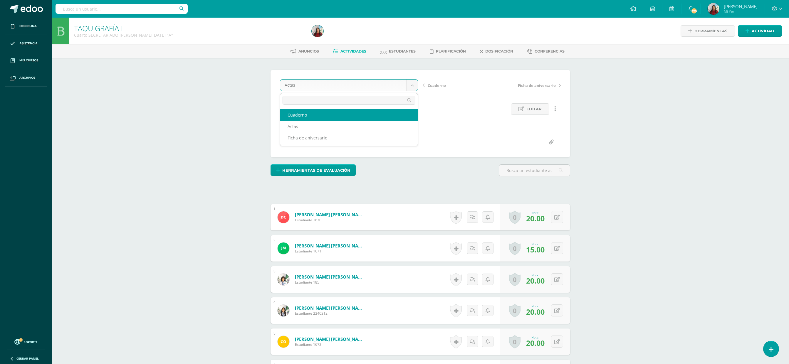
select select "/dashboard/teacher/grade-activity/85476/"
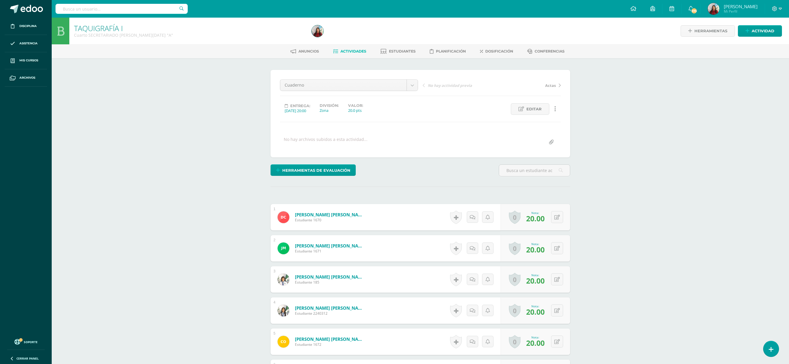
click at [730, 8] on span "[PERSON_NAME]" at bounding box center [741, 7] width 34 height 6
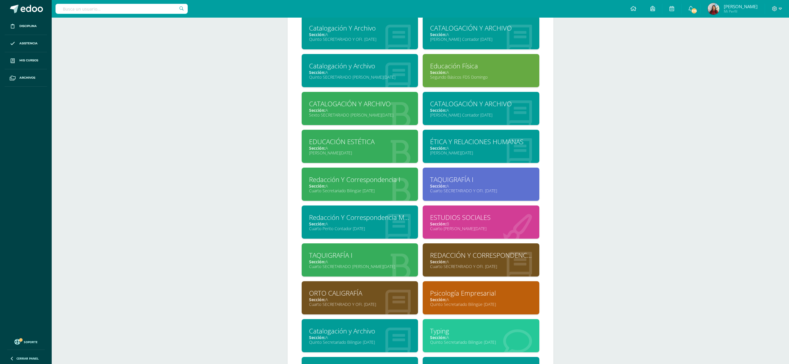
scroll to position [280, 0]
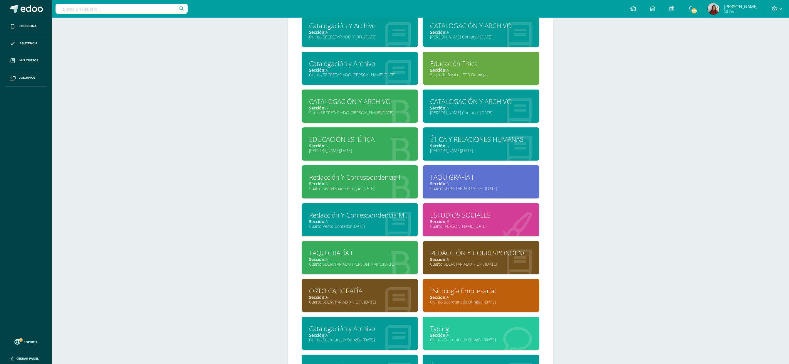
click at [467, 173] on div "TAQUIGRAFÍA I" at bounding box center [481, 177] width 102 height 9
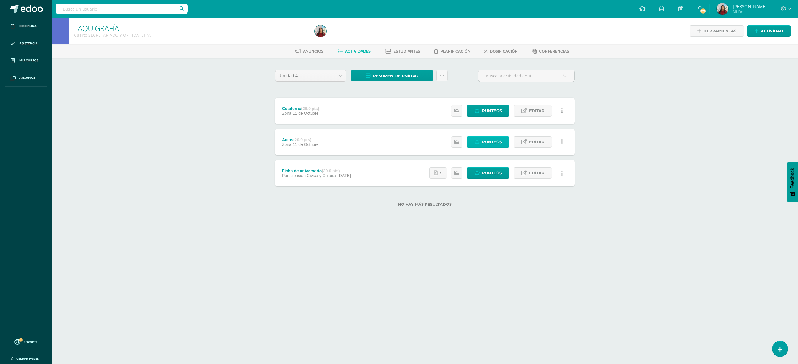
click at [485, 140] on span "Punteos" at bounding box center [492, 142] width 20 height 11
click at [485, 109] on span "Punteos" at bounding box center [492, 110] width 20 height 11
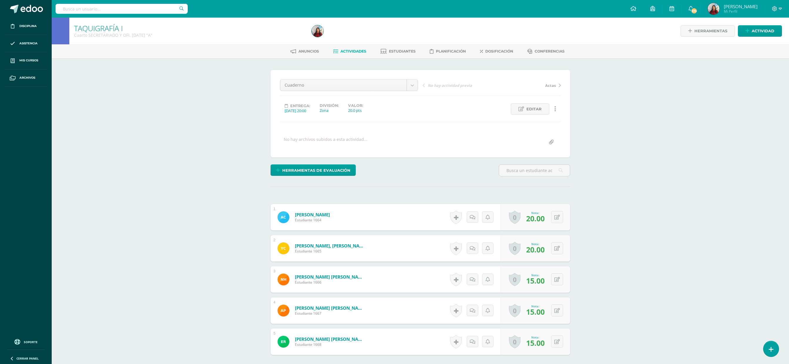
scroll to position [1, 0]
click at [555, 313] on button at bounding box center [561, 310] width 12 height 12
type input "20"
click at [545, 314] on icon at bounding box center [545, 312] width 5 height 5
click at [726, 6] on span "[PERSON_NAME]" at bounding box center [741, 7] width 34 height 6
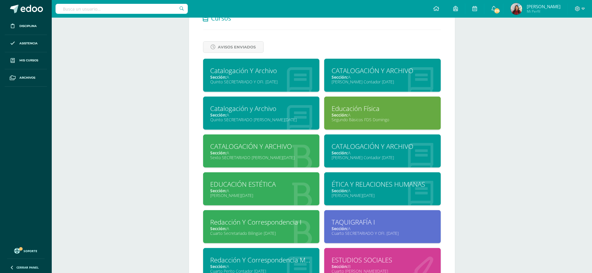
scroll to position [237, 0]
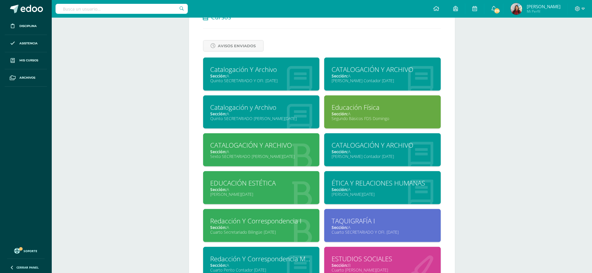
click at [363, 70] on div "CATALOGACIÓN Y ARCHIVO" at bounding box center [382, 69] width 102 height 9
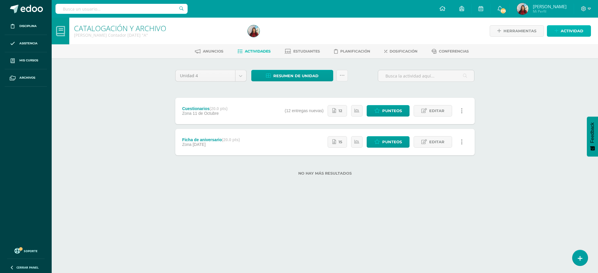
click at [571, 31] on span "Actividad" at bounding box center [572, 31] width 23 height 11
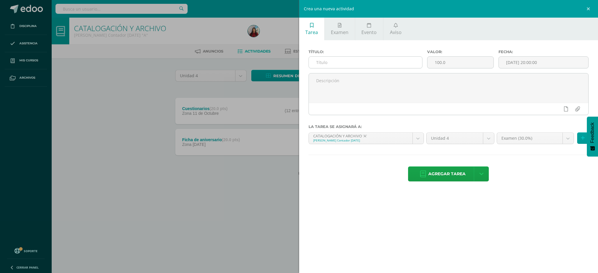
click at [355, 63] on input "text" at bounding box center [365, 62] width 113 height 11
type input "Archivo"
click at [440, 61] on input "100.0" at bounding box center [461, 62] width 66 height 11
type input "20.0"
click at [570, 139] on body "Disciplina Asistencia Mis cursos Archivos Soporte Ayuda Reportar un problema Ce…" at bounding box center [299, 97] width 598 height 194
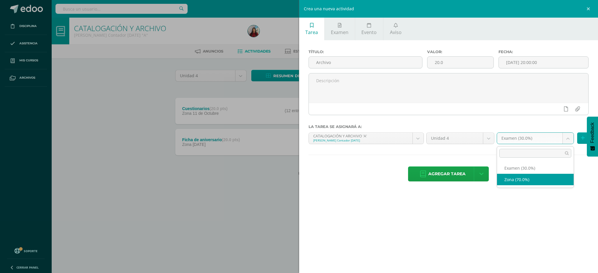
select select "71348"
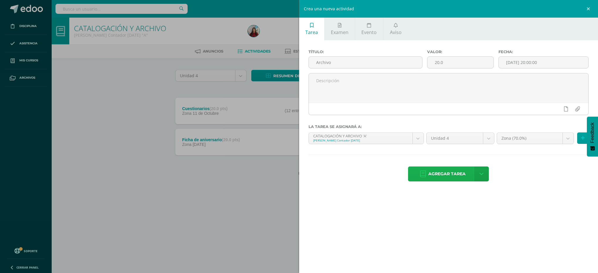
click at [440, 177] on span "Agregar tarea" at bounding box center [447, 174] width 37 height 14
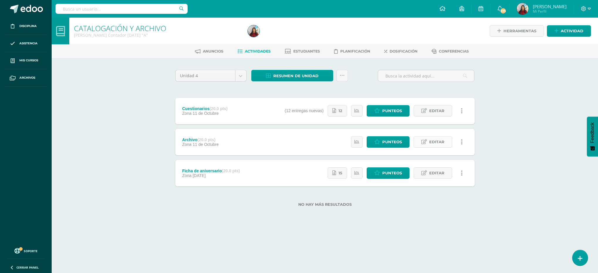
click at [425, 145] on link "Editar" at bounding box center [433, 141] width 38 height 11
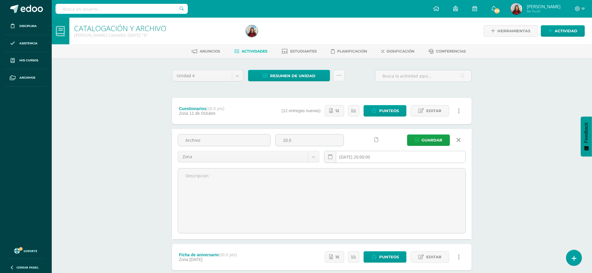
click at [350, 157] on input "[DATE] 20:00:00" at bounding box center [394, 156] width 141 height 11
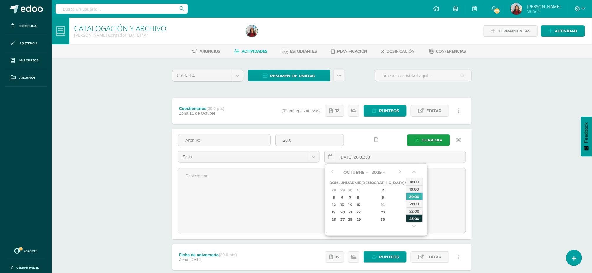
click at [414, 220] on div "23:00" at bounding box center [414, 218] width 16 height 7
type input "2025-10-11 23:00"
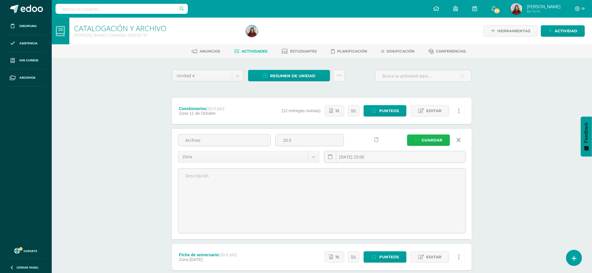
click at [429, 140] on span "Guardar" at bounding box center [431, 140] width 21 height 11
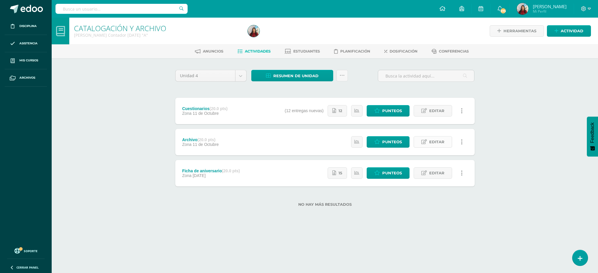
click at [436, 142] on span "Editar" at bounding box center [437, 142] width 15 height 11
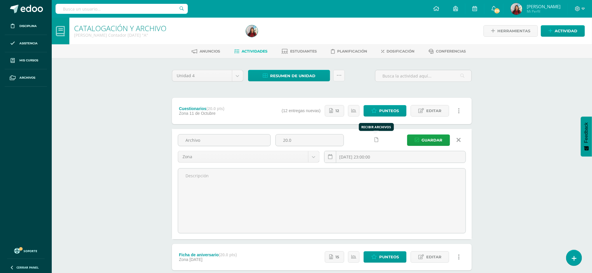
click at [375, 141] on icon at bounding box center [376, 140] width 4 height 5
click at [428, 139] on span "Guardar" at bounding box center [431, 140] width 21 height 11
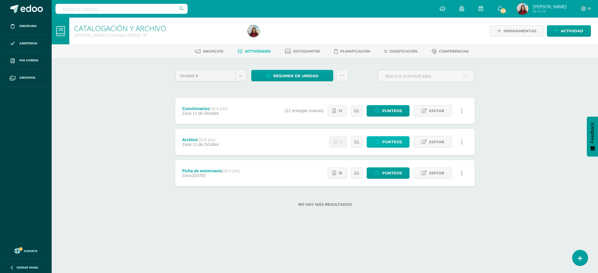
click at [388, 142] on span "Punteos" at bounding box center [393, 142] width 20 height 11
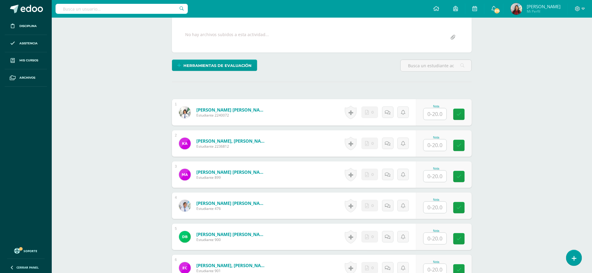
scroll to position [132, 0]
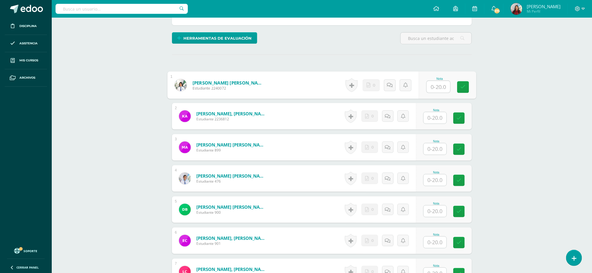
click at [432, 88] on input "text" at bounding box center [439, 87] width 24 height 12
type input "15"
click at [463, 89] on icon at bounding box center [462, 87] width 5 height 5
click at [439, 120] on input "text" at bounding box center [434, 117] width 23 height 11
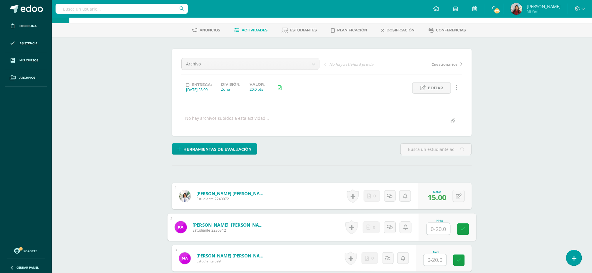
scroll to position [4, 0]
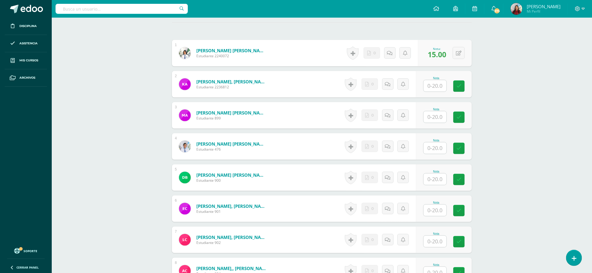
scroll to position [166, 0]
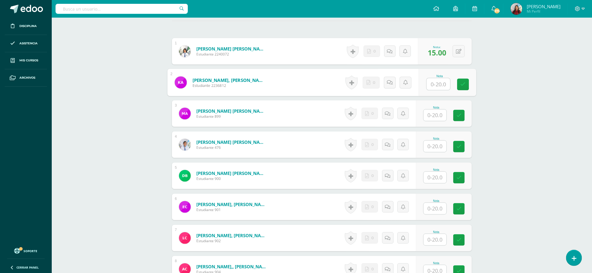
click at [436, 84] on input "text" at bounding box center [439, 84] width 24 height 12
type input "20"
click at [465, 87] on icon at bounding box center [462, 84] width 5 height 5
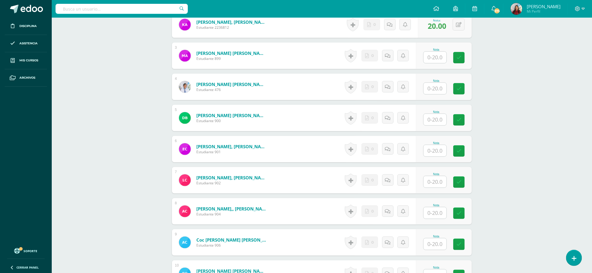
scroll to position [226, 0]
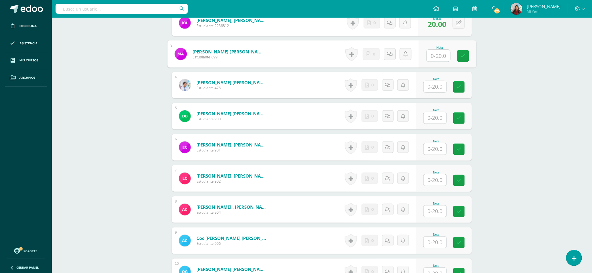
click at [436, 55] on input "text" at bounding box center [439, 56] width 24 height 12
type input "20"
click at [464, 56] on icon at bounding box center [462, 55] width 5 height 5
click at [435, 87] on input "text" at bounding box center [434, 86] width 23 height 11
type input "0"
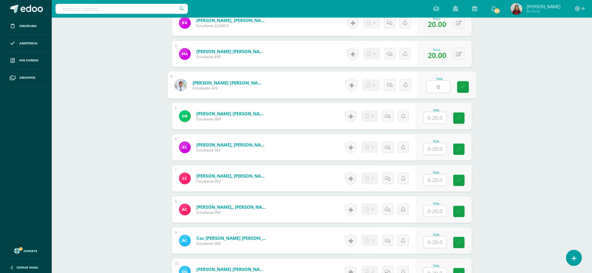
click at [431, 118] on input "text" at bounding box center [434, 117] width 23 height 11
type input "0"
click at [436, 150] on input "text" at bounding box center [434, 148] width 23 height 11
type input "20"
click at [465, 151] on icon at bounding box center [462, 149] width 5 height 5
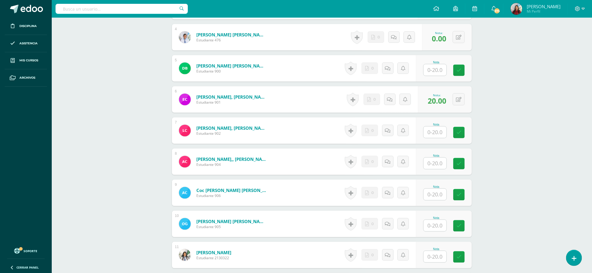
scroll to position [280, 0]
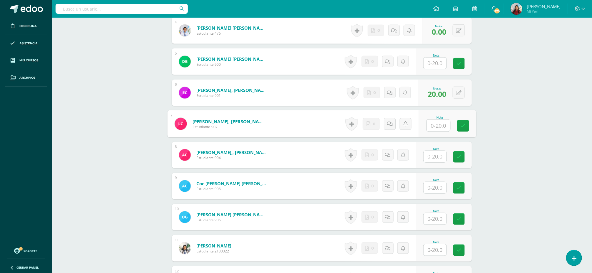
click at [440, 129] on input "text" at bounding box center [439, 126] width 24 height 12
type input "20"
click at [464, 128] on icon at bounding box center [462, 125] width 5 height 5
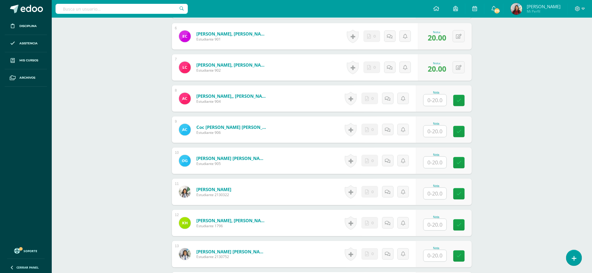
scroll to position [341, 0]
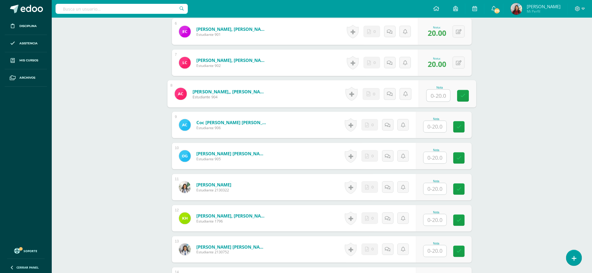
click at [437, 98] on input "text" at bounding box center [439, 96] width 24 height 12
type input "20"
click at [436, 127] on input "text" at bounding box center [439, 127] width 24 height 12
type input "20"
click at [437, 159] on input "text" at bounding box center [439, 158] width 24 height 12
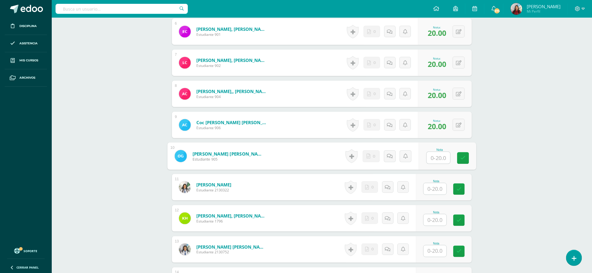
click at [437, 159] on input "text" at bounding box center [439, 158] width 24 height 12
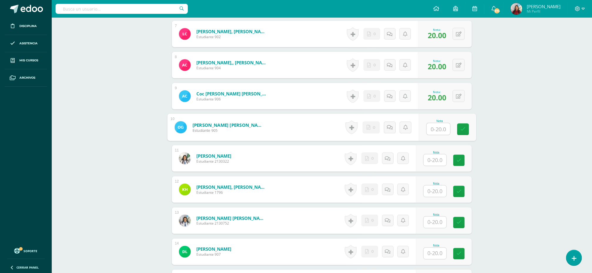
scroll to position [378, 0]
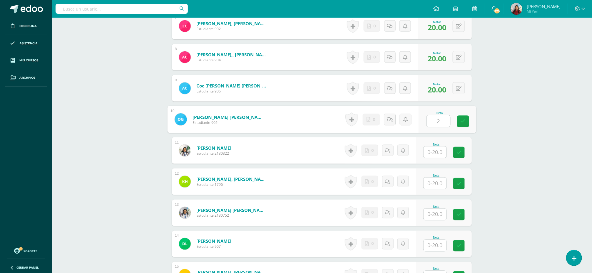
type input "20"
click at [465, 125] on link at bounding box center [463, 122] width 12 height 12
click at [430, 153] on input "text" at bounding box center [439, 153] width 24 height 12
click at [433, 187] on input "text" at bounding box center [439, 184] width 24 height 12
type input "0"
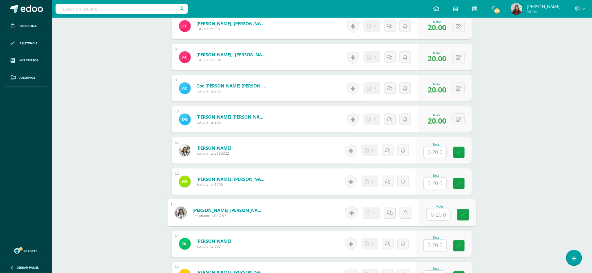
click at [437, 217] on input "text" at bounding box center [439, 215] width 24 height 12
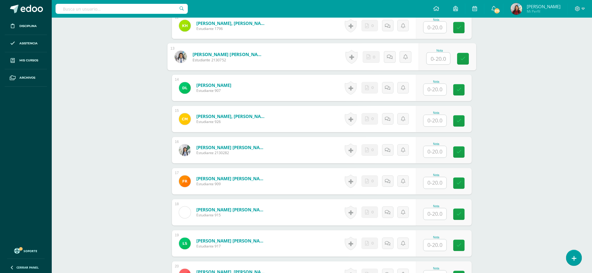
scroll to position [541, 0]
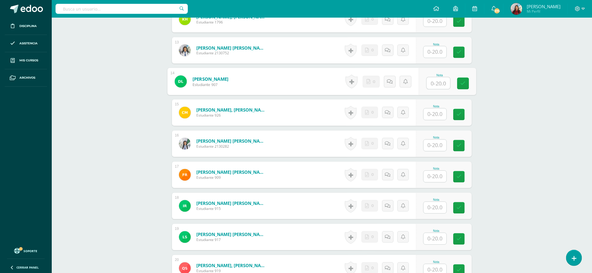
click at [434, 82] on input "text" at bounding box center [439, 84] width 24 height 12
click at [436, 114] on input "text" at bounding box center [434, 114] width 23 height 11
click at [435, 149] on input "text" at bounding box center [434, 145] width 23 height 11
type input "20"
click at [463, 146] on icon at bounding box center [462, 145] width 5 height 5
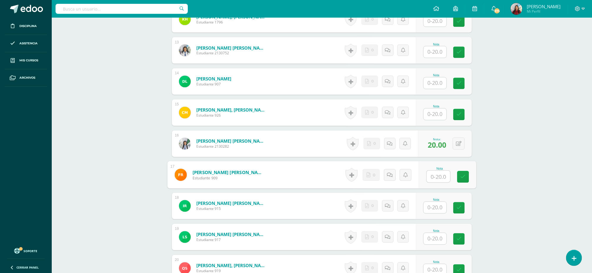
click at [437, 178] on input "text" at bounding box center [439, 177] width 24 height 12
type input "20"
click at [465, 179] on icon at bounding box center [462, 177] width 5 height 5
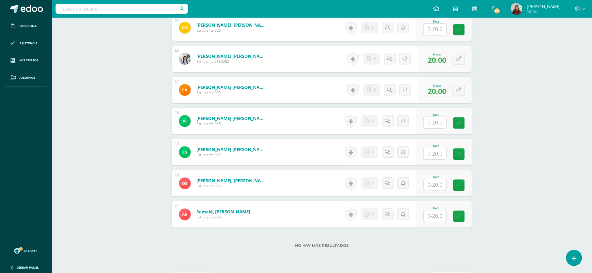
scroll to position [618, 0]
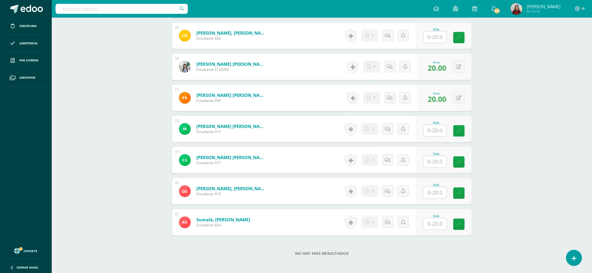
click at [434, 163] on input "text" at bounding box center [439, 162] width 24 height 12
type input "20"
click at [464, 163] on icon at bounding box center [462, 162] width 5 height 5
click at [435, 194] on input "text" at bounding box center [439, 193] width 24 height 12
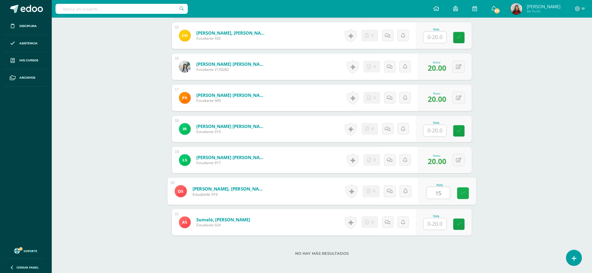
click at [462, 194] on icon at bounding box center [462, 193] width 5 height 5
type input "15"
click at [435, 225] on input "text" at bounding box center [439, 224] width 24 height 12
type input "20"
click at [465, 227] on icon at bounding box center [462, 224] width 5 height 5
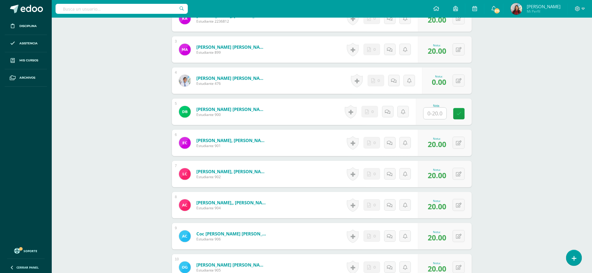
scroll to position [222, 0]
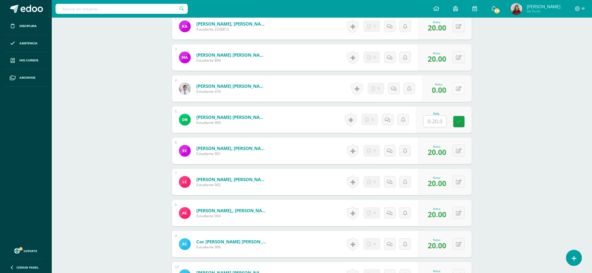
click at [459, 94] on button at bounding box center [458, 89] width 12 height 12
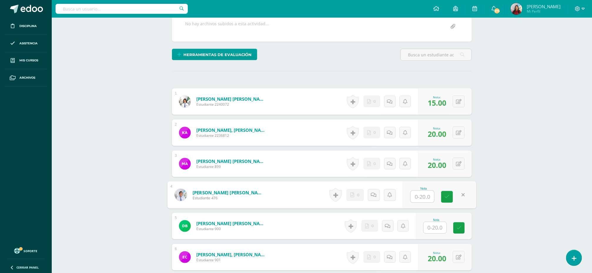
scroll to position [220, 0]
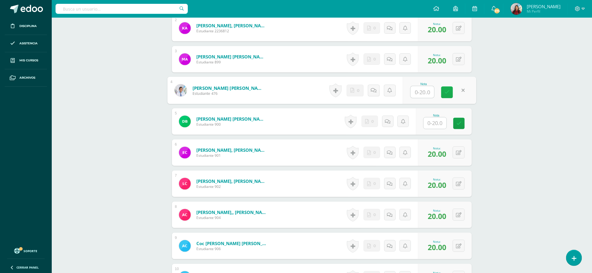
click at [447, 95] on icon at bounding box center [446, 92] width 5 height 5
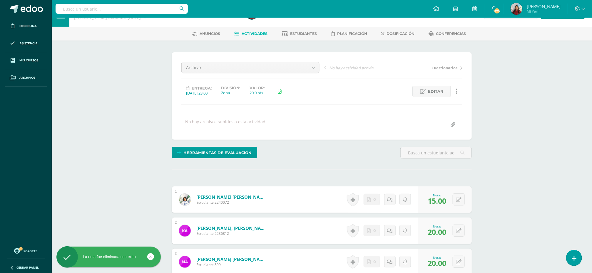
scroll to position [0, 0]
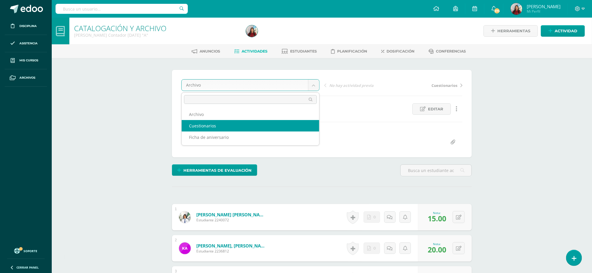
select select "/dashboard/teacher/grade-activity/84946/"
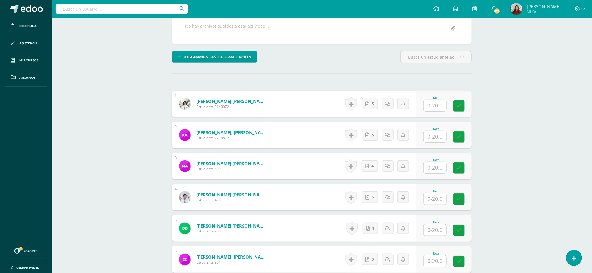
scroll to position [119, 0]
click at [431, 108] on input "text" at bounding box center [434, 105] width 23 height 11
type input "20"
click at [433, 137] on input "2" at bounding box center [434, 136] width 23 height 11
type input "20"
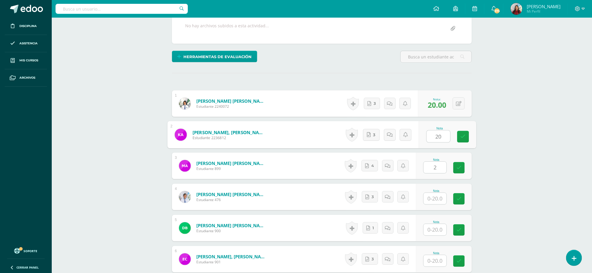
click at [431, 170] on input "2" at bounding box center [434, 167] width 23 height 11
type input "20"
click at [433, 202] on input "text" at bounding box center [439, 199] width 24 height 12
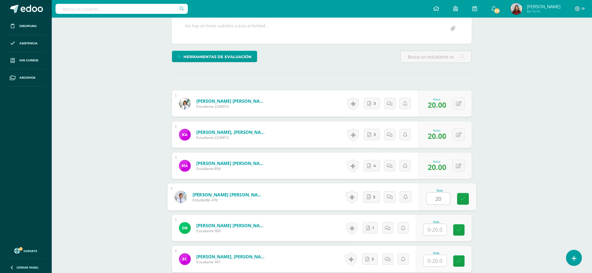
type input "20"
click at [433, 233] on input "text" at bounding box center [439, 230] width 24 height 12
type input "20"
click at [433, 264] on input "text" at bounding box center [434, 260] width 23 height 11
type input "20"
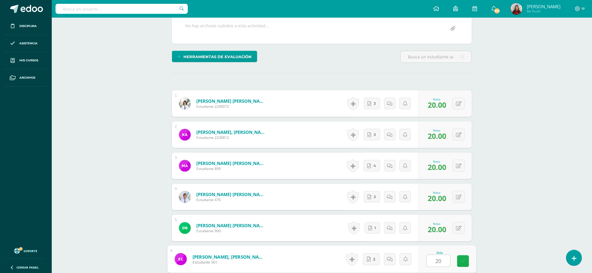
click at [463, 264] on icon at bounding box center [462, 261] width 5 height 5
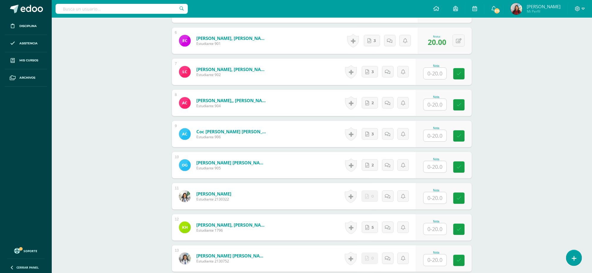
scroll to position [339, 0]
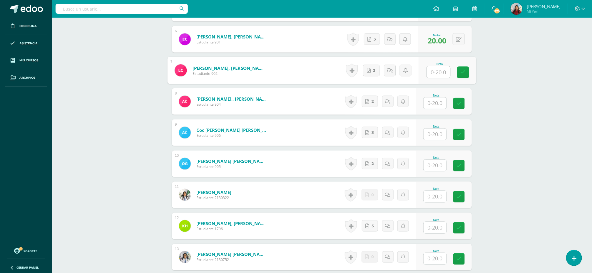
click at [437, 74] on input "text" at bounding box center [439, 72] width 24 height 12
type input "20"
click at [434, 105] on input "text" at bounding box center [434, 103] width 23 height 11
type input "20"
click at [434, 138] on input "text" at bounding box center [439, 135] width 24 height 12
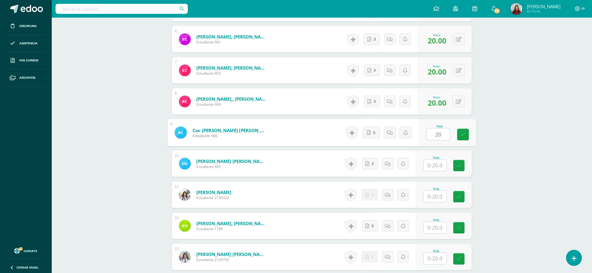
type input "20"
click at [432, 167] on input "text" at bounding box center [439, 166] width 24 height 12
type input "20"
click at [464, 167] on icon at bounding box center [462, 165] width 5 height 5
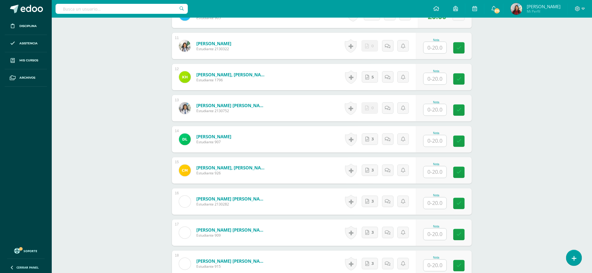
scroll to position [493, 0]
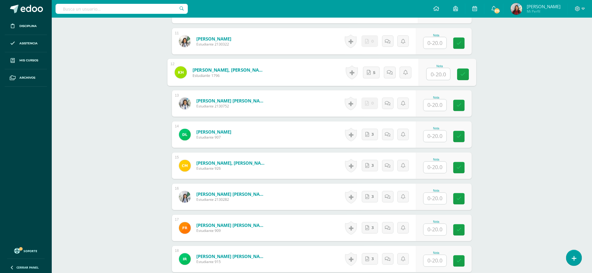
click at [433, 77] on input "text" at bounding box center [439, 74] width 24 height 12
type input "20"
click at [436, 136] on input "text" at bounding box center [439, 137] width 24 height 12
type input "20"
click at [434, 167] on input "text" at bounding box center [434, 167] width 23 height 11
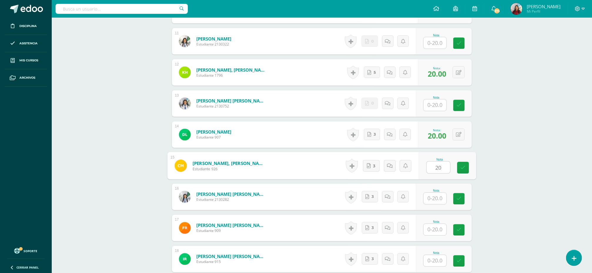
type input "20"
click at [434, 204] on input "2" at bounding box center [434, 198] width 23 height 11
type input "20"
click at [433, 233] on input "text" at bounding box center [434, 229] width 23 height 11
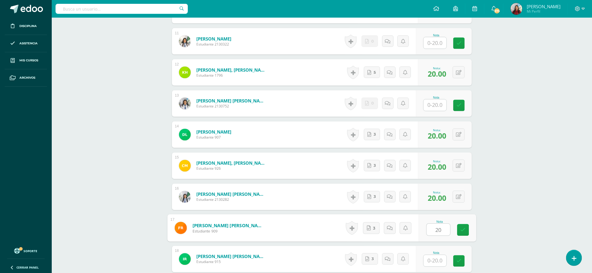
type input "20"
click at [437, 261] on input "text" at bounding box center [434, 260] width 23 height 11
type input "20"
click at [461, 264] on icon at bounding box center [462, 261] width 5 height 5
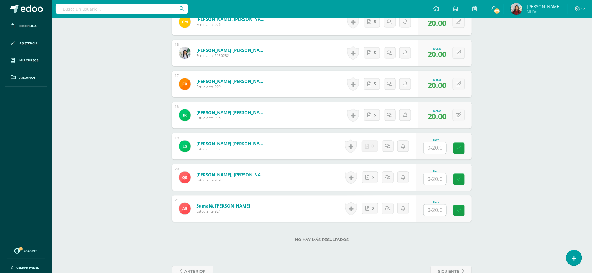
scroll to position [656, 0]
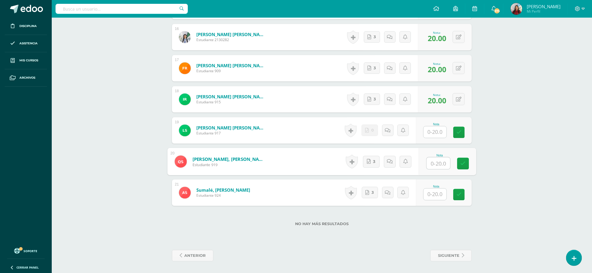
click at [434, 160] on input "text" at bounding box center [439, 163] width 24 height 12
type input "20"
click at [436, 189] on input "text" at bounding box center [439, 195] width 24 height 12
type input "20"
click at [461, 195] on icon at bounding box center [462, 194] width 5 height 5
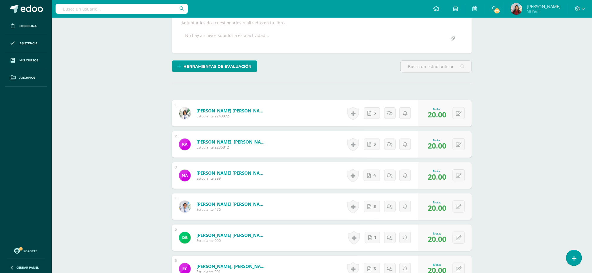
scroll to position [0, 0]
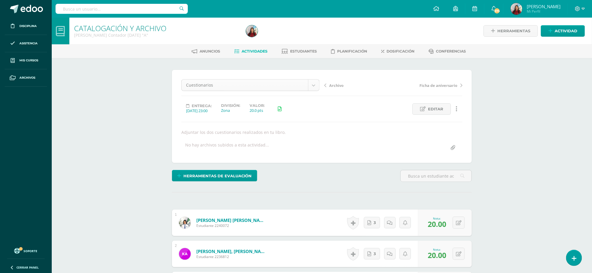
click at [253, 51] on span "Actividades" at bounding box center [255, 51] width 26 height 4
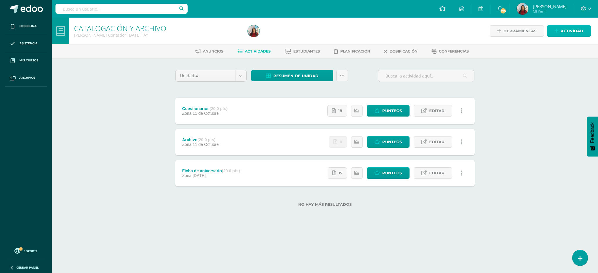
click at [567, 29] on span "Actividad" at bounding box center [572, 31] width 23 height 11
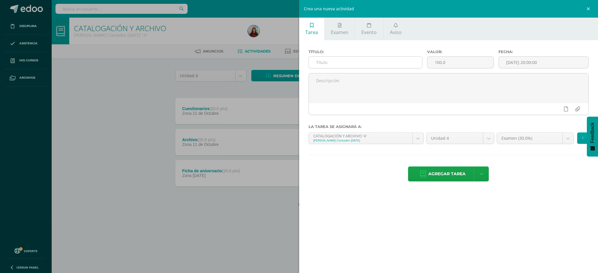
click at [398, 59] on input "text" at bounding box center [365, 62] width 113 height 11
type input "Actitudinal"
click at [440, 61] on input "100.0" at bounding box center [461, 62] width 66 height 11
type input "10.0"
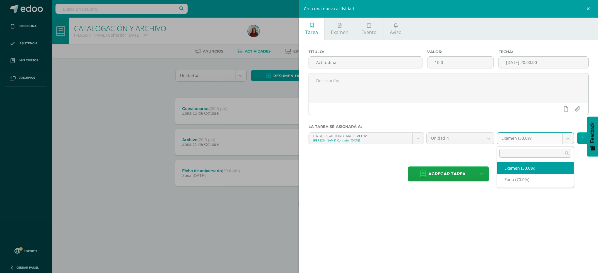
click at [567, 137] on body "Disciplina Asistencia Mis cursos Archivos Soporte Ayuda Reportar un problema Ce…" at bounding box center [299, 113] width 598 height 226
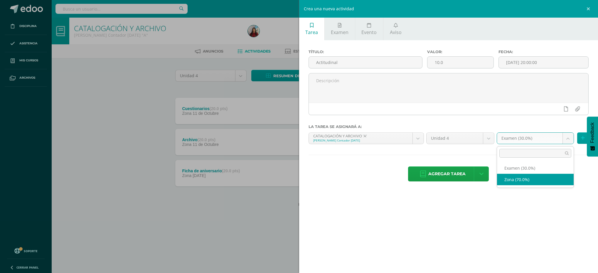
select select "71348"
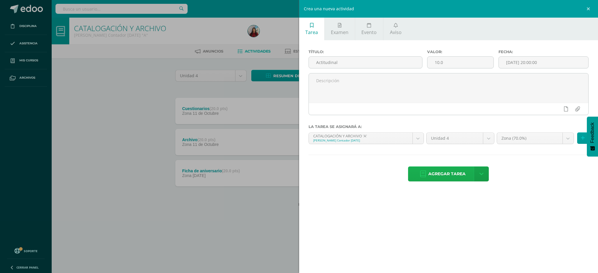
click at [441, 175] on span "Agregar tarea" at bounding box center [447, 174] width 37 height 14
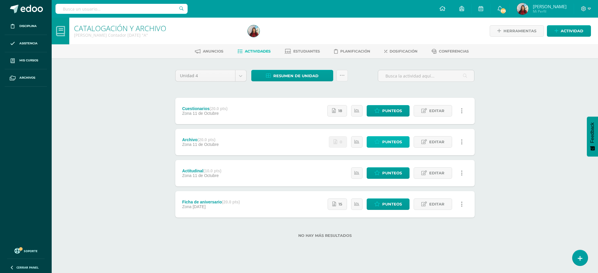
click at [384, 143] on span "Punteos" at bounding box center [393, 142] width 20 height 11
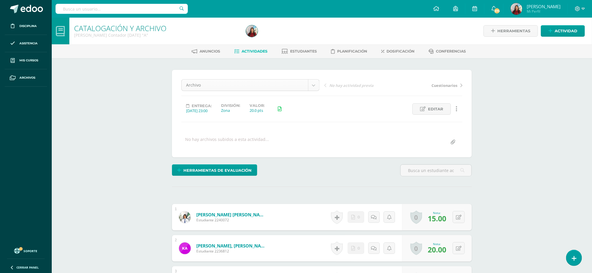
scroll to position [0, 0]
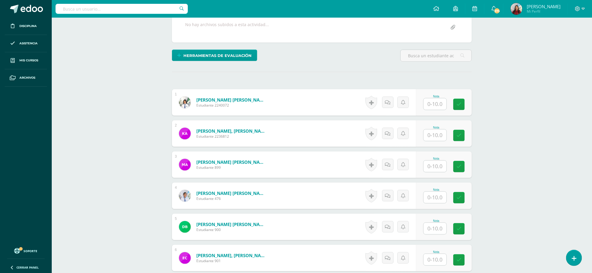
scroll to position [126, 0]
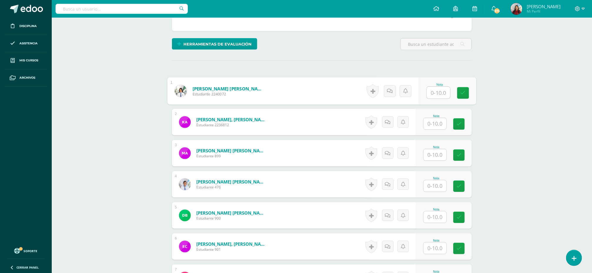
click at [436, 94] on input "text" at bounding box center [439, 93] width 24 height 12
type input "10"
click at [431, 129] on input "text" at bounding box center [439, 124] width 24 height 12
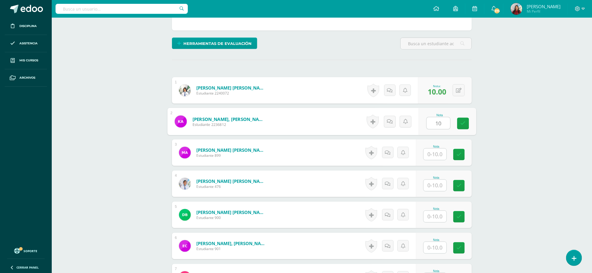
scroll to position [127, 0]
type input "10"
click at [436, 159] on input "text" at bounding box center [439, 154] width 24 height 12
type input "10"
click at [434, 191] on div at bounding box center [435, 185] width 24 height 12
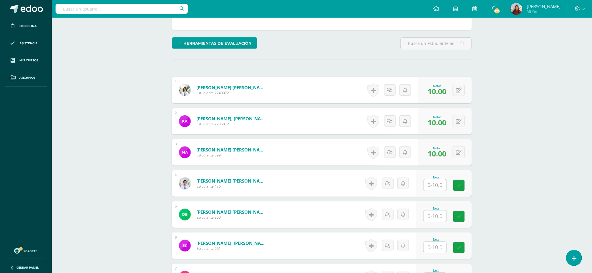
click at [431, 184] on input "text" at bounding box center [434, 185] width 23 height 11
type input "10"
click at [432, 215] on input "text" at bounding box center [439, 217] width 24 height 12
type input "10"
click at [433, 247] on input "text" at bounding box center [434, 247] width 23 height 11
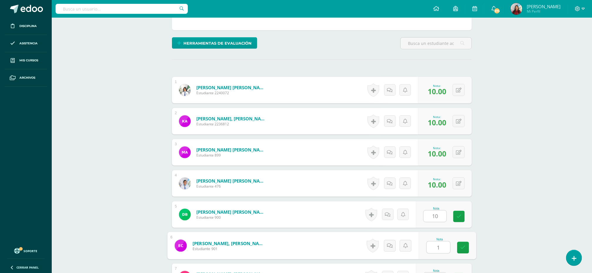
type input "10"
click at [464, 250] on icon at bounding box center [462, 247] width 5 height 5
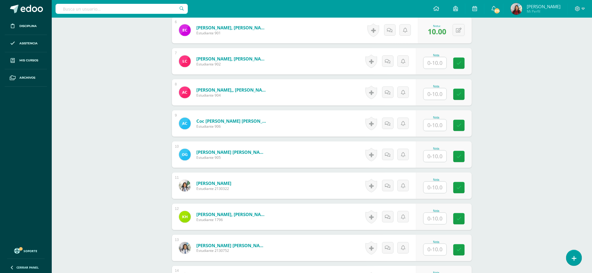
scroll to position [351, 0]
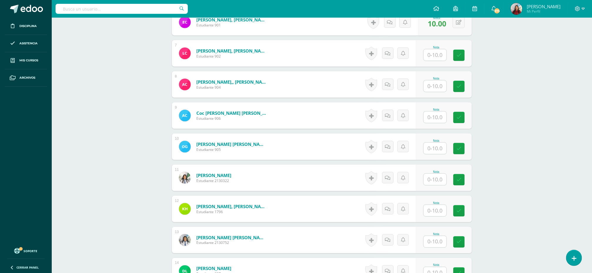
click at [433, 56] on input "text" at bounding box center [434, 54] width 23 height 11
type input "10"
click at [434, 85] on input "text" at bounding box center [439, 87] width 24 height 12
type input "10"
click at [434, 119] on input "text" at bounding box center [434, 117] width 23 height 11
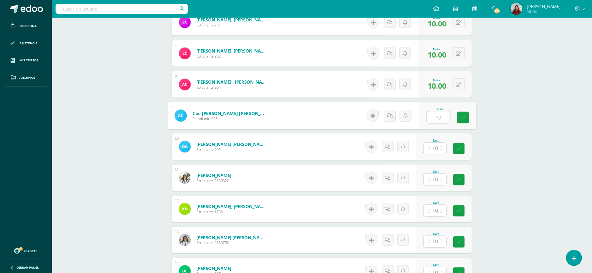
type input "10"
click at [434, 153] on input "1" at bounding box center [434, 148] width 23 height 11
type input "10"
click at [434, 185] on input "text" at bounding box center [439, 180] width 24 height 12
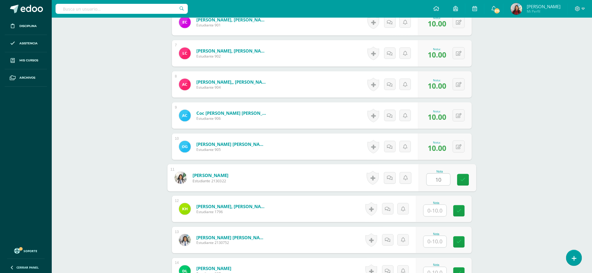
type input "10"
click at [434, 210] on input "text" at bounding box center [434, 210] width 23 height 11
type input "10"
click at [432, 243] on input "text" at bounding box center [439, 242] width 24 height 12
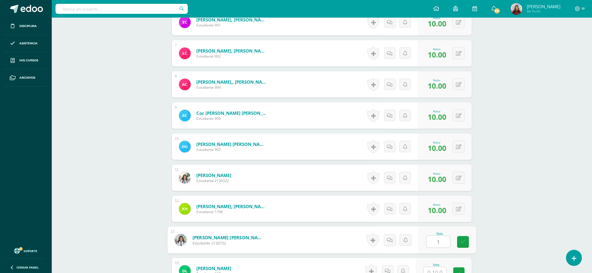
type input "10"
click at [463, 243] on icon at bounding box center [462, 242] width 5 height 5
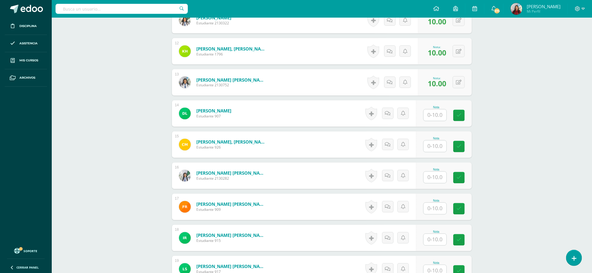
scroll to position [513, 0]
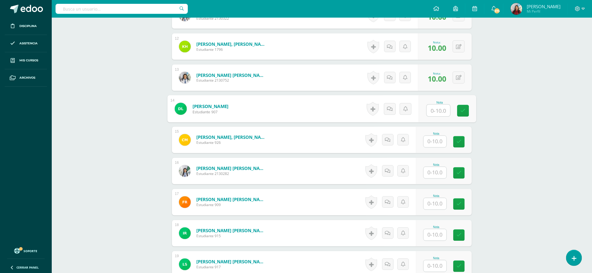
click at [437, 113] on input "text" at bounding box center [439, 111] width 24 height 12
type input "2"
type input "10"
click at [435, 145] on input "text" at bounding box center [434, 141] width 23 height 11
type input "10"
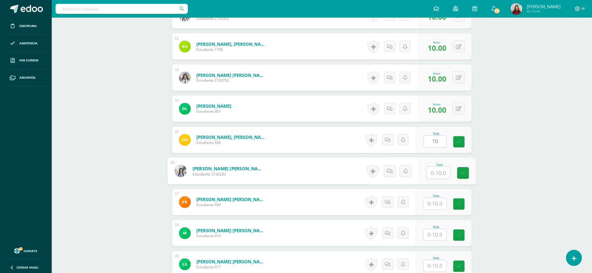
click at [433, 172] on input "text" at bounding box center [439, 173] width 24 height 12
type input "10"
click at [434, 205] on input "text" at bounding box center [434, 203] width 23 height 11
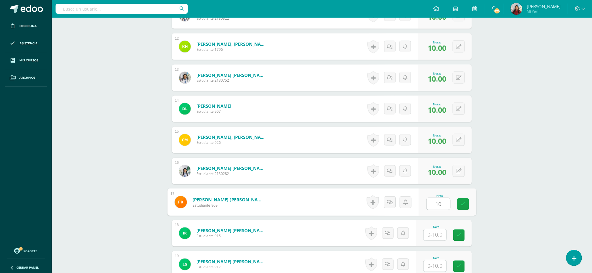
type input "10"
click at [435, 238] on input "text" at bounding box center [434, 234] width 23 height 11
type input "10"
click at [435, 267] on input "1" at bounding box center [434, 266] width 23 height 11
type input "10"
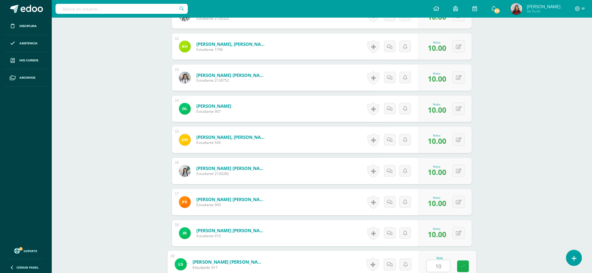
click at [463, 265] on link at bounding box center [463, 267] width 12 height 12
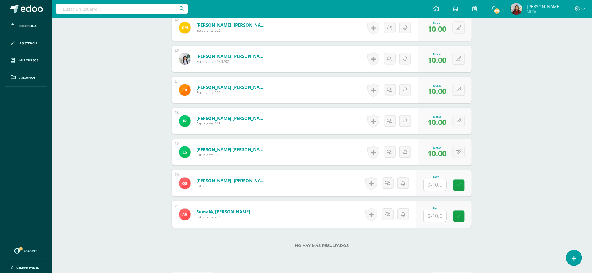
scroll to position [650, 0]
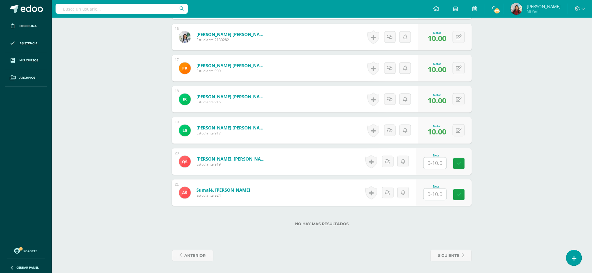
click at [435, 161] on input "text" at bounding box center [434, 162] width 23 height 11
type input "10"
click at [435, 189] on input "text" at bounding box center [434, 194] width 23 height 11
type input "10"
click at [462, 193] on icon at bounding box center [462, 194] width 5 height 5
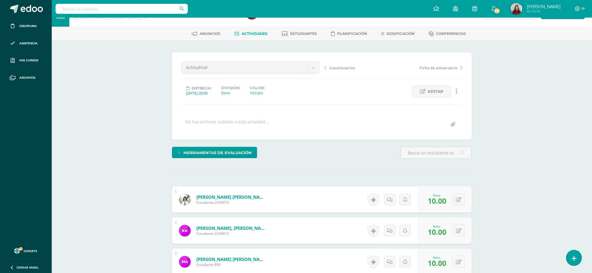
scroll to position [0, 0]
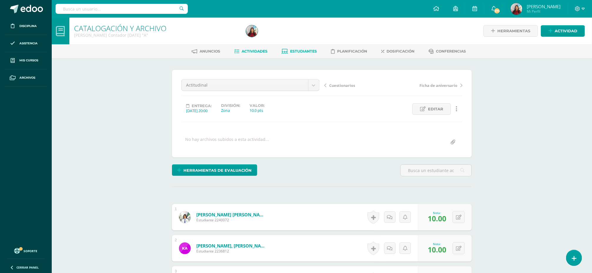
click at [297, 49] on span "Estudiantes" at bounding box center [303, 51] width 27 height 4
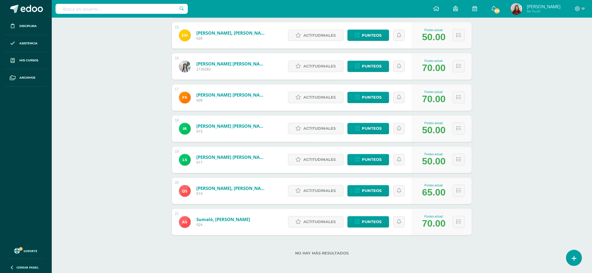
scroll to position [543, 0]
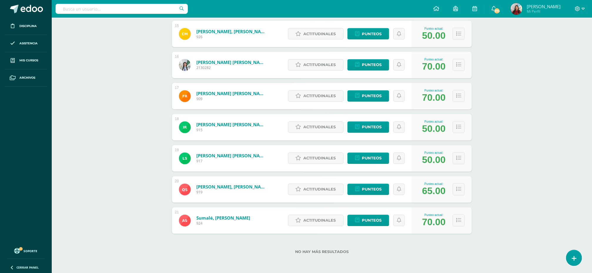
click at [368, 187] on span "Punteos" at bounding box center [372, 189] width 20 height 11
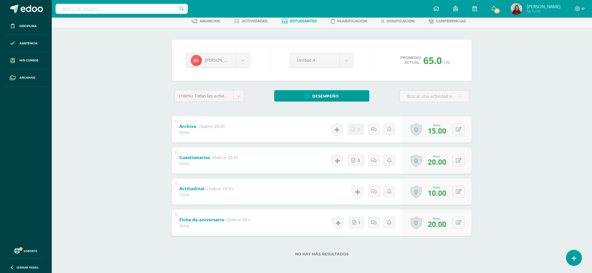
scroll to position [33, 0]
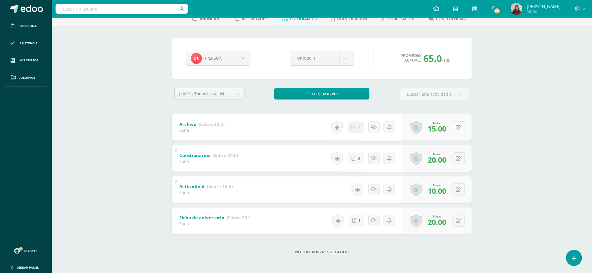
click at [458, 129] on button at bounding box center [458, 127] width 12 height 12
type input "20"
click at [447, 130] on icon at bounding box center [446, 129] width 5 height 5
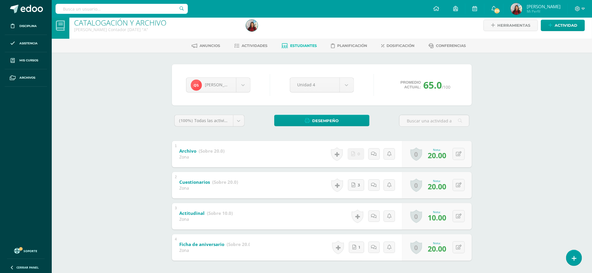
scroll to position [0, 0]
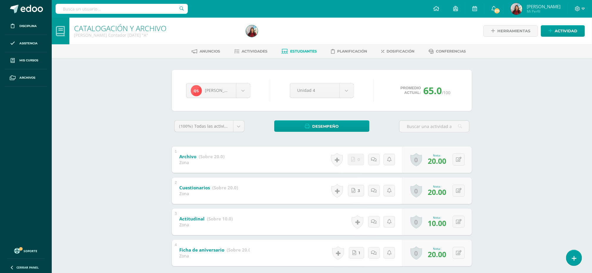
click at [302, 50] on span "Estudiantes" at bounding box center [303, 51] width 27 height 4
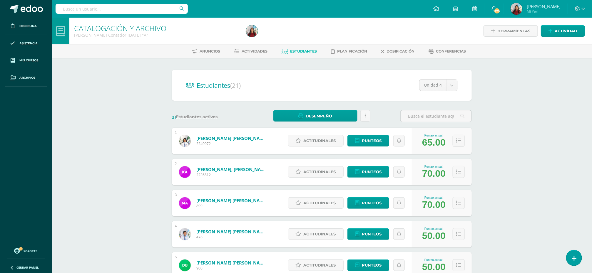
click at [304, 49] on span "Estudiantes" at bounding box center [303, 51] width 27 height 4
click at [531, 4] on span "[PERSON_NAME]" at bounding box center [544, 7] width 34 height 6
